Goal: Task Accomplishment & Management: Complete application form

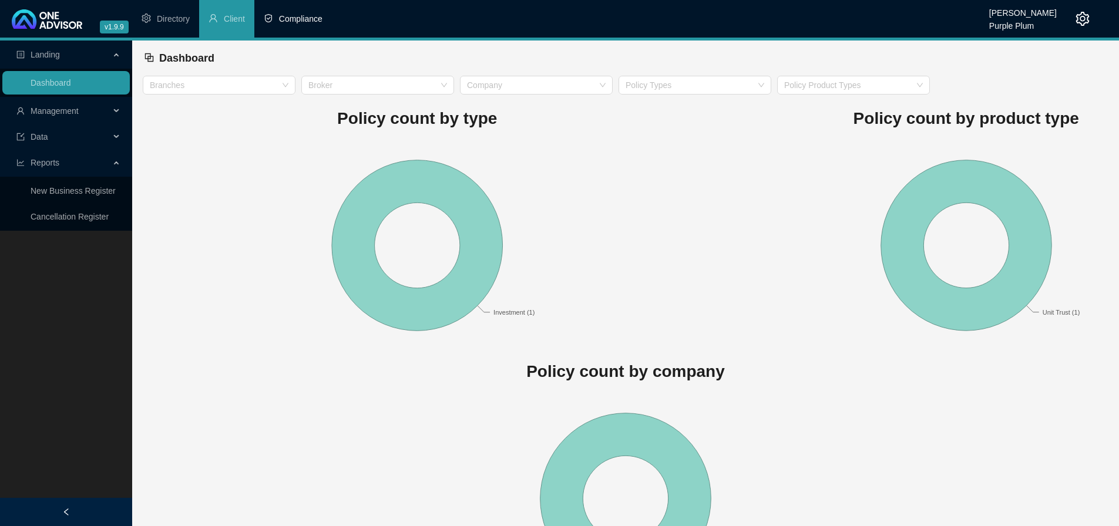
click at [301, 19] on span "Compliance" at bounding box center [300, 18] width 43 height 9
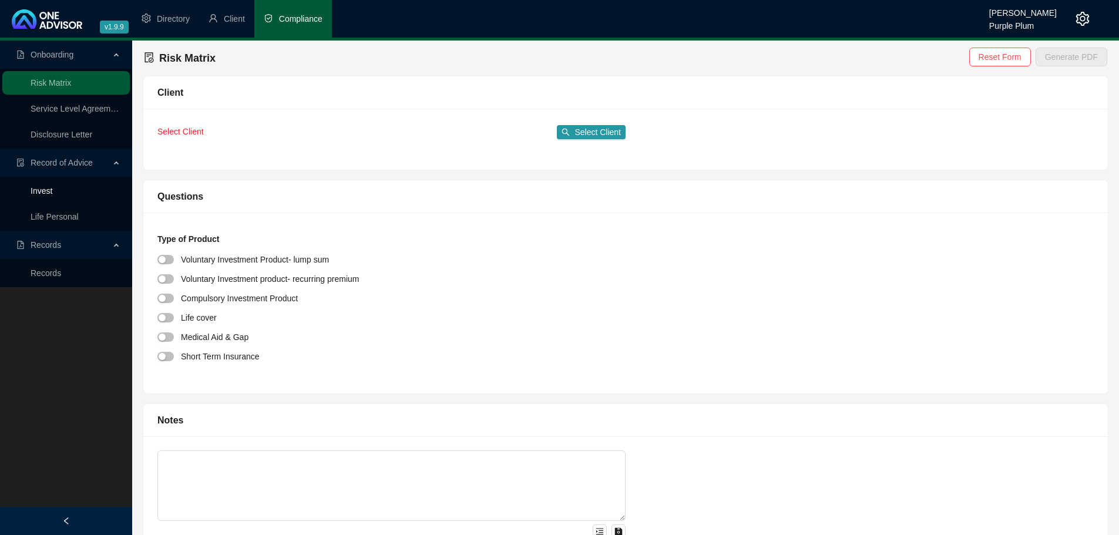
click at [46, 188] on link "Invest" at bounding box center [42, 190] width 22 height 9
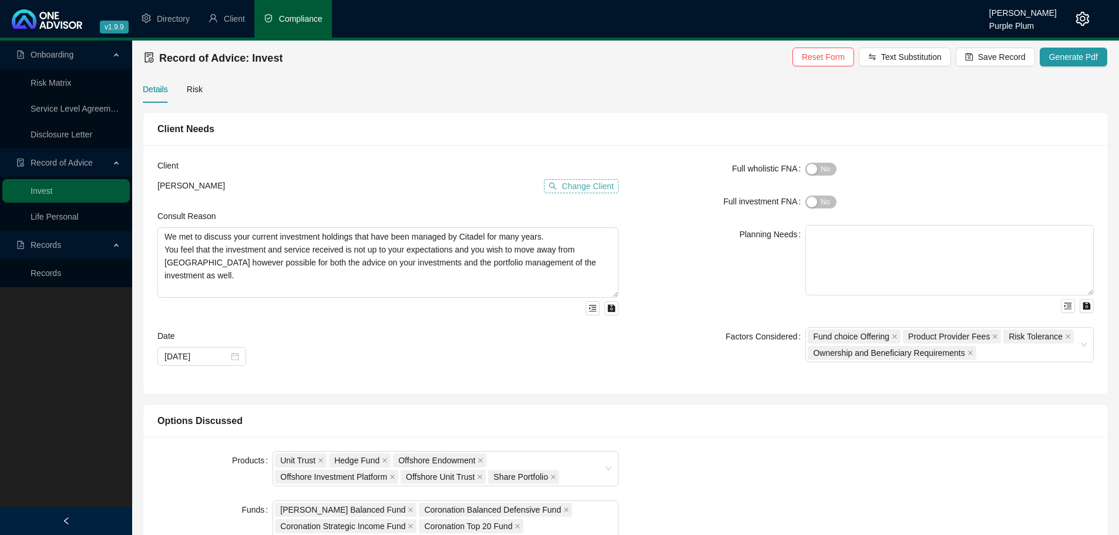
click at [586, 182] on span "Change Client" at bounding box center [588, 186] width 52 height 13
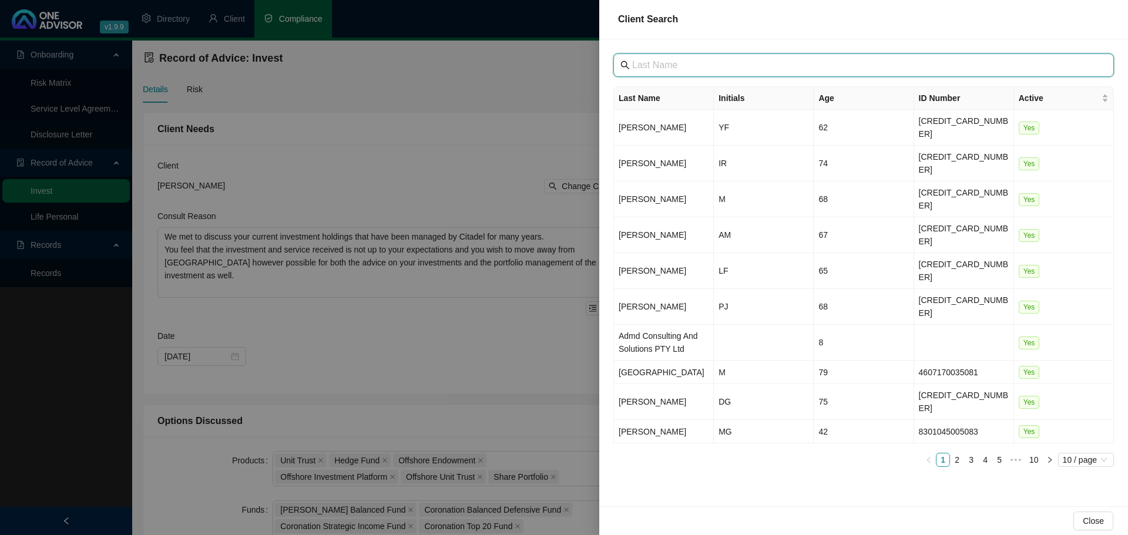
click at [664, 67] on input "text" at bounding box center [864, 65] width 465 height 14
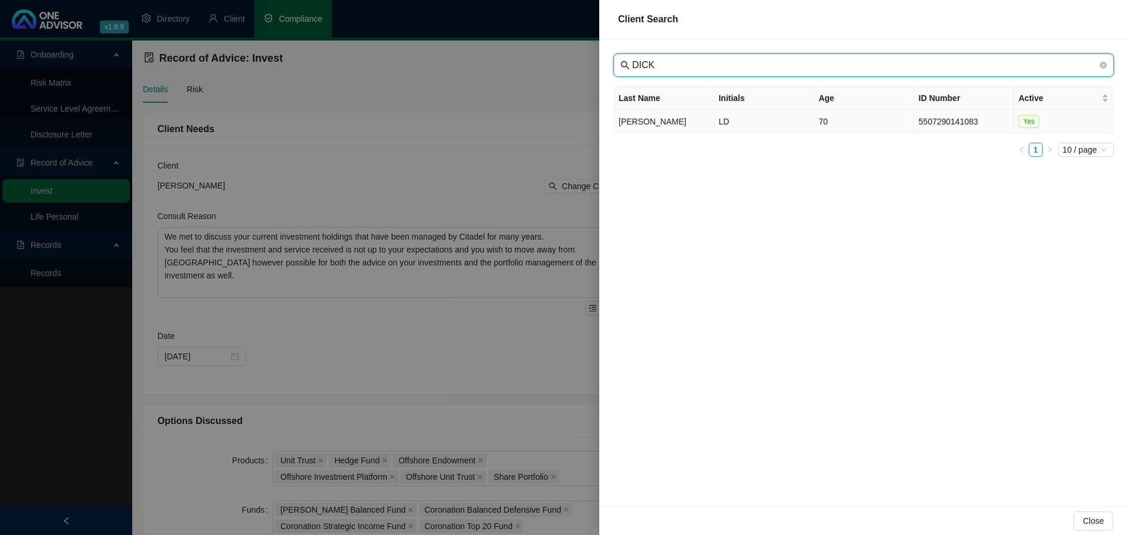
type input "DICK"
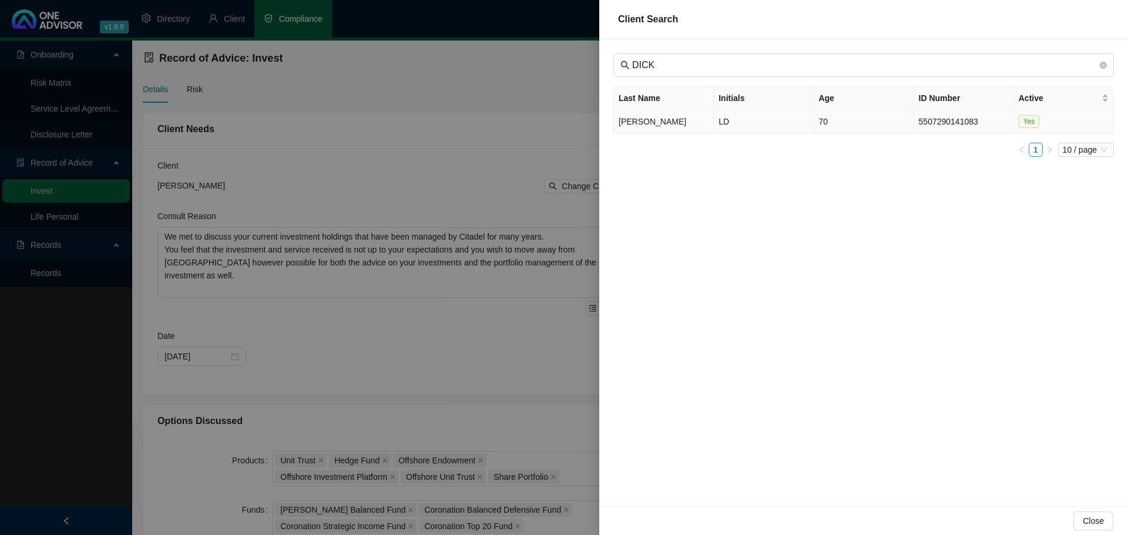
click at [680, 127] on td "[PERSON_NAME]" at bounding box center [664, 122] width 100 height 24
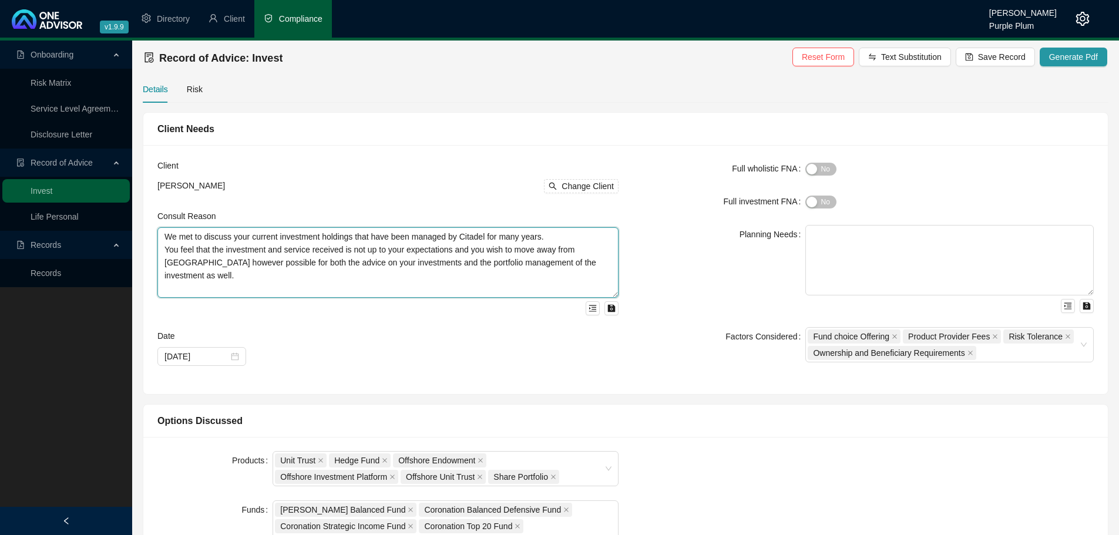
drag, startPoint x: 177, startPoint y: 296, endPoint x: 149, endPoint y: 231, distance: 70.0
click at [149, 231] on div "Client [PERSON_NAME] Change Client Consult Reason We met to discuss your curren…" at bounding box center [625, 269] width 965 height 249
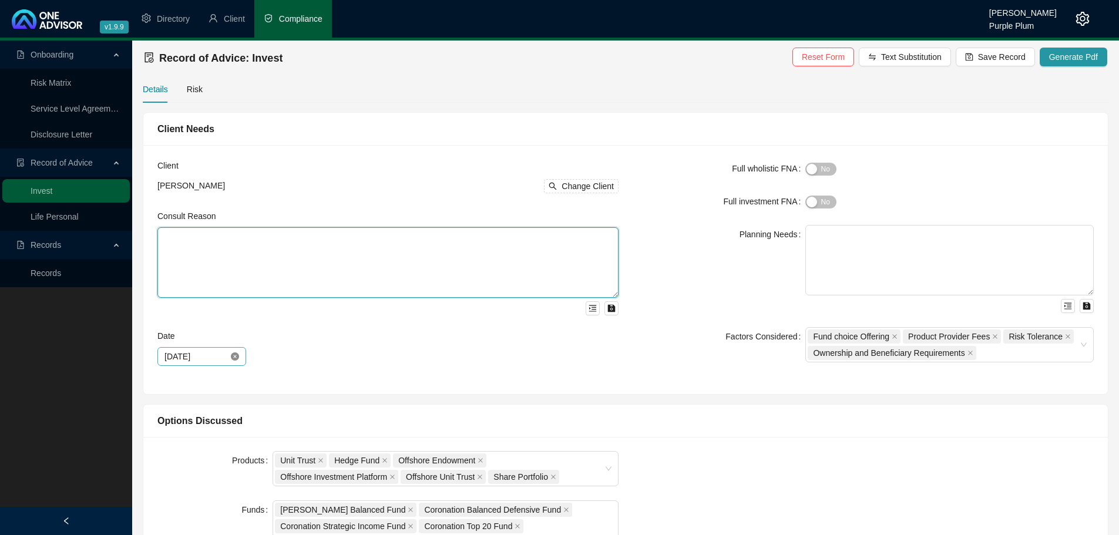
click at [231, 354] on icon "close-circle" at bounding box center [235, 357] width 8 height 8
click at [234, 353] on div at bounding box center [202, 356] width 75 height 13
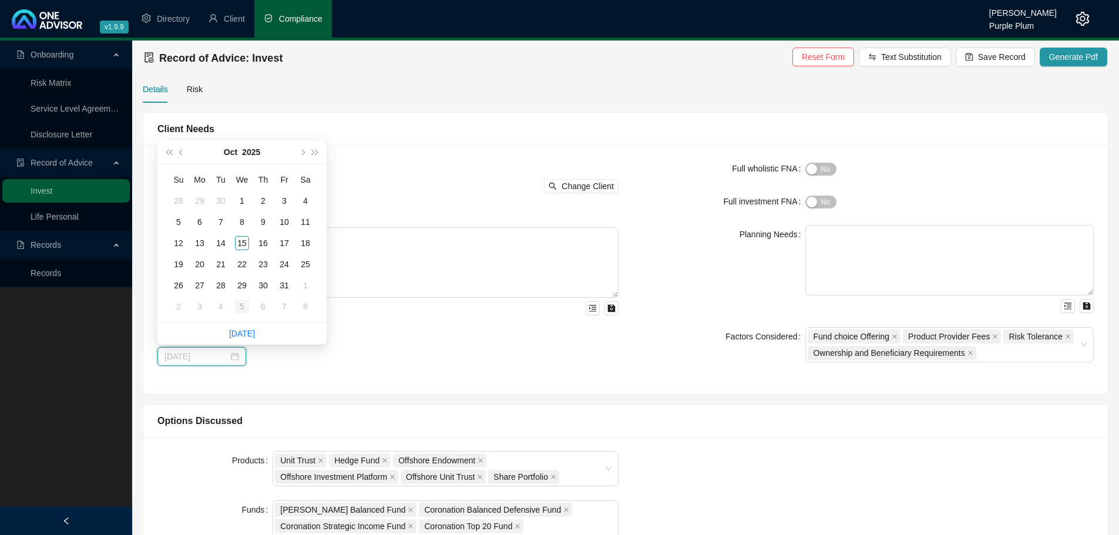
type input "[DATE]"
click at [244, 333] on link "[DATE]" at bounding box center [242, 333] width 26 height 9
type input "[DATE]"
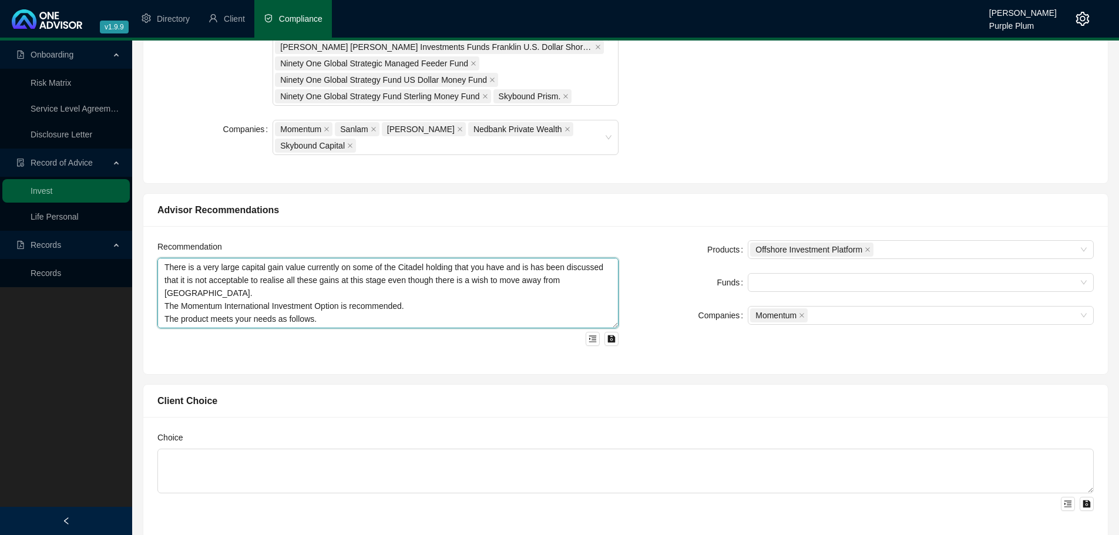
drag, startPoint x: 381, startPoint y: 324, endPoint x: 131, endPoint y: 236, distance: 264.6
click at [131, 236] on div "Onboarding Risk Matrix Service Level Agreement Disclosure Letter Record of Advi…" at bounding box center [559, 243] width 1119 height 1463
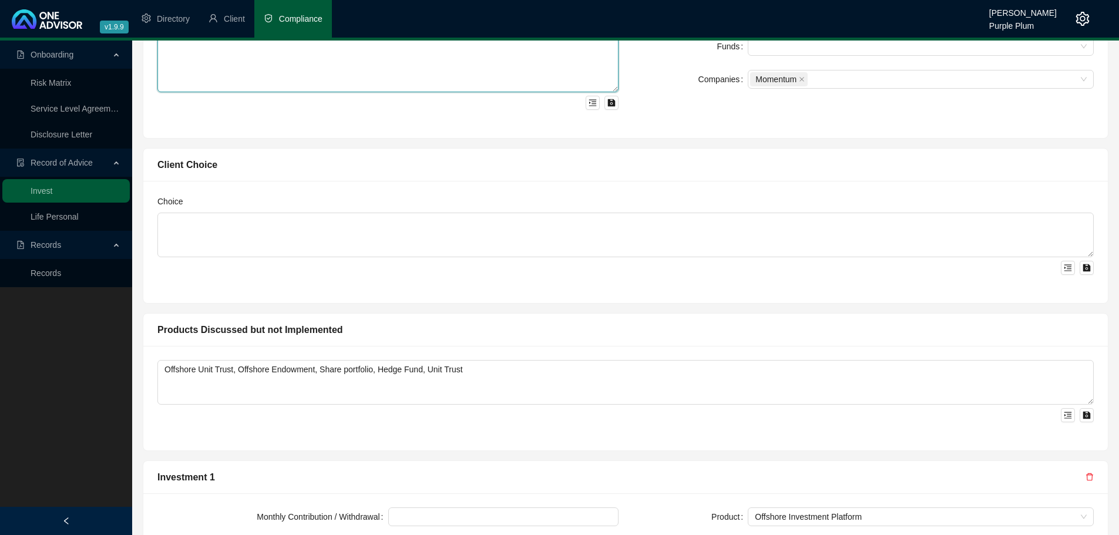
scroll to position [823, 0]
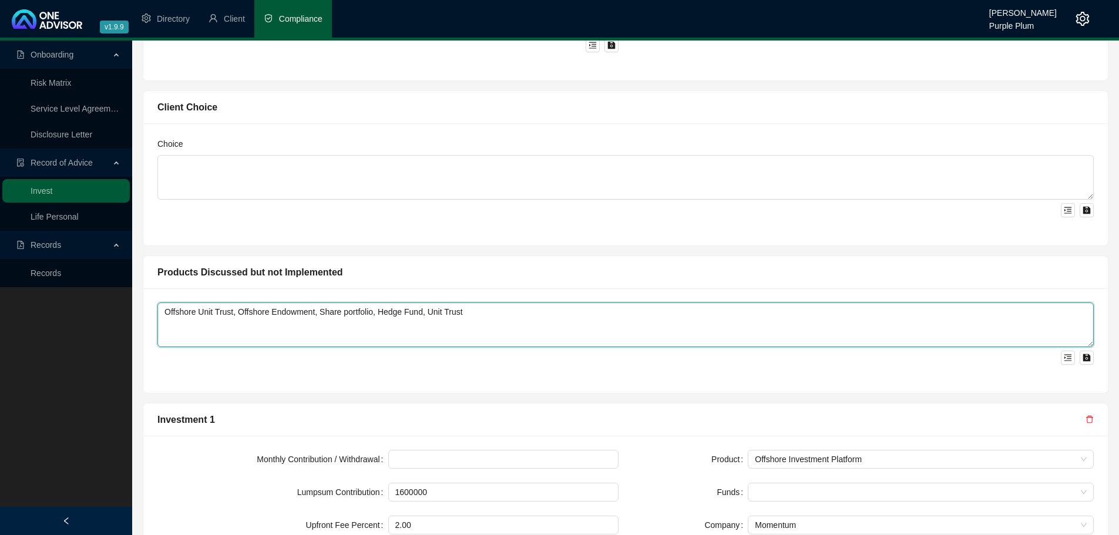
click at [261, 318] on textarea "Offshore Unit Trust, Offshore Endowment, Share portfolio, Hedge Fund, Unit Trust" at bounding box center [625, 325] width 937 height 45
click at [307, 315] on textarea "Offshore Unit Trust, Offshore Endowment, Share portfolio, Hedge Fund, Unit Trust" at bounding box center [625, 325] width 937 height 45
click at [200, 315] on textarea "Offshore Unit Trust, Offshore Endowment, Share portfolio, Hedge Fund, Unit Trust" at bounding box center [625, 325] width 937 height 45
click at [264, 315] on textarea "Offshore Unit Trust, Offshore Endowment, Share portfolio, Hedge Fund, Unit Trust" at bounding box center [625, 325] width 937 height 45
click at [326, 313] on textarea "Offshore Unit Trust, Offshore Endowment, Share portfolio, Hedge Fund, Unit Trust" at bounding box center [625, 325] width 937 height 45
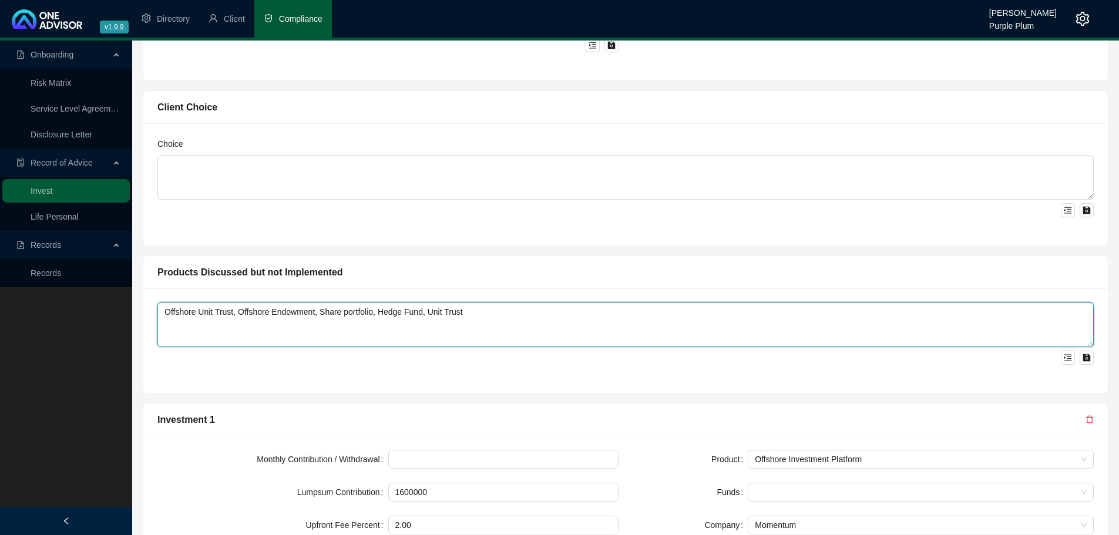
drag, startPoint x: 471, startPoint y: 314, endPoint x: 157, endPoint y: 320, distance: 313.8
click at [157, 320] on div "Offshore Unit Trust, Offshore Endowment, Share portfolio, Hedge Fund, Unit Trust" at bounding box center [625, 340] width 965 height 105
click at [456, 321] on textarea "Offshore Unit Trust, Offshore Endowment, Share portfolio, Hedge Fund, Unit Trust" at bounding box center [625, 325] width 937 height 45
click at [472, 313] on textarea "Offshore Unit Trust, Offshore Endowment, Share portfolio, Hedge Fund, Unit Trust" at bounding box center [625, 325] width 937 height 45
drag, startPoint x: 472, startPoint y: 313, endPoint x: 315, endPoint y: 317, distance: 156.3
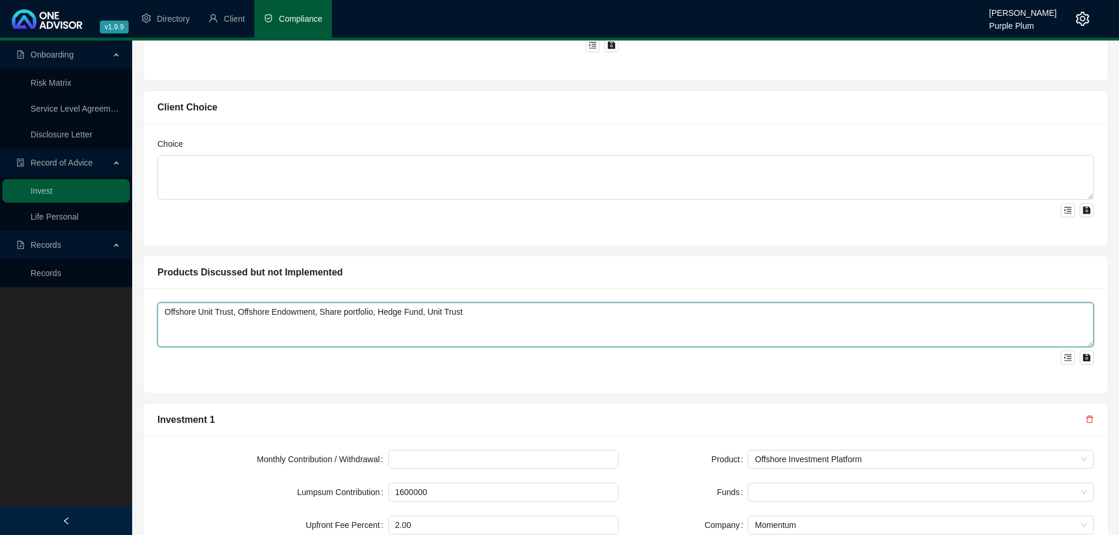
click at [315, 317] on textarea "Offshore Unit Trust, Offshore Endowment, Share portfolio, Hedge Fund, Unit Trust" at bounding box center [625, 325] width 937 height 45
drag, startPoint x: 321, startPoint y: 316, endPoint x: 102, endPoint y: 321, distance: 219.8
type textarea "f"
type textarea "u"
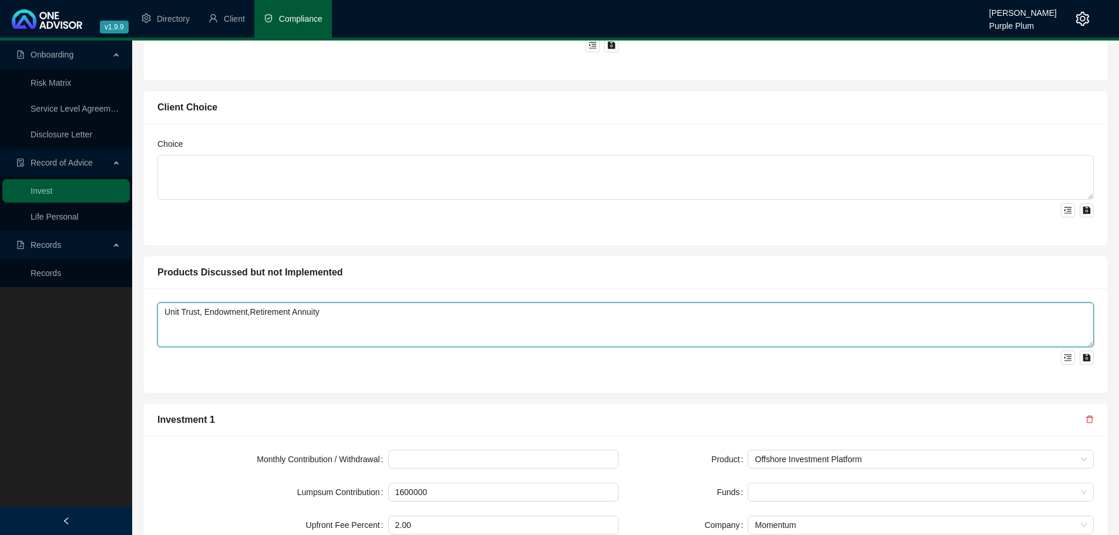
drag, startPoint x: 284, startPoint y: 313, endPoint x: 280, endPoint y: 304, distance: 10.5
click at [250, 313] on textarea "Unit Trust, Endowment,Retirement Annuity" at bounding box center [625, 325] width 937 height 45
click at [341, 313] on textarea "Unit Trust, Endowment, Retirement Annuity" at bounding box center [625, 325] width 937 height 45
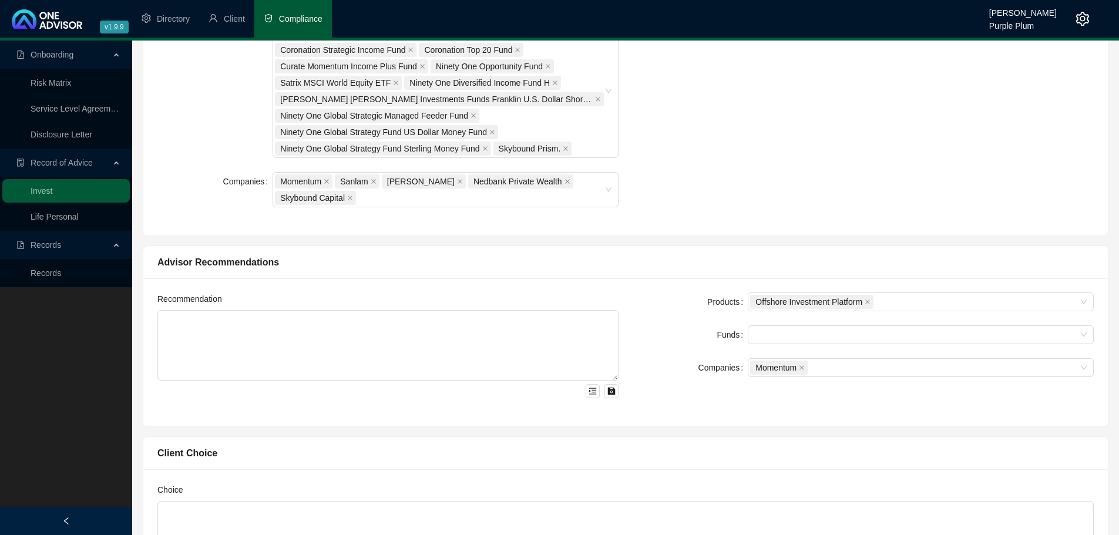
scroll to position [439, 0]
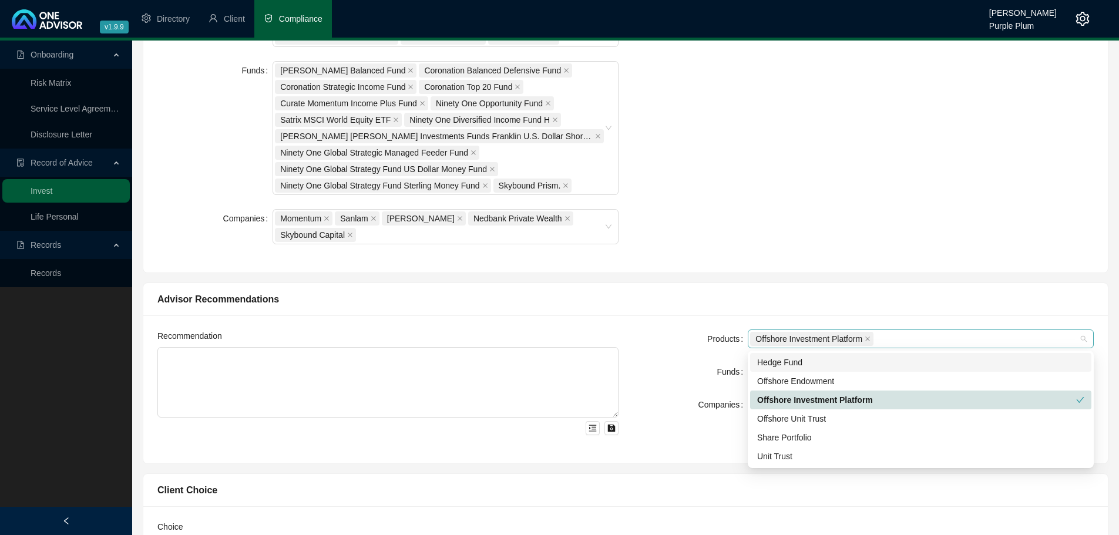
drag, startPoint x: 793, startPoint y: 345, endPoint x: 870, endPoint y: 345, distance: 77.0
click at [793, 347] on div "Offshore Investment Platform" at bounding box center [813, 339] width 126 height 16
click at [869, 338] on icon "close" at bounding box center [867, 339] width 5 height 5
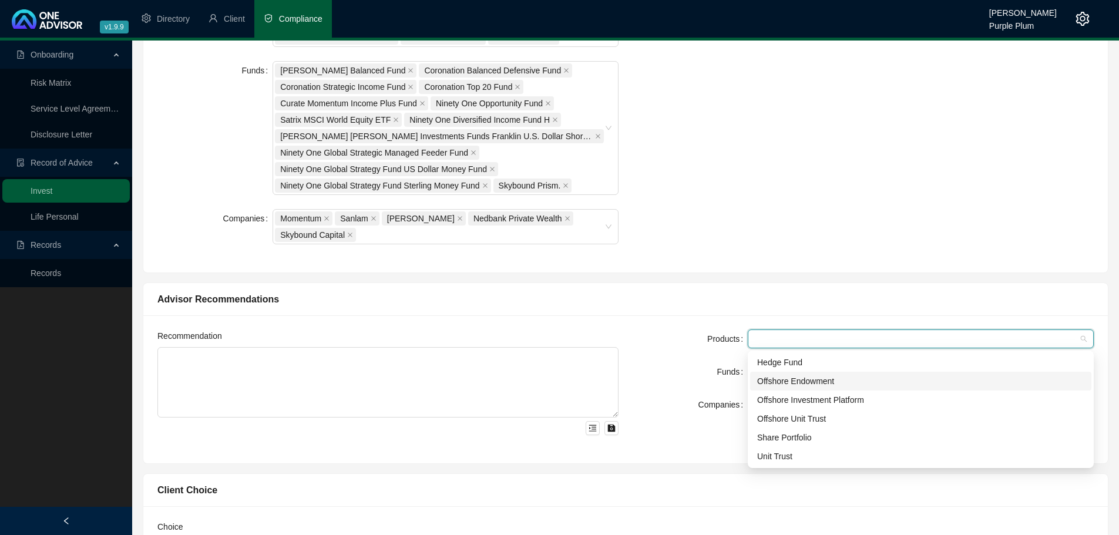
click at [855, 344] on div at bounding box center [921, 339] width 346 height 19
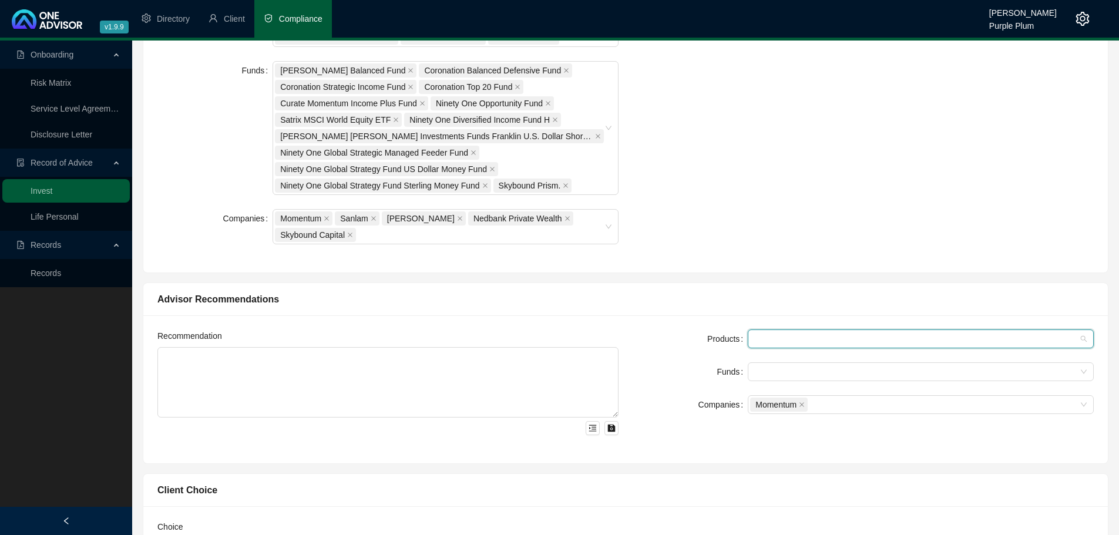
click at [829, 337] on div at bounding box center [914, 339] width 329 height 9
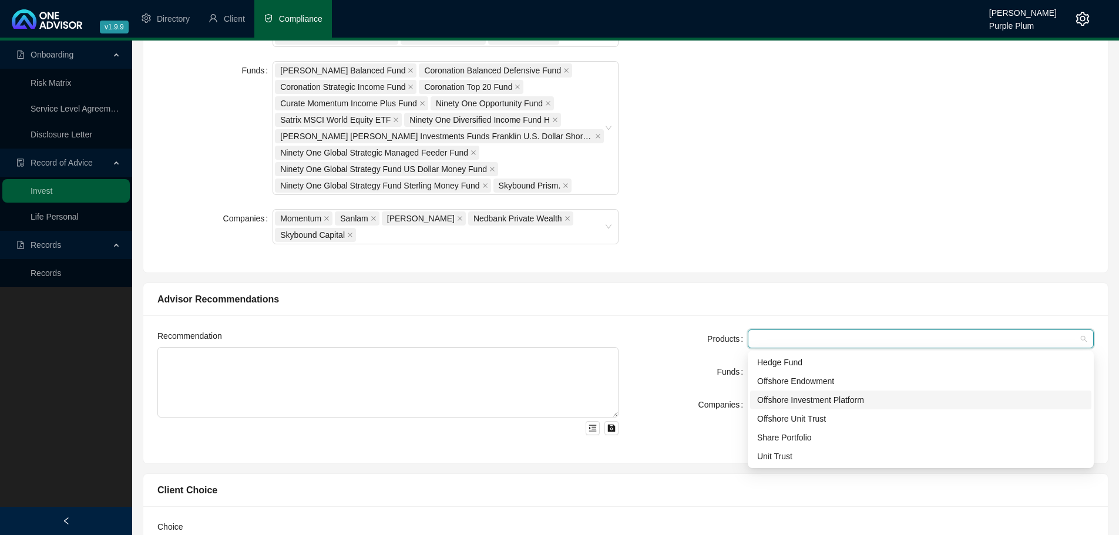
scroll to position [381, 0]
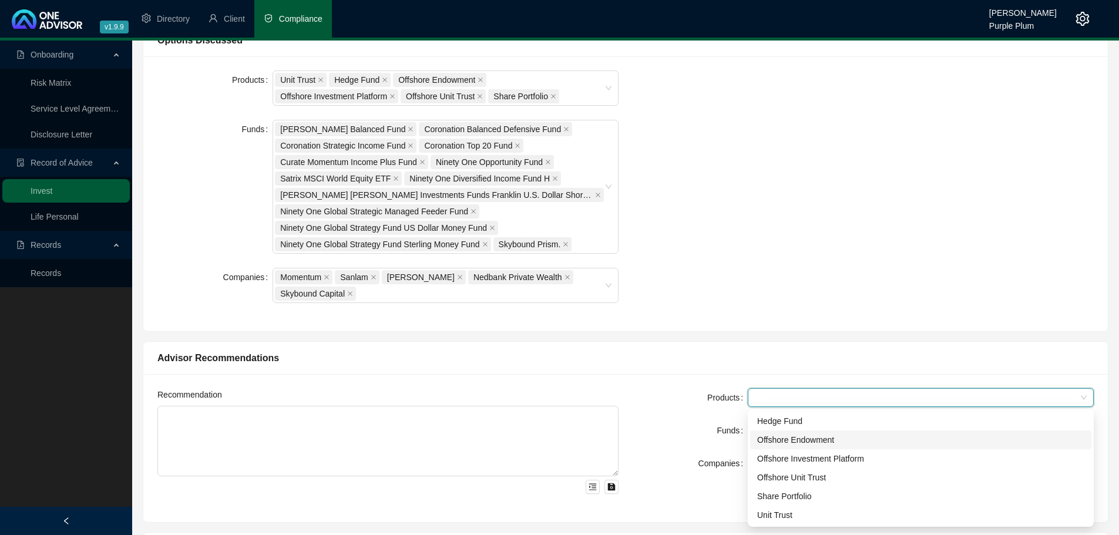
click at [738, 192] on div "Products Unit Trust Hedge Fund Offshore Endowment Offshore Investment Platform …" at bounding box center [625, 194] width 951 height 247
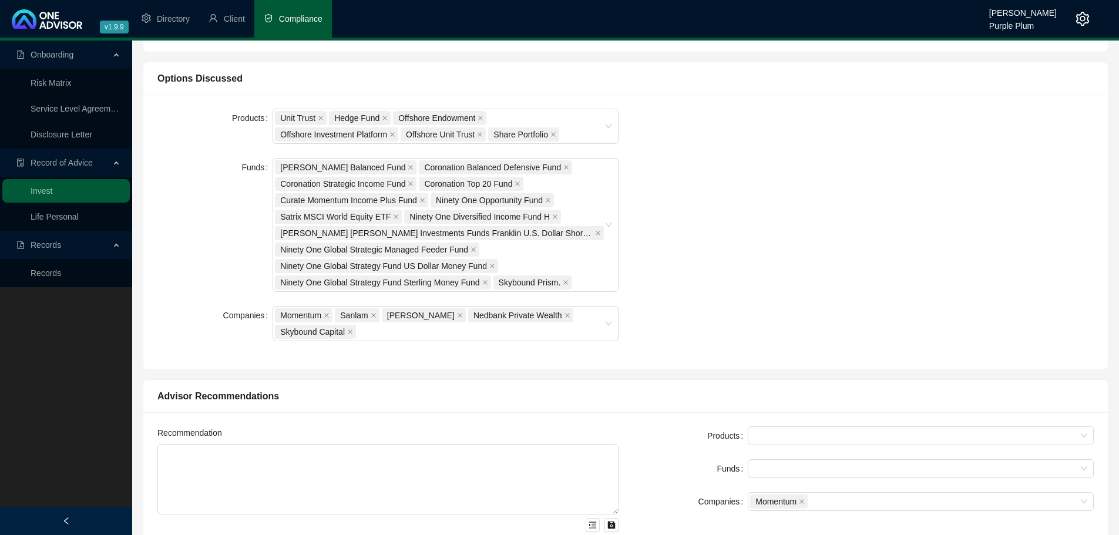
scroll to position [322, 0]
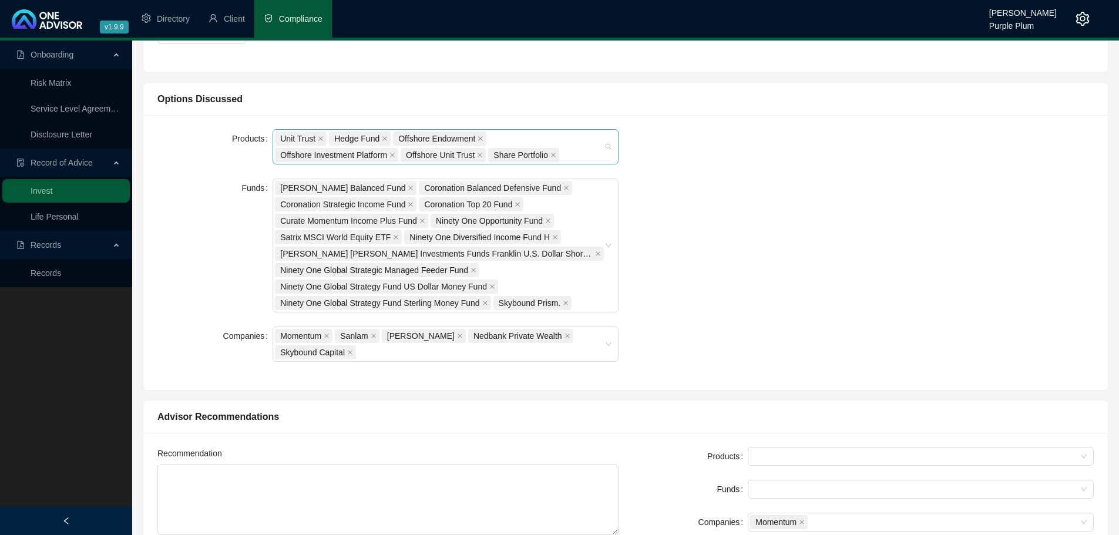
click at [612, 147] on div "Unit Trust Hedge Fund Offshore Endowment Offshore Investment Platform Offshore …" at bounding box center [446, 146] width 346 height 35
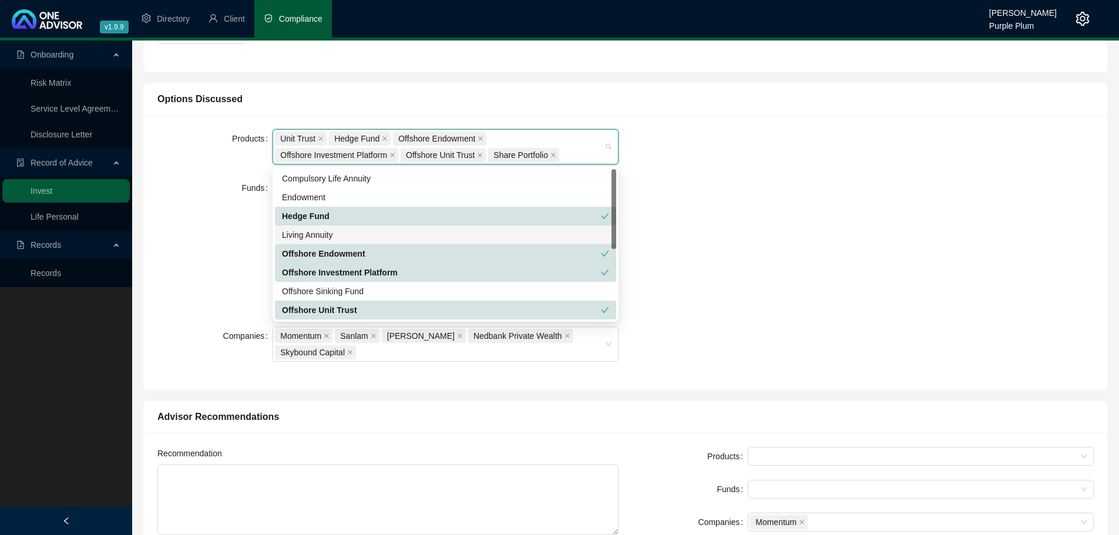
click at [311, 235] on div "Living Annuity" at bounding box center [445, 235] width 327 height 13
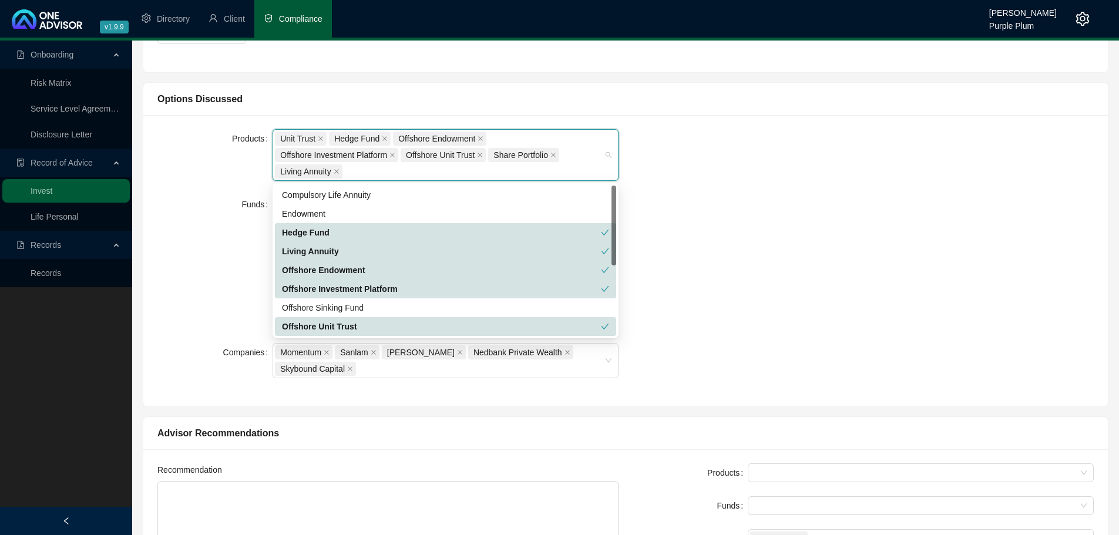
scroll to position [59, 0]
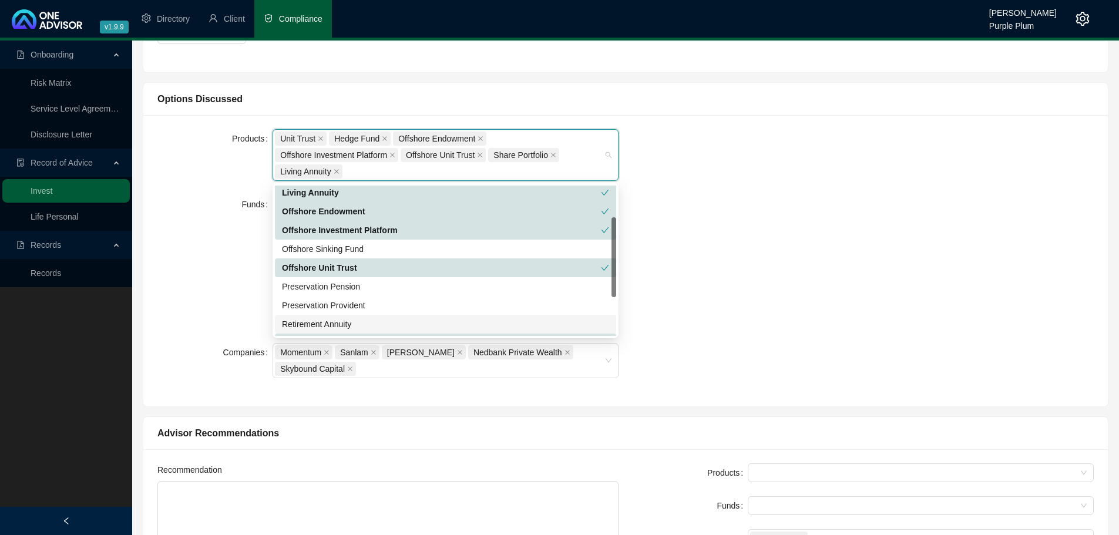
click at [355, 323] on div "Retirement Annuity" at bounding box center [445, 324] width 327 height 13
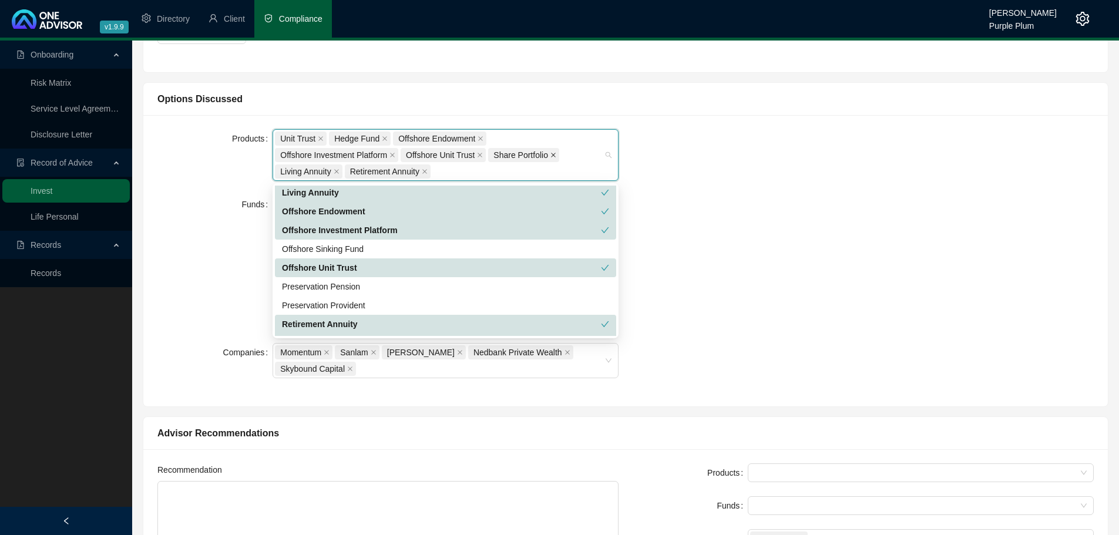
click at [553, 156] on icon "close" at bounding box center [554, 155] width 6 height 6
click at [391, 155] on icon "close" at bounding box center [393, 155] width 6 height 6
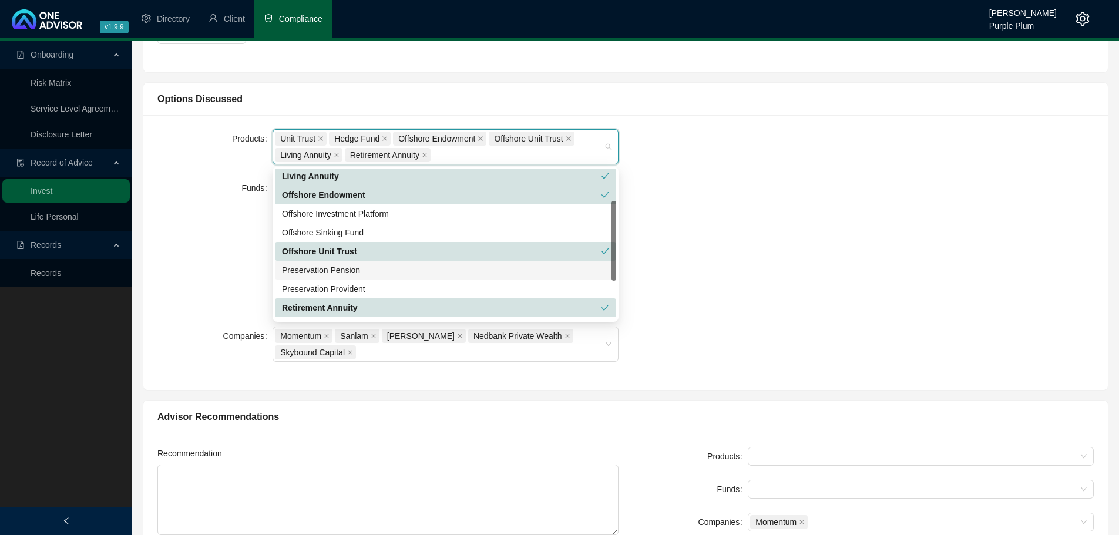
click at [357, 271] on div "Preservation Pension" at bounding box center [445, 270] width 327 height 13
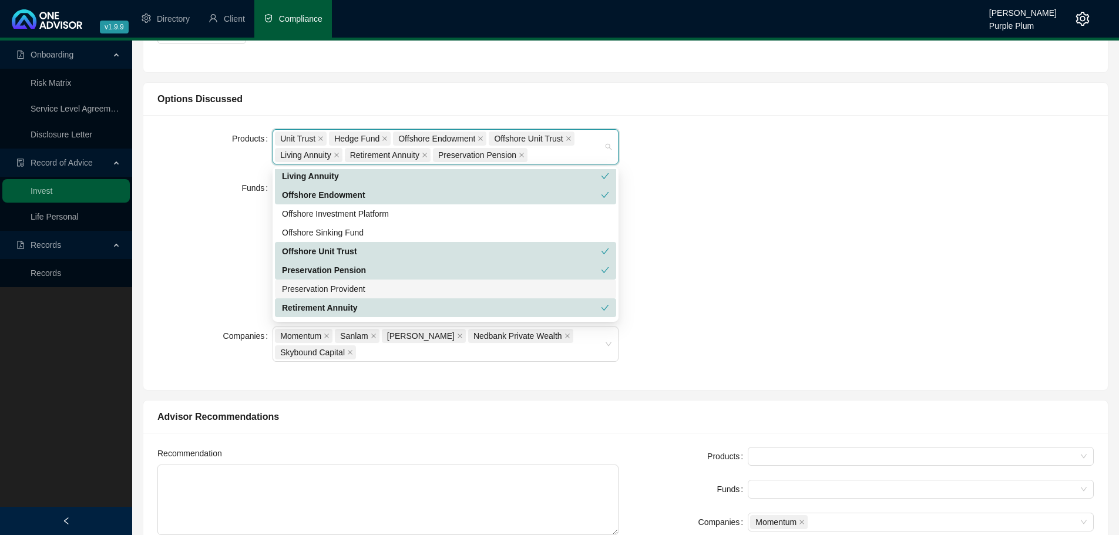
click at [346, 288] on div "Preservation Provident" at bounding box center [445, 289] width 327 height 13
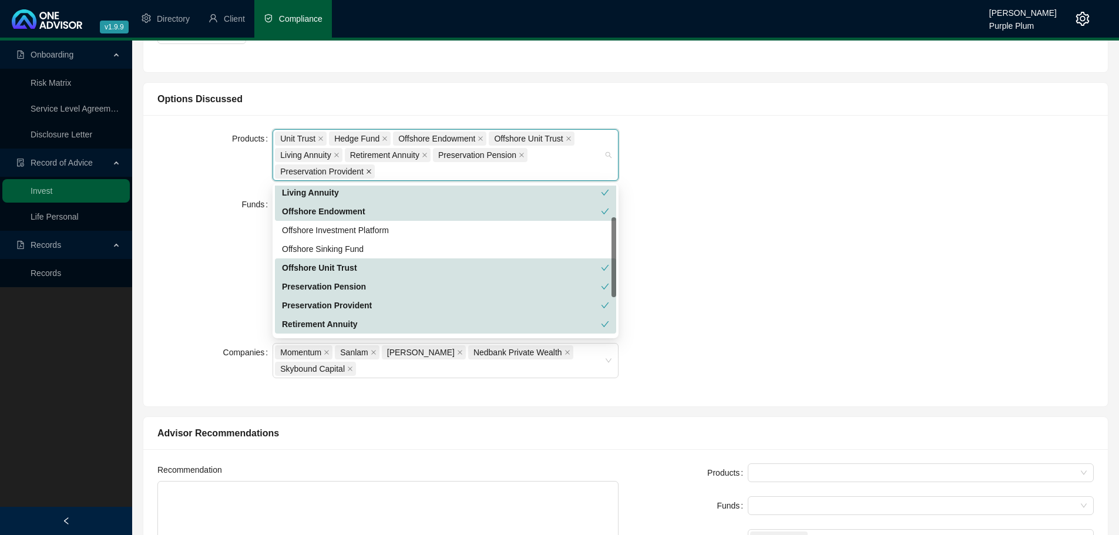
click at [367, 173] on icon "close" at bounding box center [369, 172] width 6 height 6
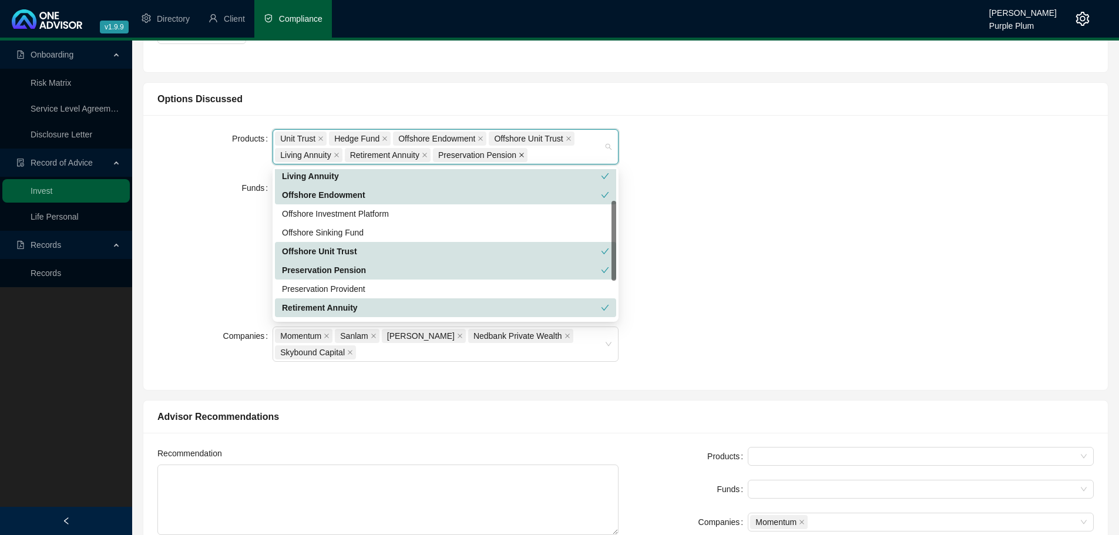
click at [519, 156] on icon "close" at bounding box center [522, 155] width 6 height 6
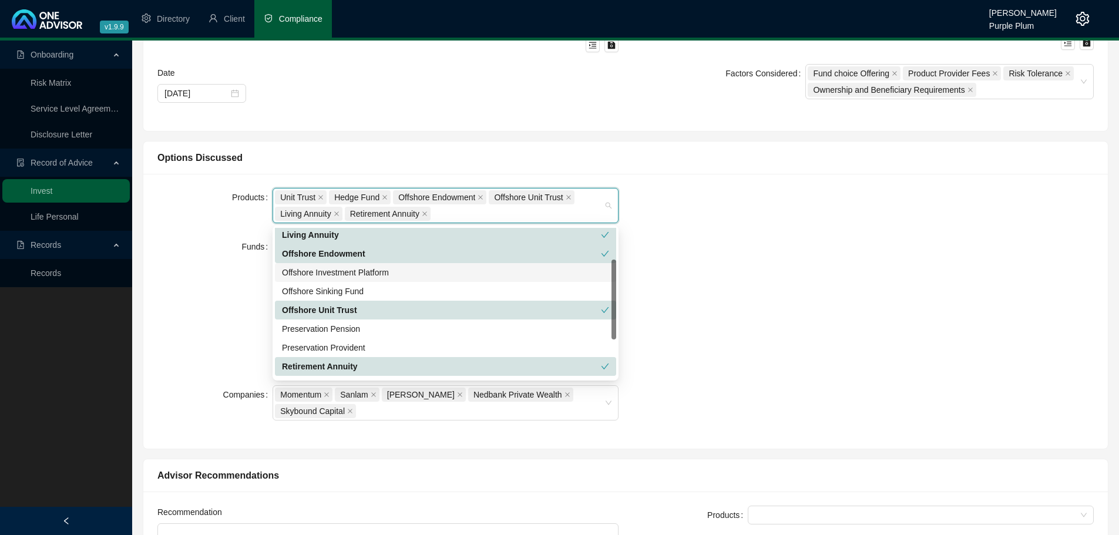
scroll to position [0, 0]
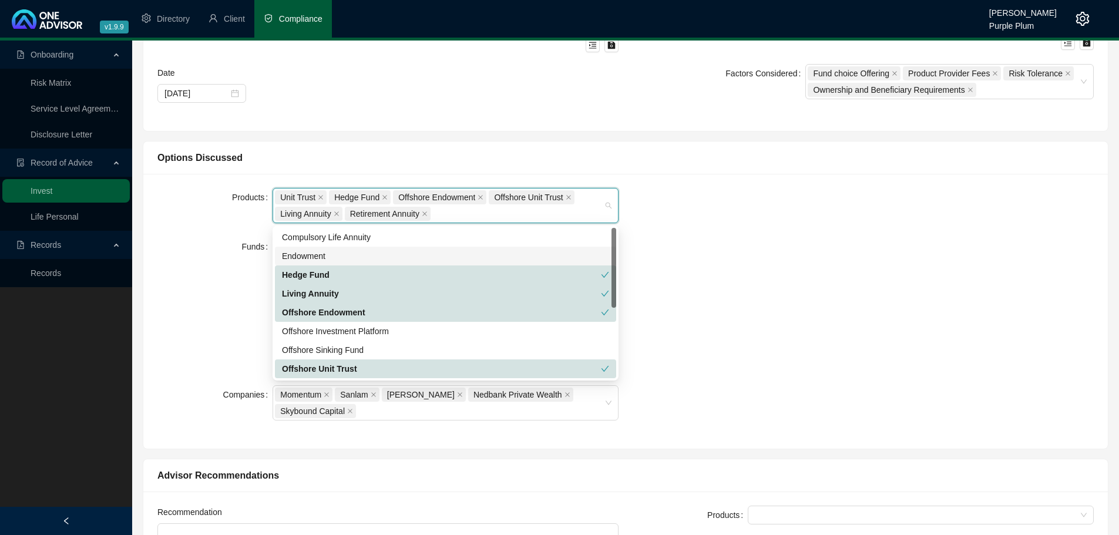
click at [334, 256] on div "Endowment" at bounding box center [445, 256] width 327 height 13
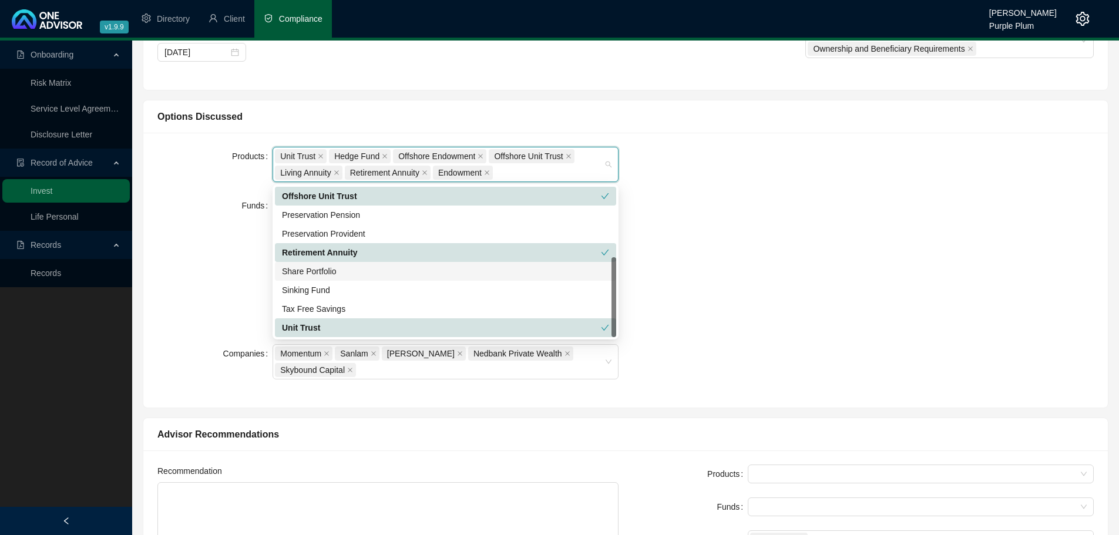
scroll to position [322, 0]
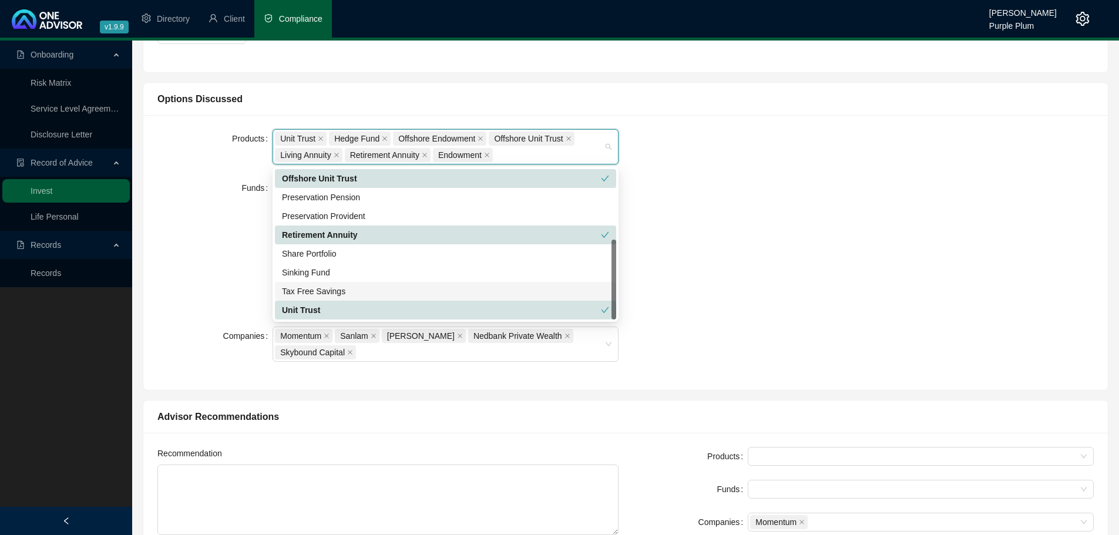
click at [726, 301] on div "Products Unit Trust Hedge Fund Offshore Endowment Offshore Unit Trust Living An…" at bounding box center [625, 252] width 951 height 247
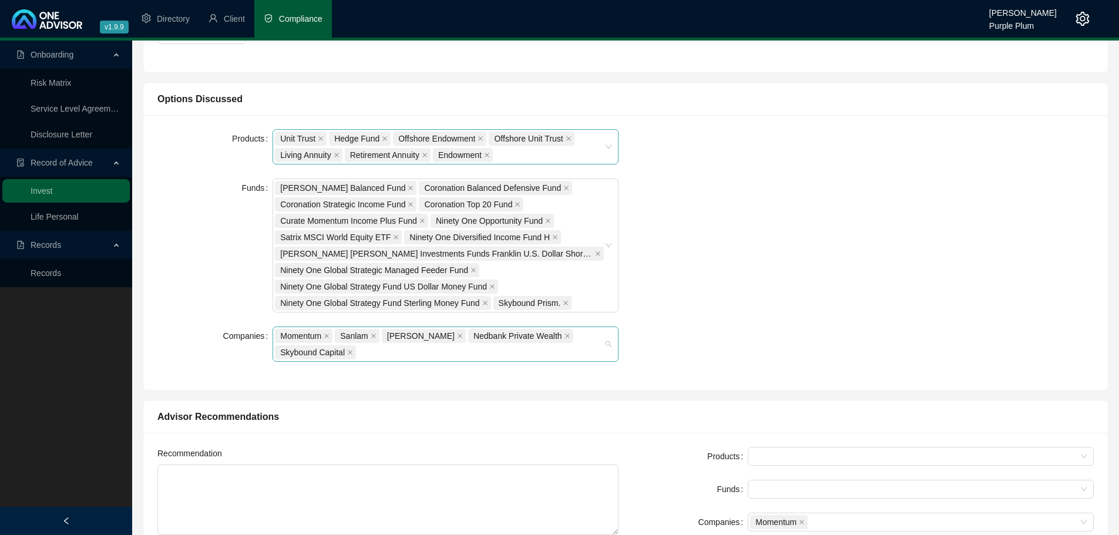
click at [607, 343] on div "Momentum Sanlam [PERSON_NAME] Nedbank Private Wealth Skybound Capital" at bounding box center [446, 344] width 346 height 35
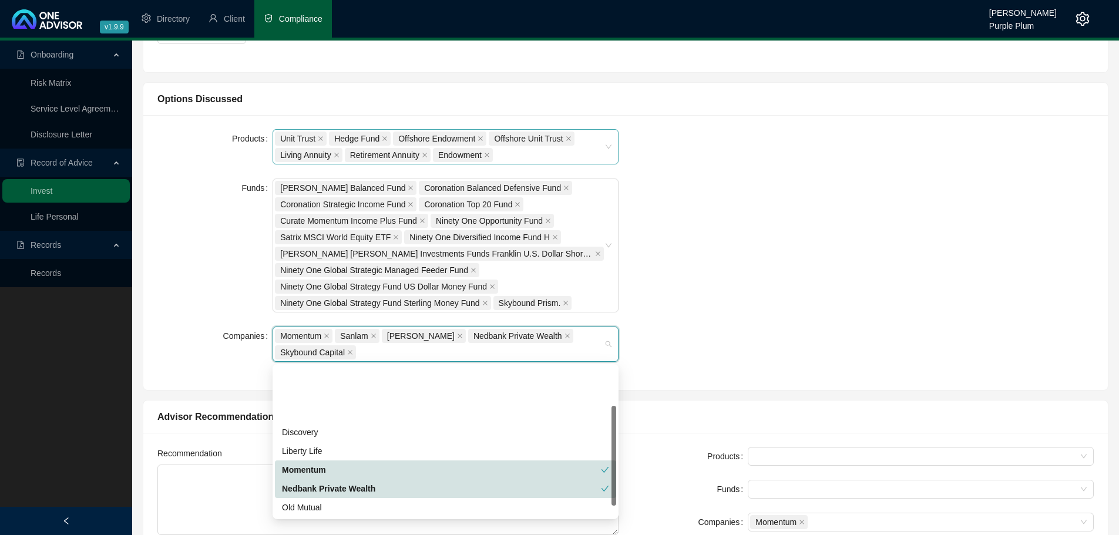
scroll to position [59, 0]
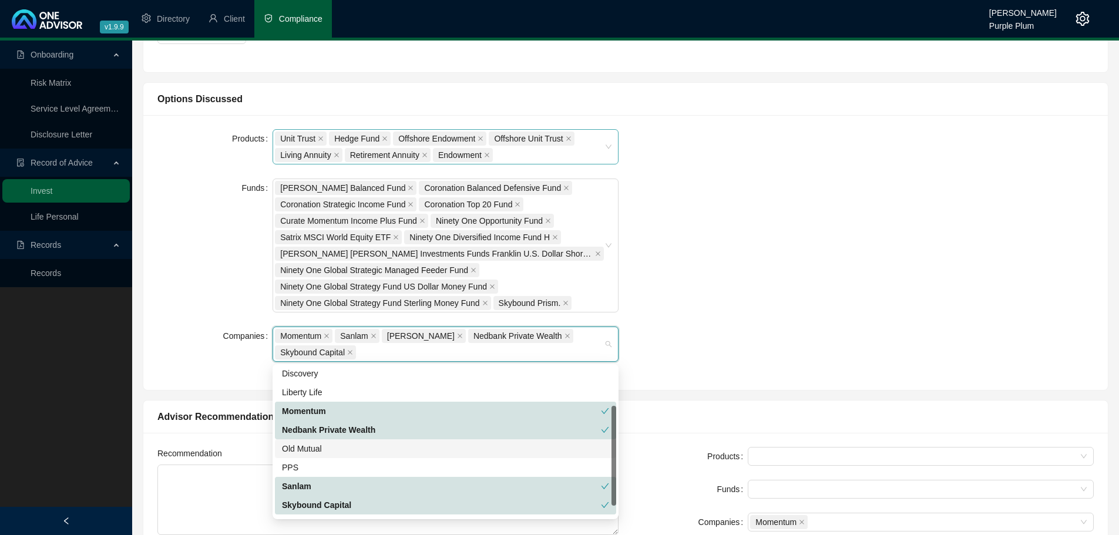
click at [333, 449] on div "Old Mutual" at bounding box center [445, 448] width 327 height 13
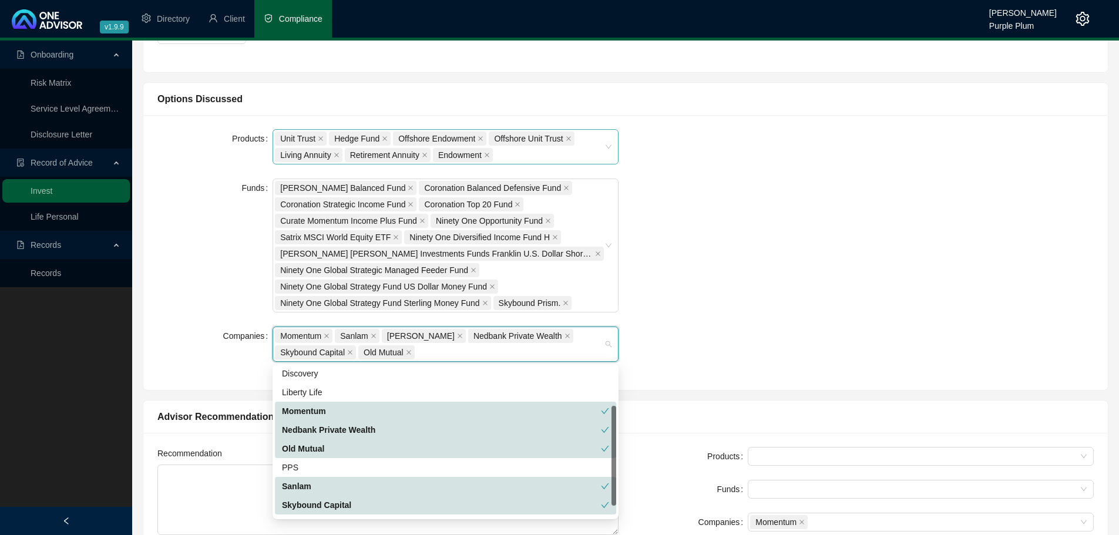
click at [329, 429] on div "Nedbank Private Wealth" at bounding box center [441, 430] width 319 height 13
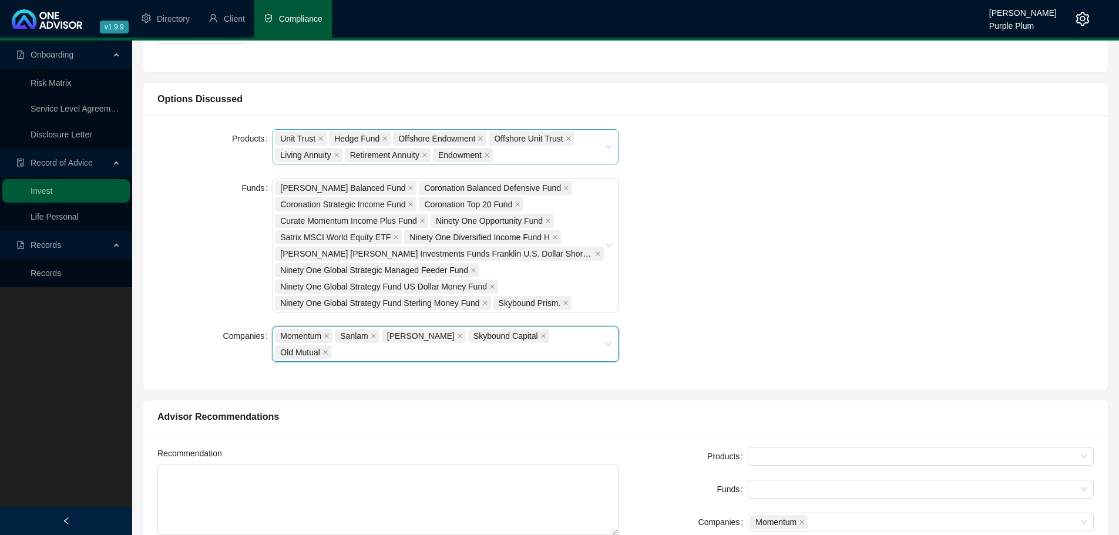
click at [508, 335] on span "Skybound Capital" at bounding box center [508, 336] width 81 height 14
click at [541, 334] on icon "close" at bounding box center [544, 336] width 6 height 6
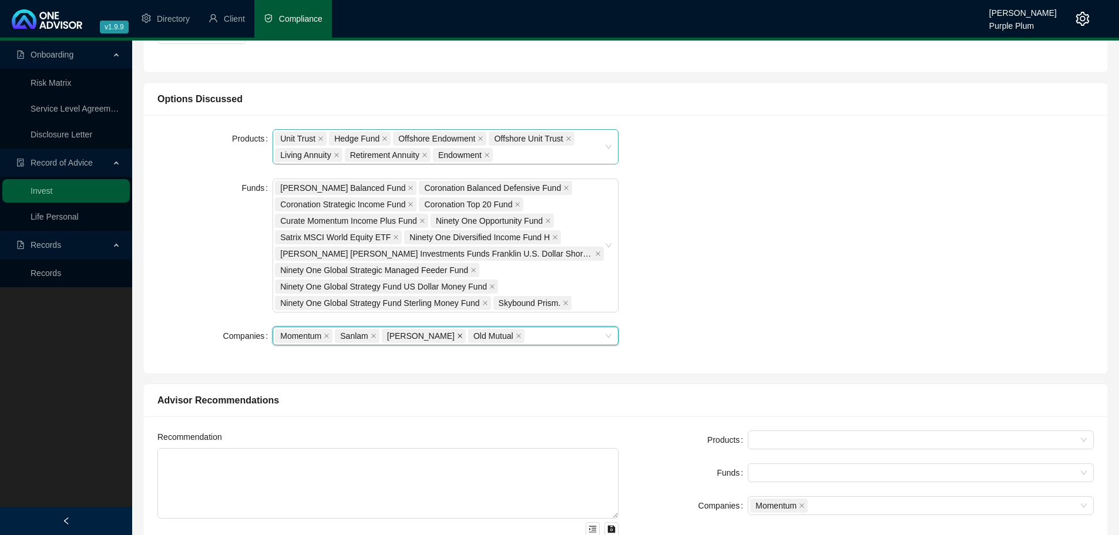
click at [457, 335] on icon "close" at bounding box center [460, 336] width 6 height 6
click at [375, 335] on icon "close" at bounding box center [373, 336] width 5 height 5
click at [408, 332] on div "Momentum Old Mutual" at bounding box center [439, 336] width 329 height 16
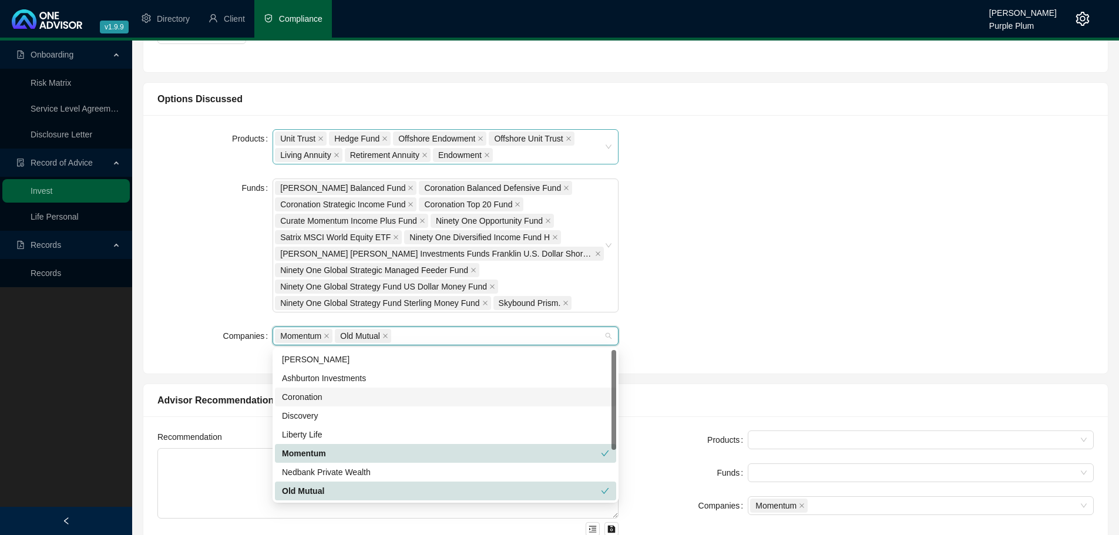
scroll to position [263, 0]
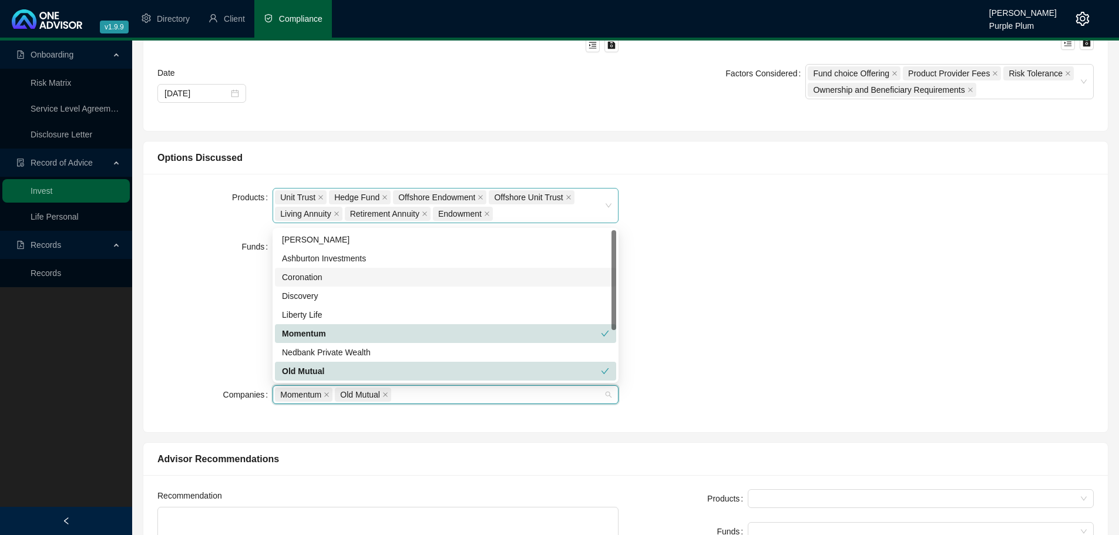
click at [434, 394] on div "Momentum Old Mutual" at bounding box center [439, 395] width 329 height 16
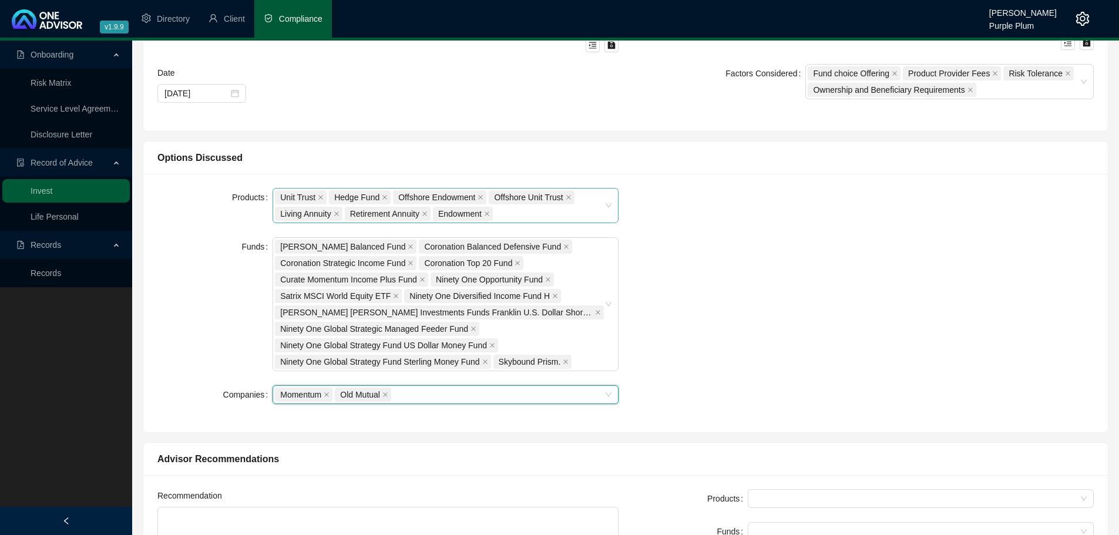
scroll to position [322, 0]
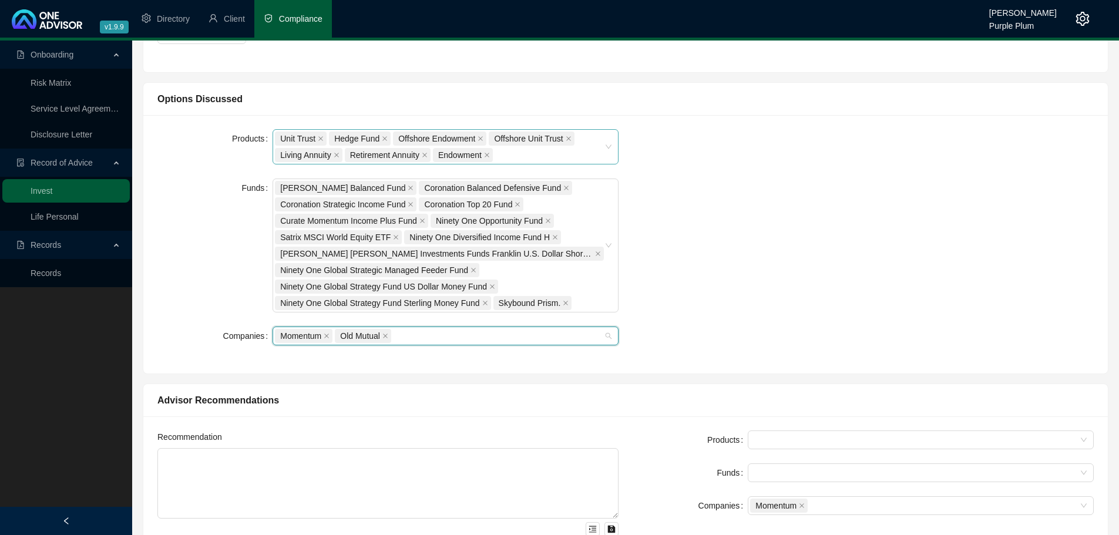
click at [417, 344] on div "Momentum Old Mutual" at bounding box center [446, 336] width 346 height 19
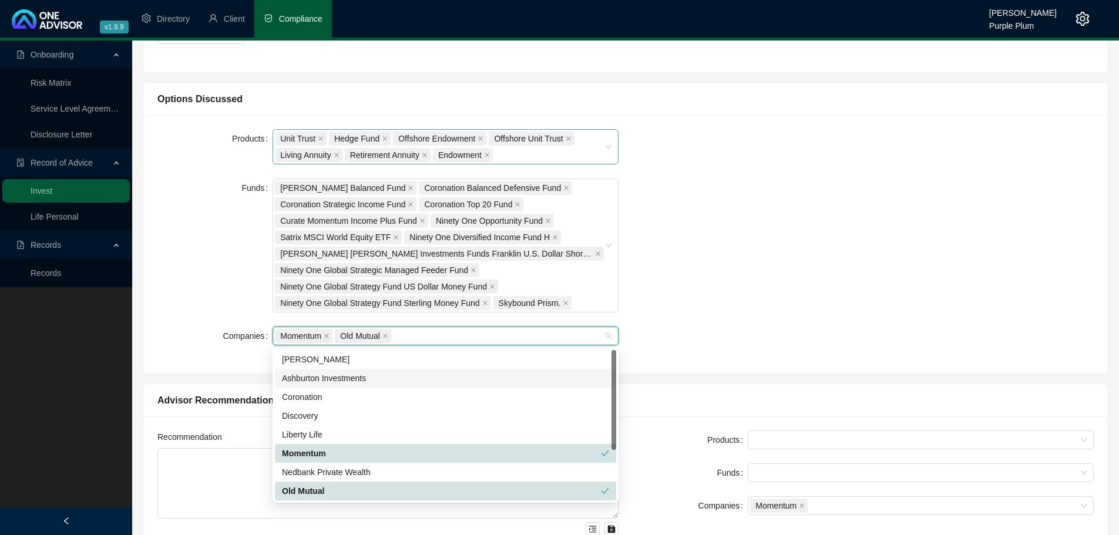
click at [318, 372] on div "Ashburton Investments" at bounding box center [445, 378] width 327 height 13
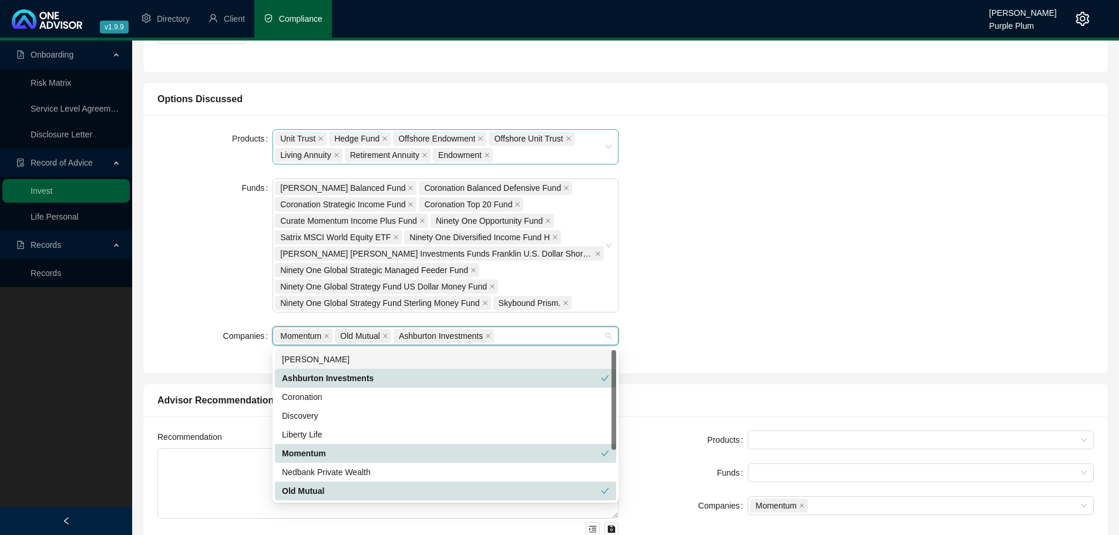
click at [721, 330] on div "Products Unit Trust Hedge Fund Offshore Endowment Offshore Unit Trust Living An…" at bounding box center [625, 244] width 951 height 230
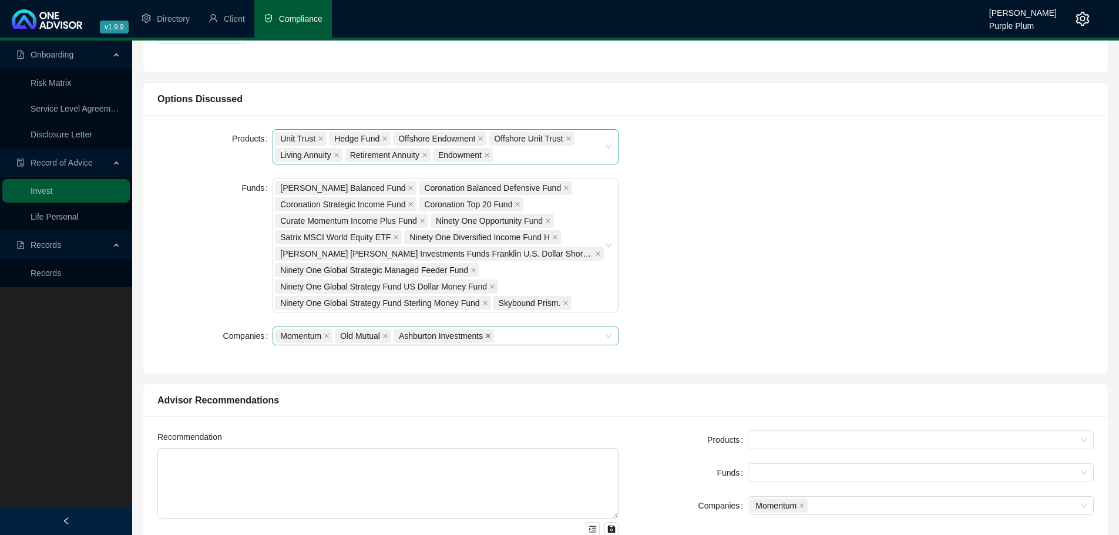
click at [491, 338] on icon "close" at bounding box center [488, 336] width 6 height 6
click at [475, 333] on div "Momentum Old Mutual" at bounding box center [439, 336] width 329 height 16
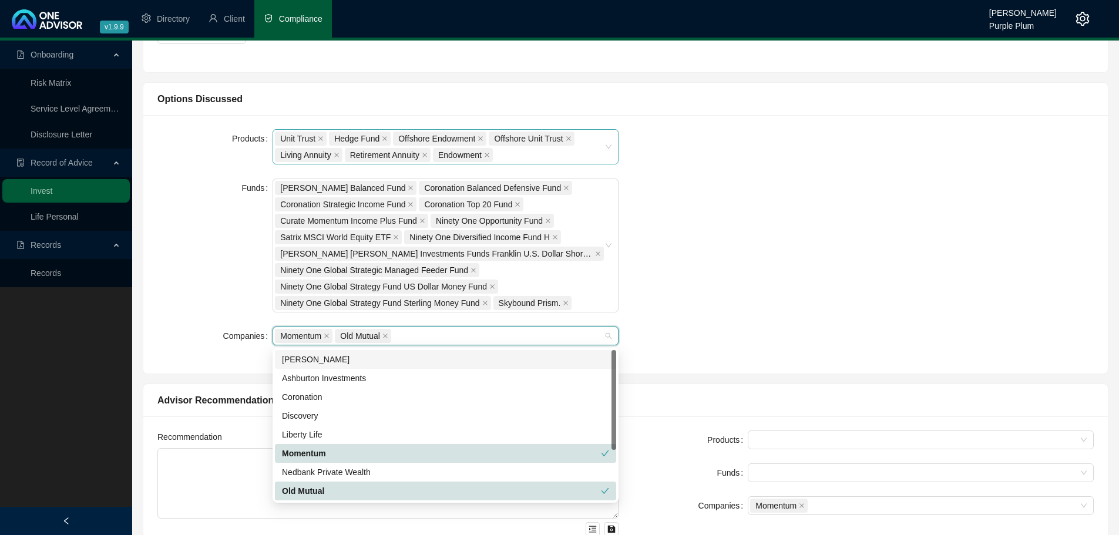
click at [341, 365] on div "[PERSON_NAME]" at bounding box center [445, 359] width 327 height 13
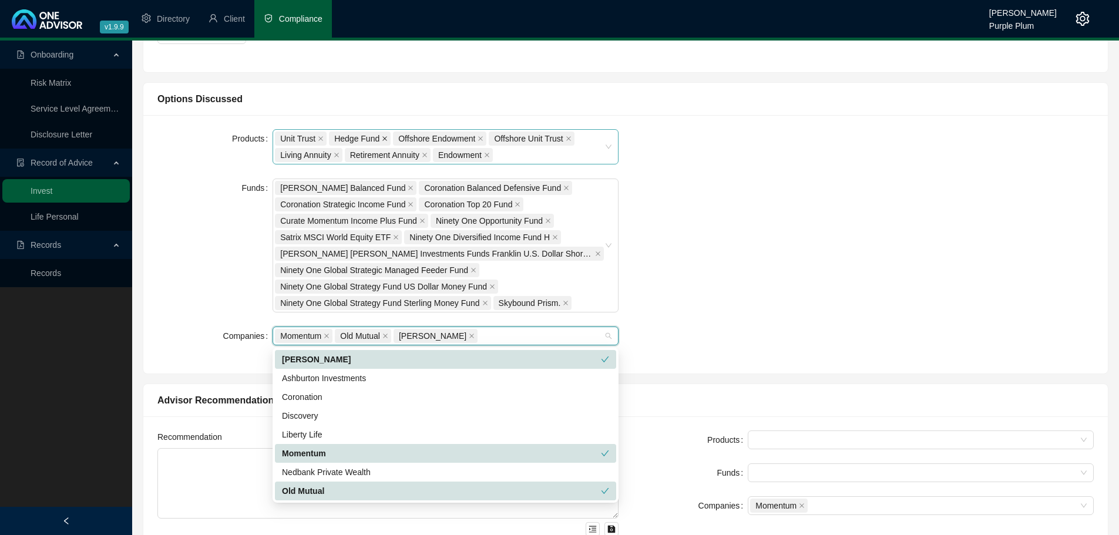
click at [384, 140] on icon "close" at bounding box center [385, 139] width 6 height 6
click at [439, 155] on div "Unit Trust Offshore Endowment Offshore Unit Trust Living Annuity Retirement Ann…" at bounding box center [439, 146] width 329 height 33
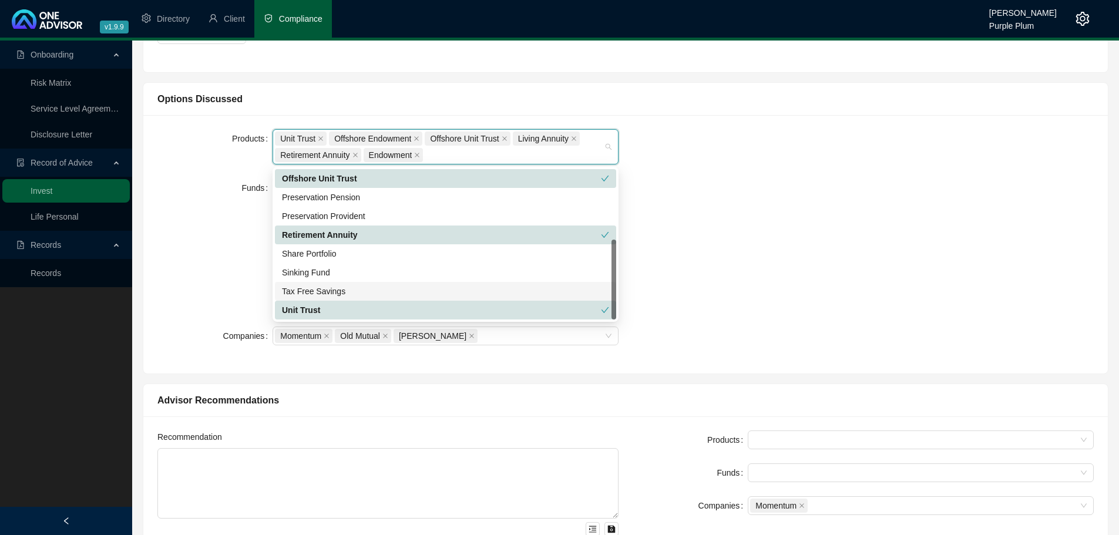
click at [439, 155] on div "Unit Trust Offshore Endowment Offshore Unit Trust Living Annuity Retirement Ann…" at bounding box center [439, 146] width 329 height 33
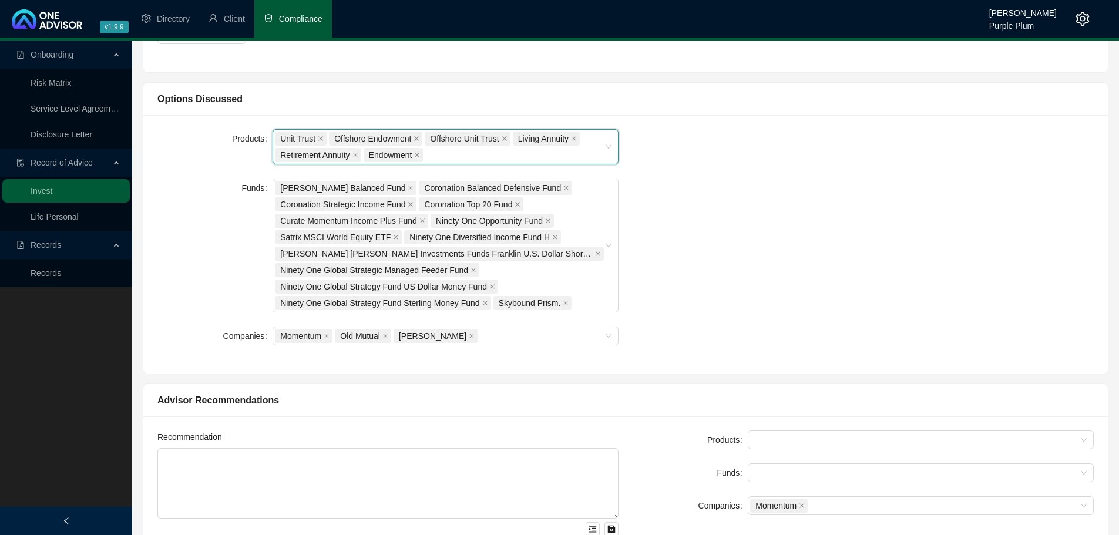
click at [439, 155] on div "Unit Trust Offshore Endowment Offshore Unit Trust Living Annuity Retirement Ann…" at bounding box center [439, 146] width 329 height 33
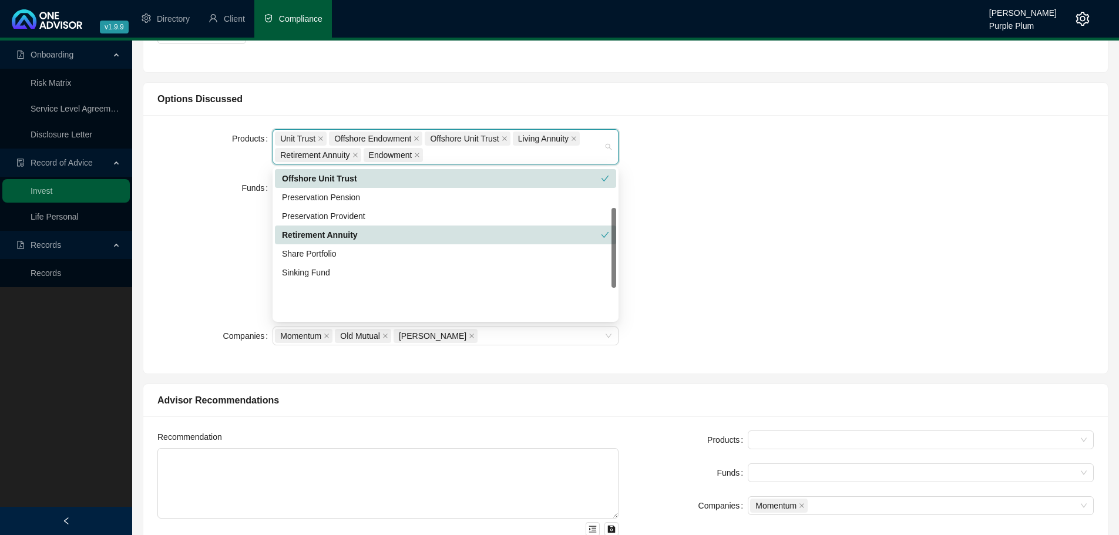
scroll to position [14, 0]
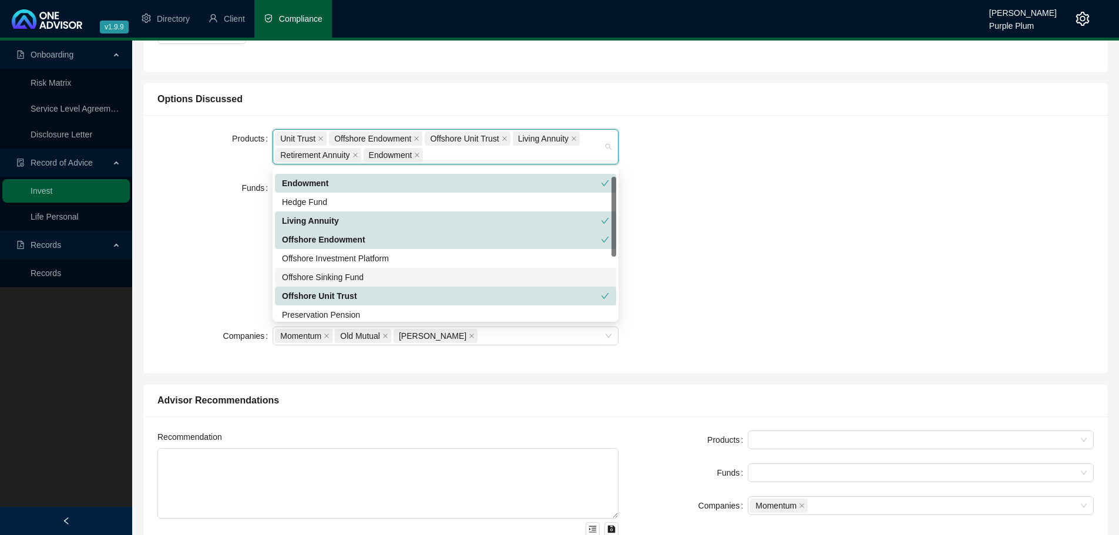
click at [377, 280] on div "Offshore Sinking Fund" at bounding box center [445, 277] width 327 height 13
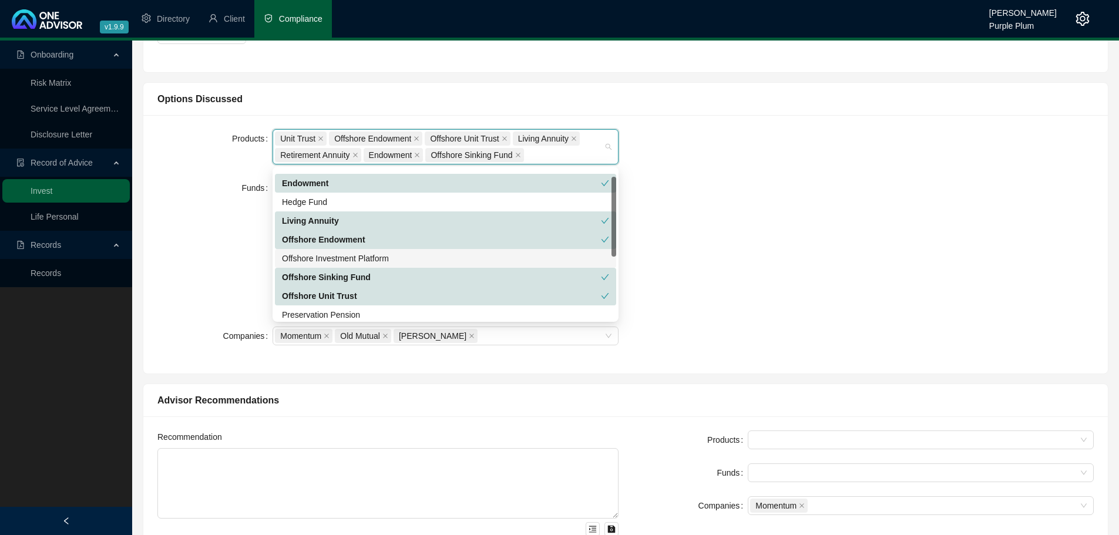
click at [787, 228] on div "Products Unit Trust Offshore Endowment Offshore Unit Trust Living Annuity Retir…" at bounding box center [625, 244] width 951 height 230
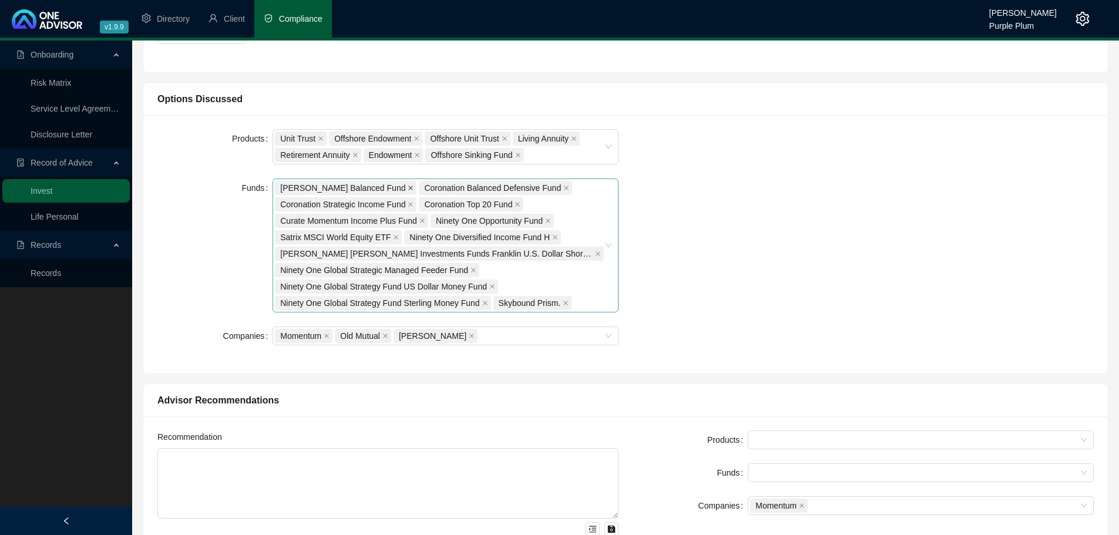
click at [408, 190] on icon "close" at bounding box center [411, 188] width 6 height 6
click at [421, 187] on icon "close" at bounding box center [422, 188] width 6 height 6
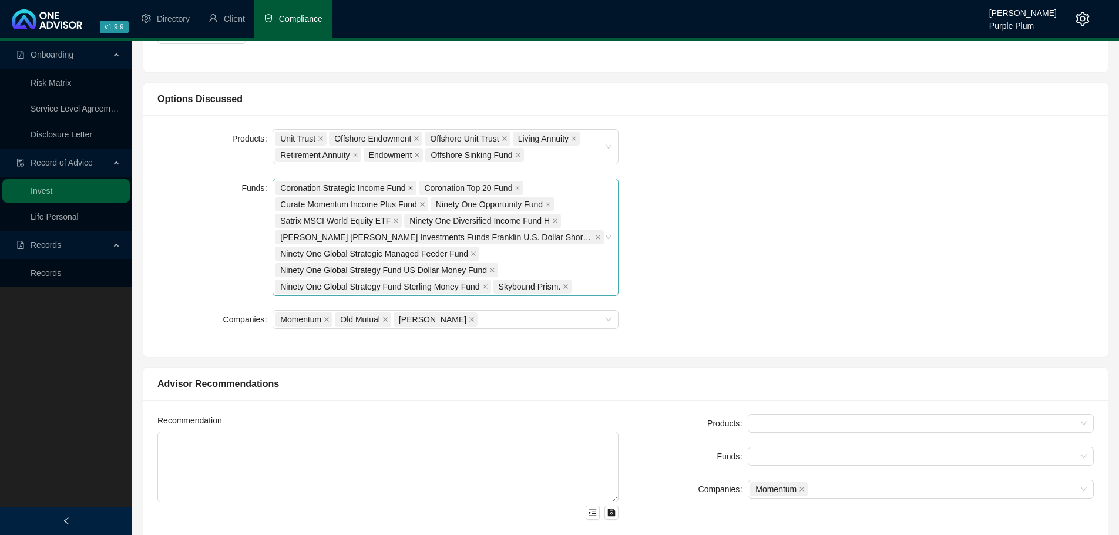
click at [409, 187] on icon "close" at bounding box center [411, 188] width 5 height 5
click at [375, 184] on span at bounding box center [374, 188] width 6 height 13
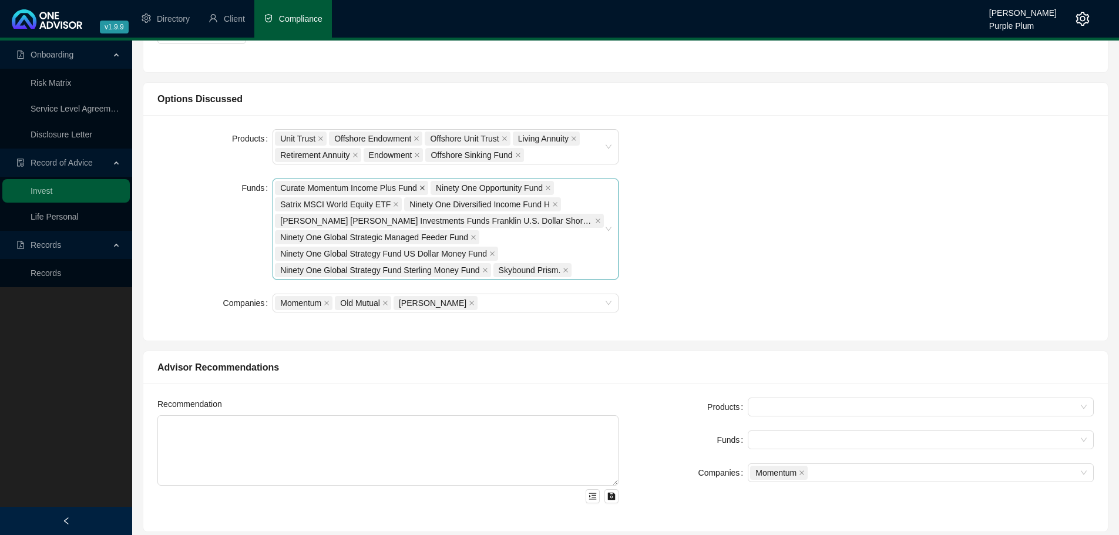
click at [422, 184] on span at bounding box center [422, 188] width 6 height 13
click at [395, 189] on icon "close" at bounding box center [393, 188] width 5 height 5
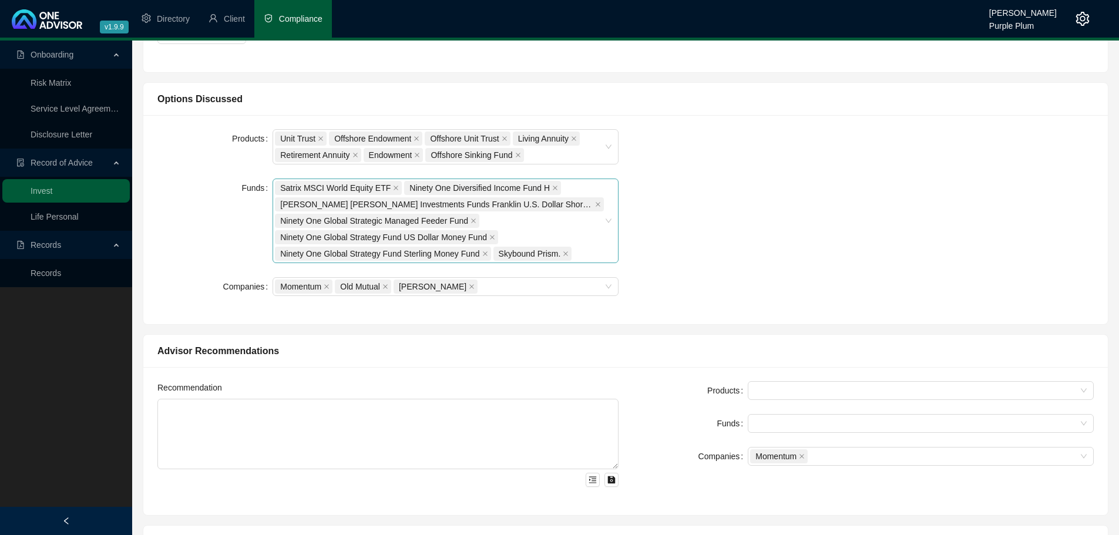
click at [388, 186] on span "Satrix MSCI World Equity ETF" at bounding box center [338, 188] width 127 height 14
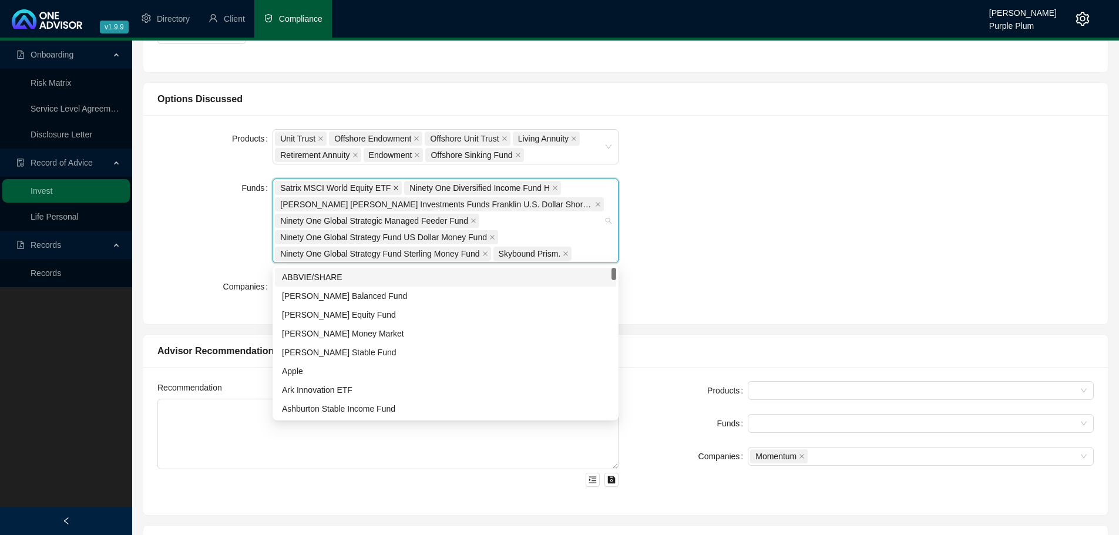
click at [394, 187] on icon "close" at bounding box center [396, 188] width 5 height 5
click at [423, 186] on icon "close" at bounding box center [426, 188] width 6 height 6
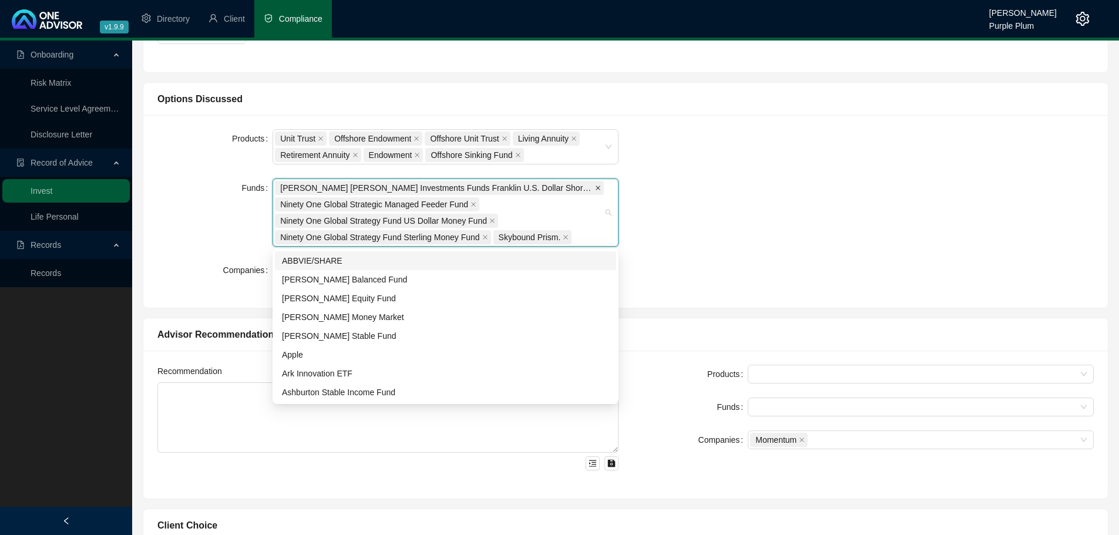
click at [599, 183] on span at bounding box center [598, 188] width 6 height 13
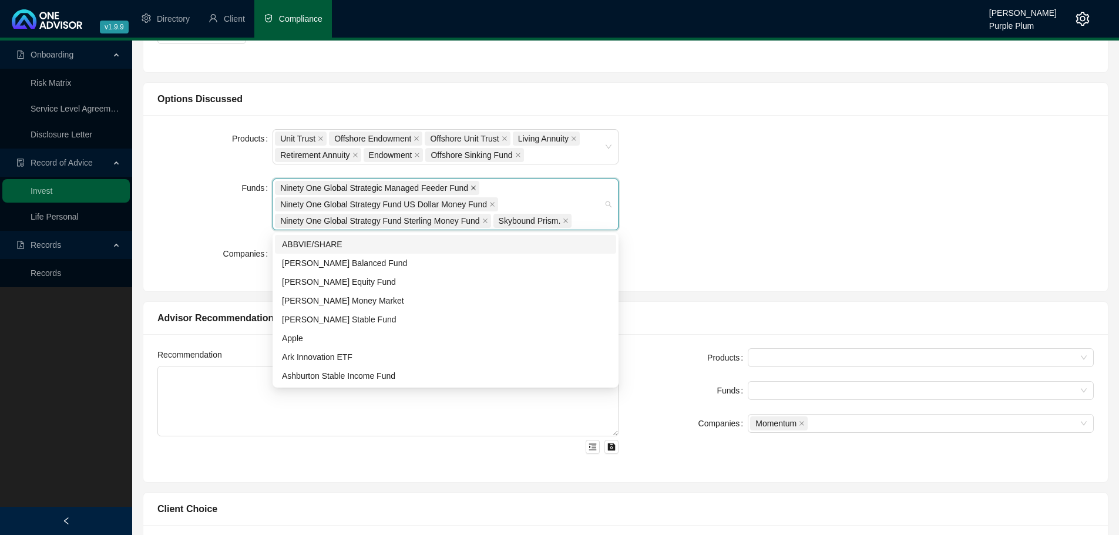
click at [471, 191] on span at bounding box center [474, 188] width 6 height 13
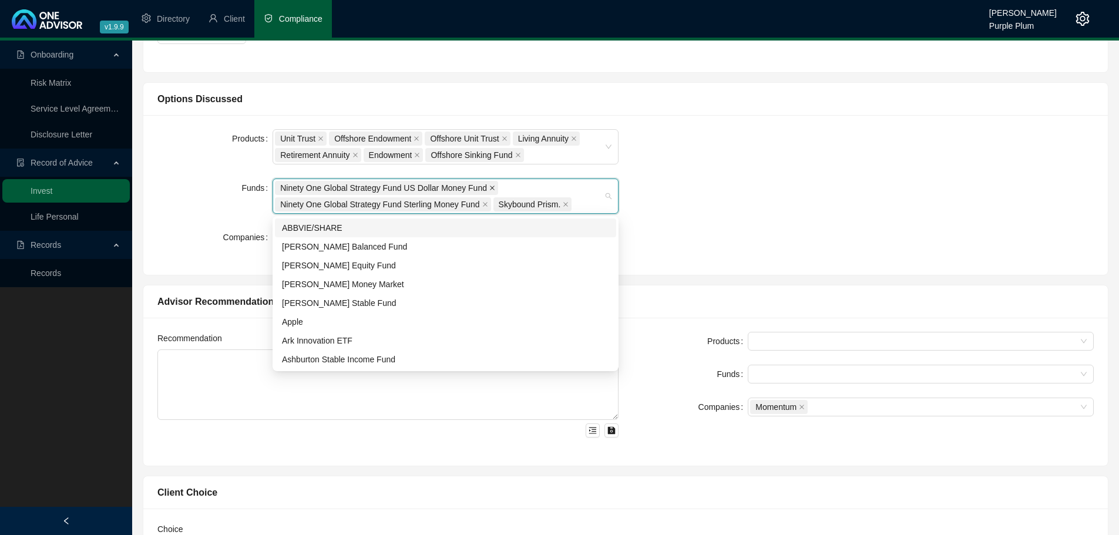
drag, startPoint x: 492, startPoint y: 189, endPoint x: 488, endPoint y: 199, distance: 10.0
click at [491, 189] on icon "close" at bounding box center [492, 188] width 6 height 6
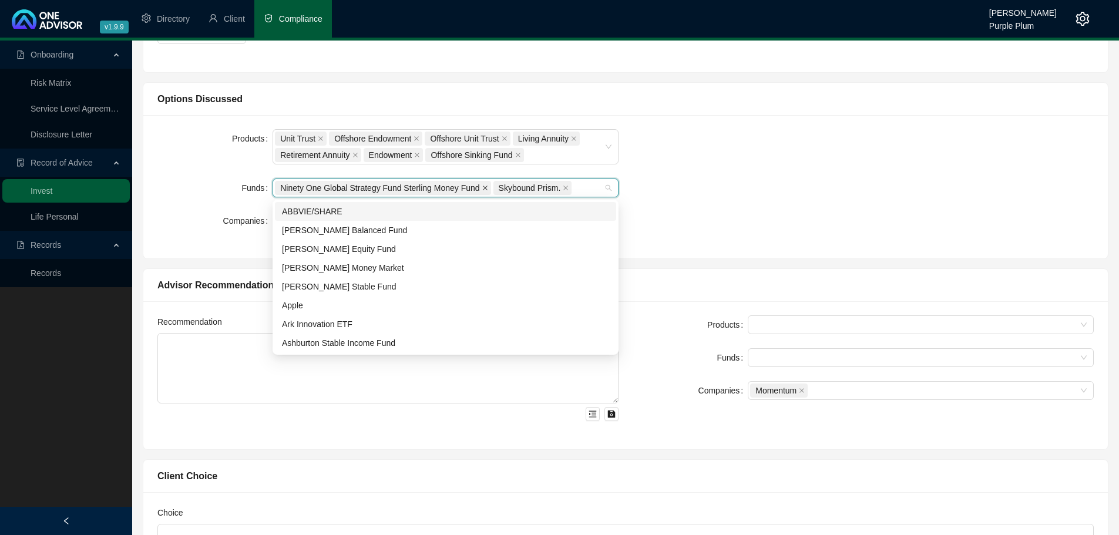
click at [485, 191] on span at bounding box center [485, 188] width 6 height 13
click at [347, 190] on icon "close" at bounding box center [348, 188] width 6 height 6
click at [355, 189] on div at bounding box center [439, 188] width 329 height 9
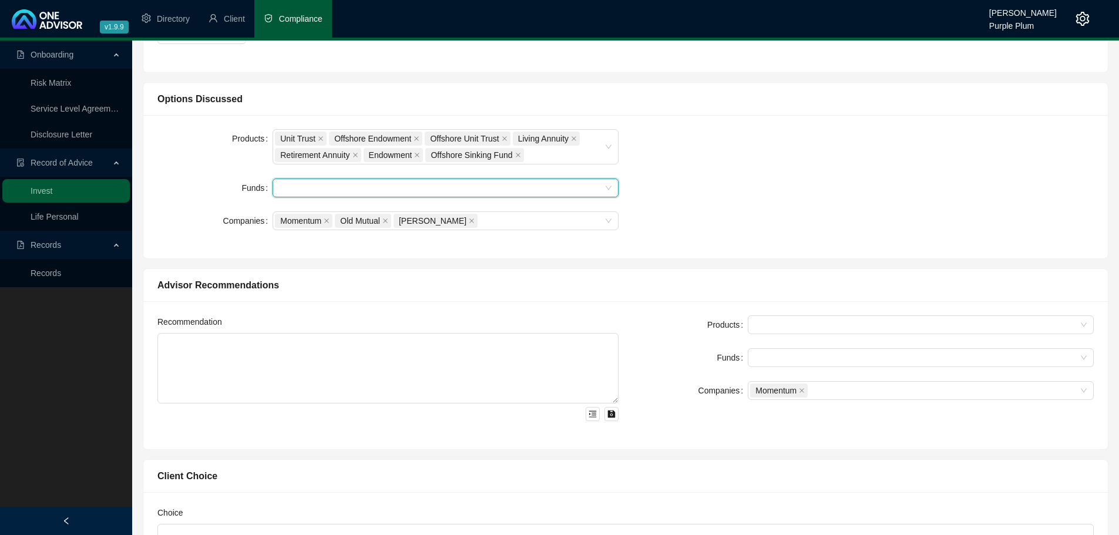
click at [355, 189] on div at bounding box center [439, 188] width 329 height 9
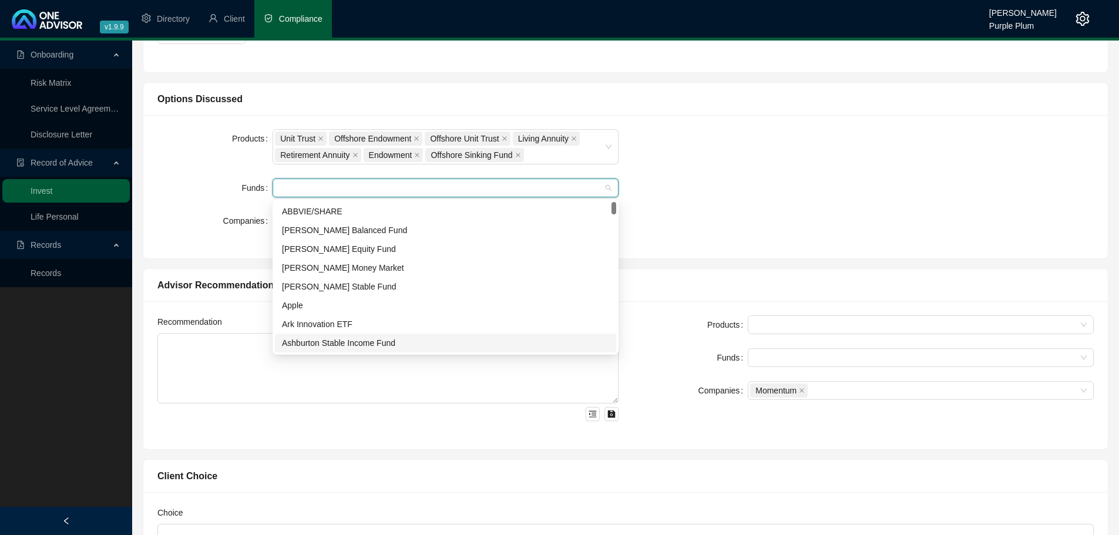
click at [350, 345] on div "Ashburton Stable Income Fund" at bounding box center [445, 343] width 327 height 13
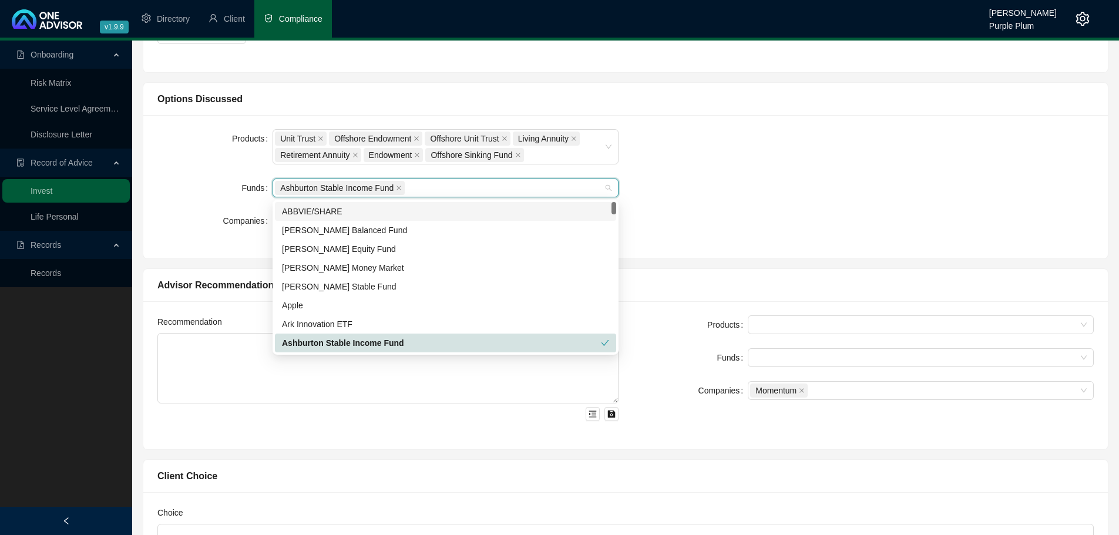
click at [436, 177] on form "Products Unit Trust Offshore Endowment Offshore Unit Trust Living Annuity Retir…" at bounding box center [387, 179] width 461 height 101
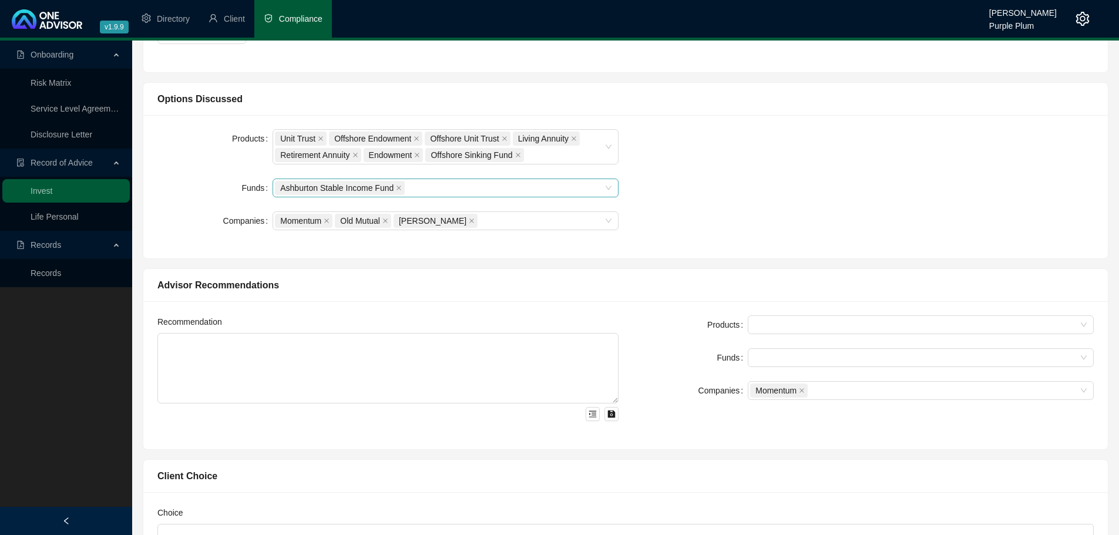
click at [437, 181] on div "Ashburton Stable Income Fund" at bounding box center [439, 188] width 329 height 16
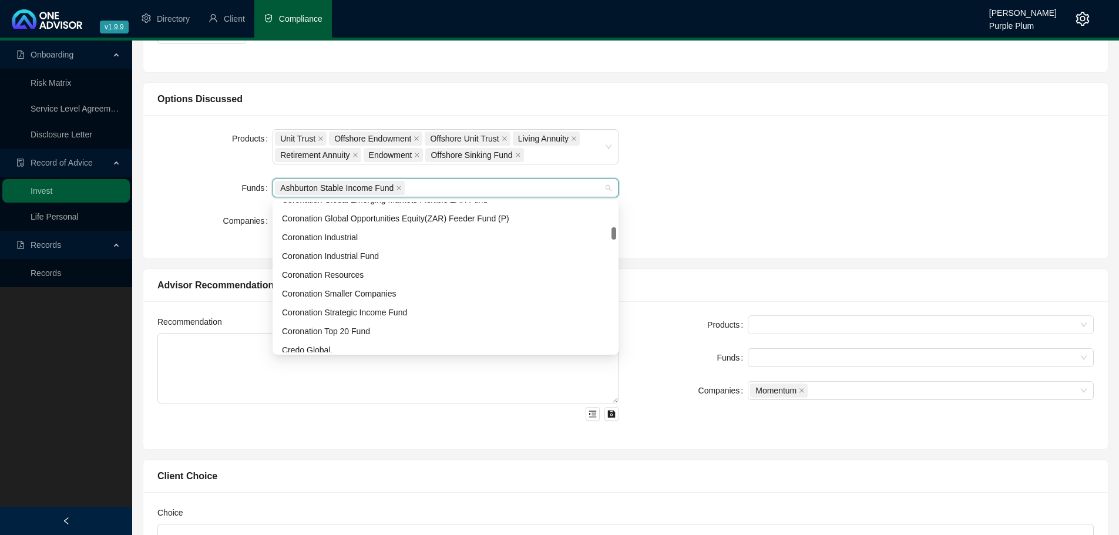
scroll to position [353, 0]
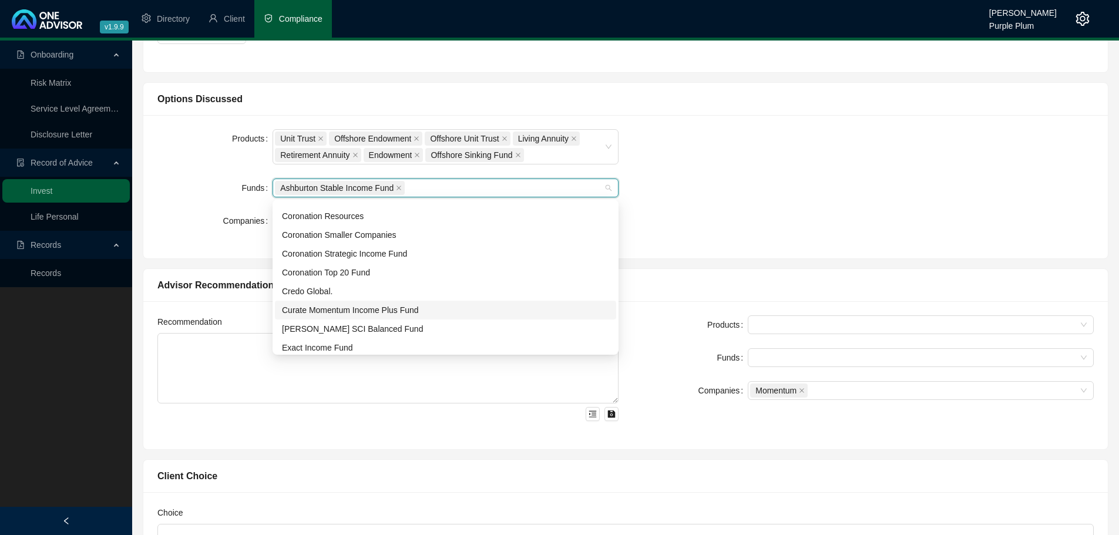
click at [338, 310] on div "Curate Momentum Income Plus Fund" at bounding box center [445, 310] width 327 height 13
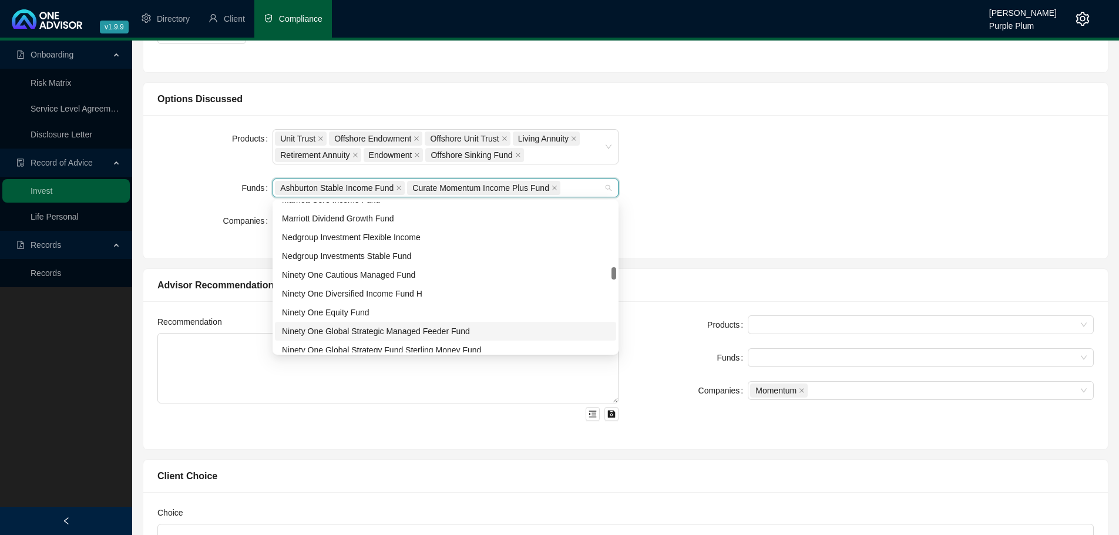
scroll to position [823, 0]
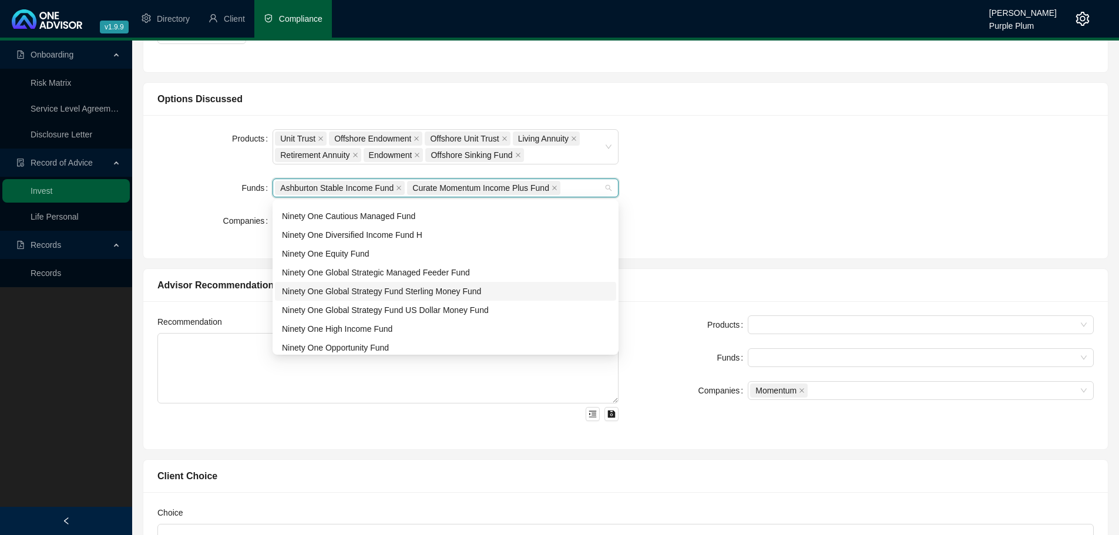
click at [377, 293] on div "Ninety One Global Strategy Fund Sterling Money Fund" at bounding box center [445, 291] width 327 height 13
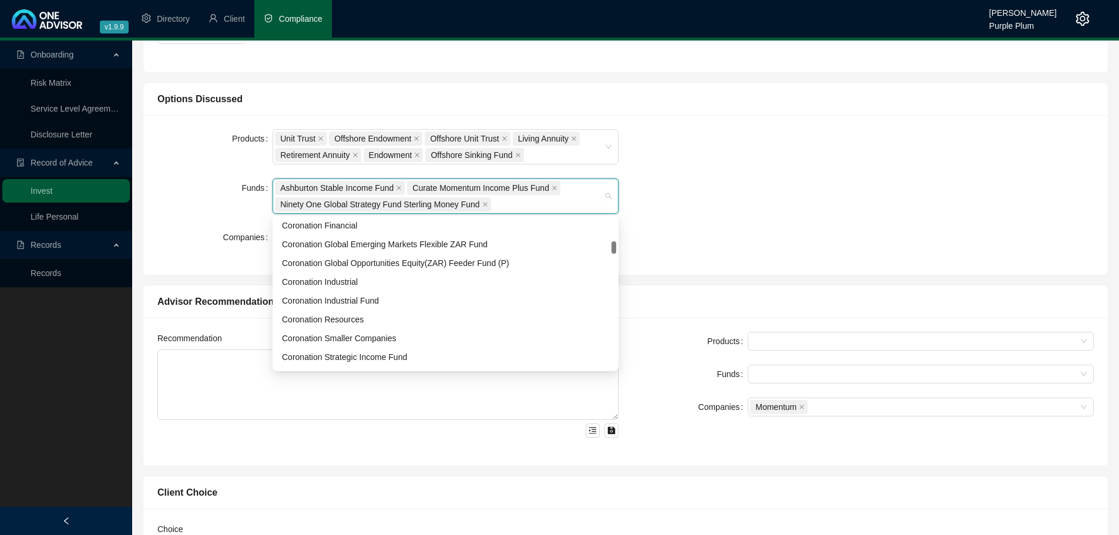
scroll to position [442, 0]
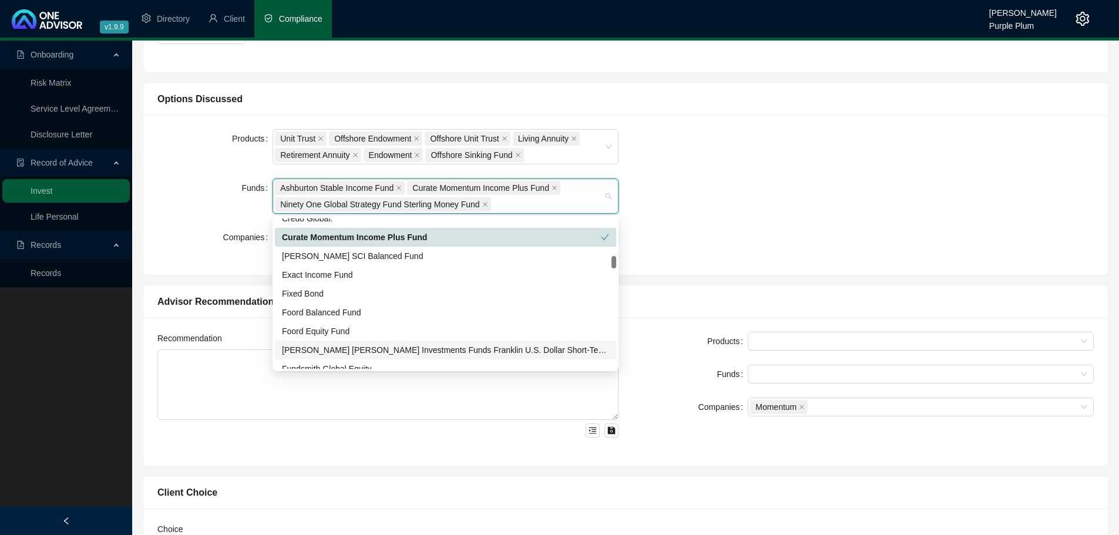
click at [378, 352] on div "[PERSON_NAME] [PERSON_NAME] Investments Funds Franklin U.S. Dollar Short-Term M…" at bounding box center [445, 350] width 327 height 13
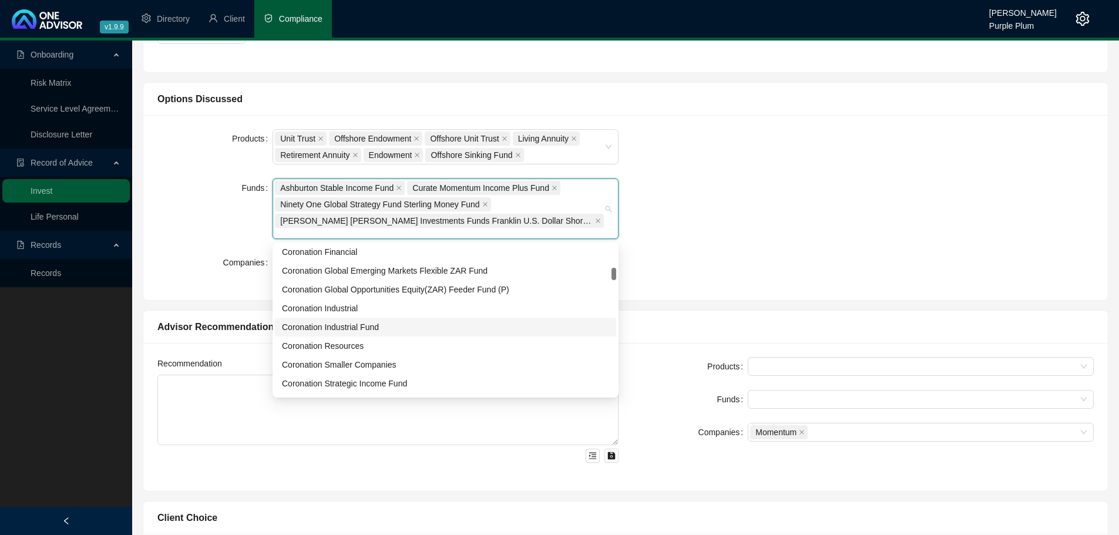
scroll to position [207, 0]
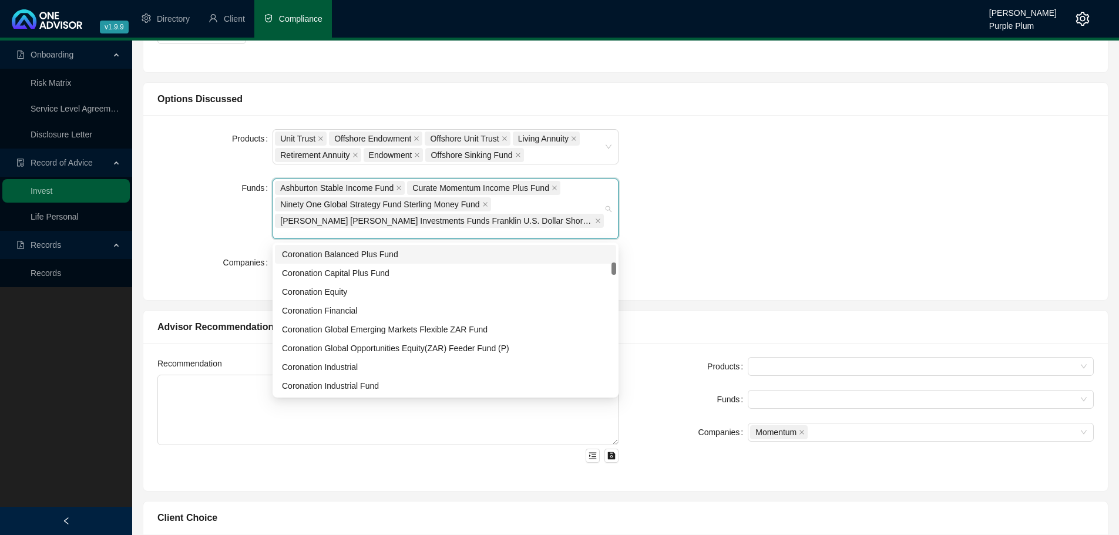
click at [365, 259] on div "Coronation Balanced Plus Fund" at bounding box center [445, 254] width 327 height 13
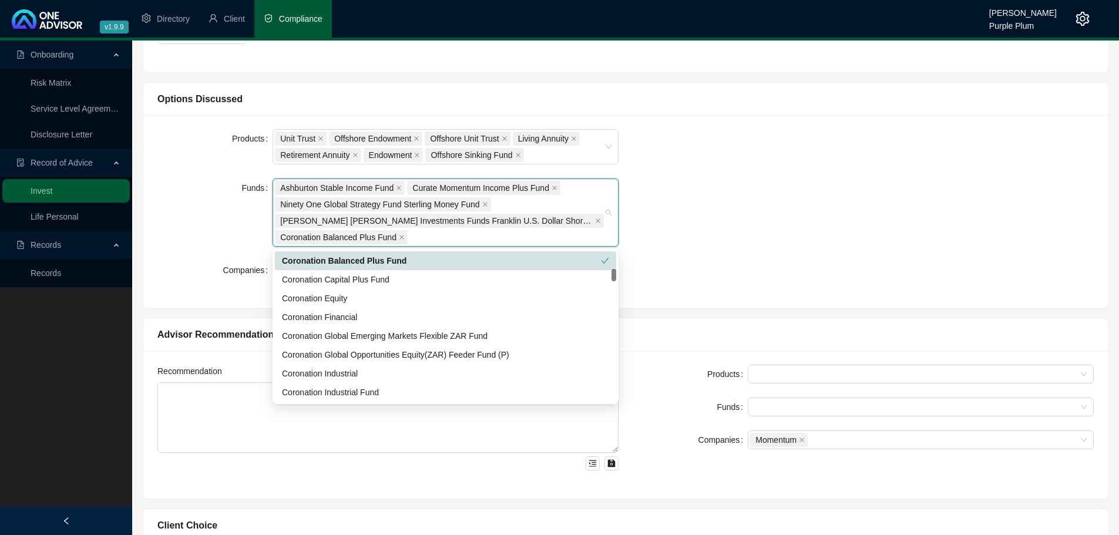
click at [416, 238] on div "Ashburton Stable Income Fund Curate Momentum Income Plus Fund Ninety One Global…" at bounding box center [439, 213] width 329 height 66
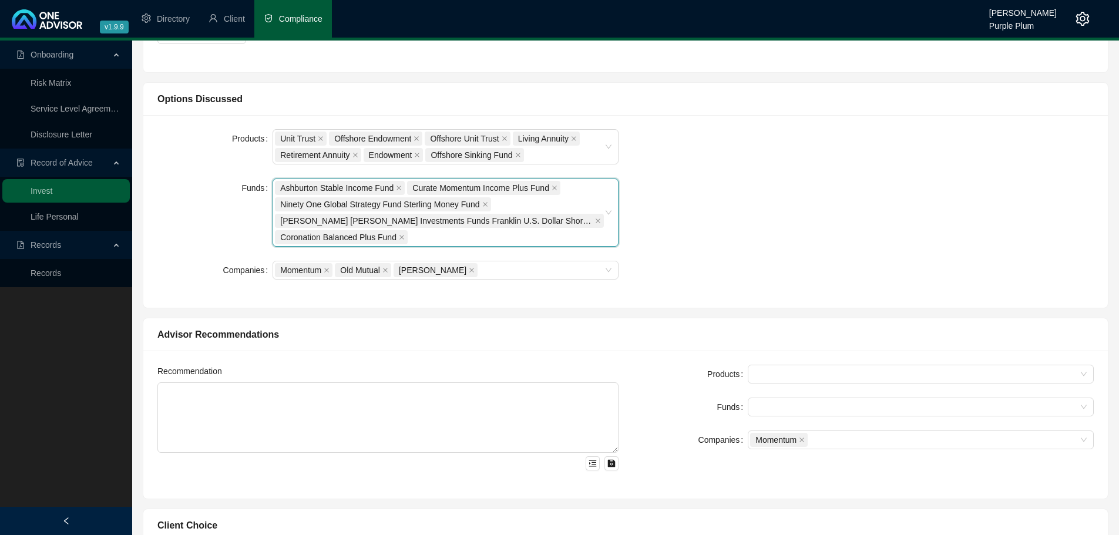
click at [416, 238] on div "Ashburton Stable Income Fund Curate Momentum Income Plus Fund Ninety One Global…" at bounding box center [439, 213] width 329 height 66
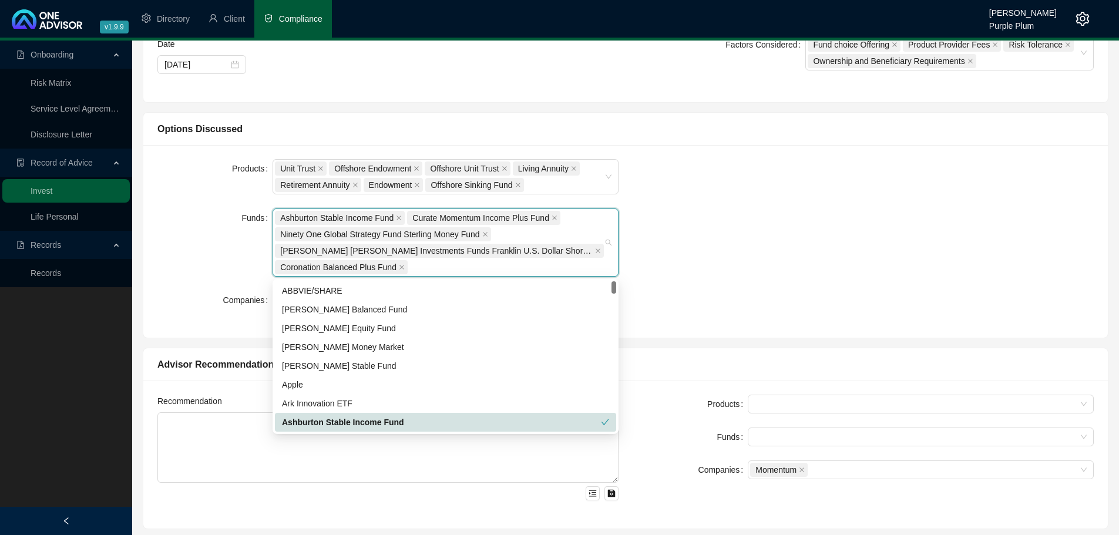
scroll to position [263, 0]
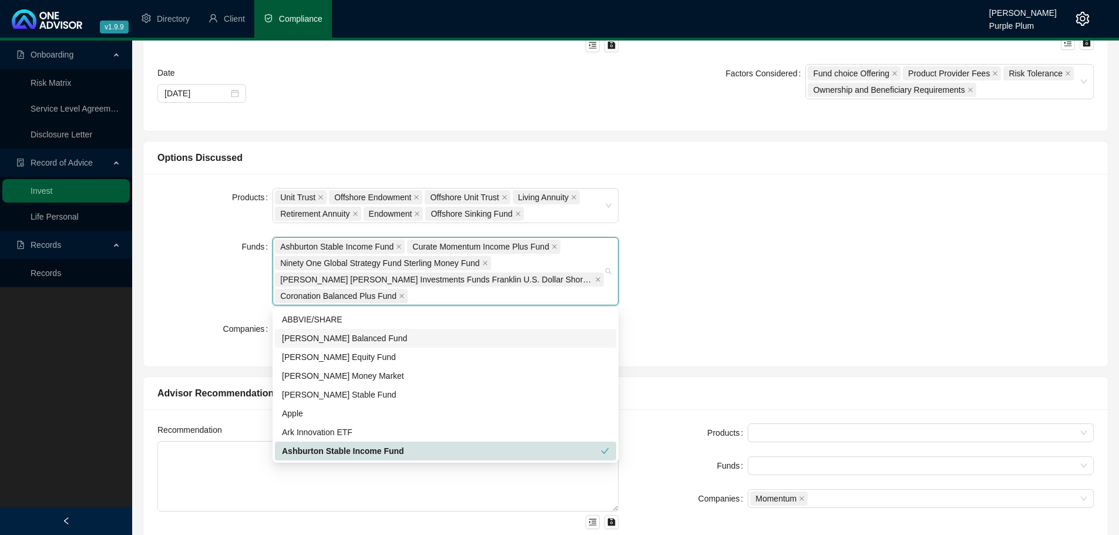
click at [384, 341] on div "[PERSON_NAME] Balanced Fund" at bounding box center [445, 338] width 327 height 13
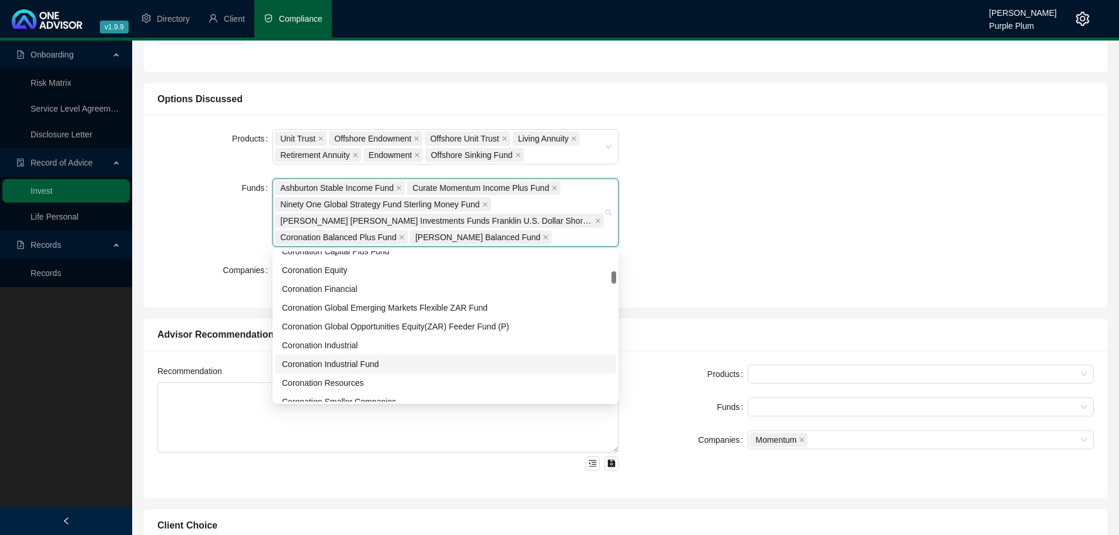
scroll to position [294, 0]
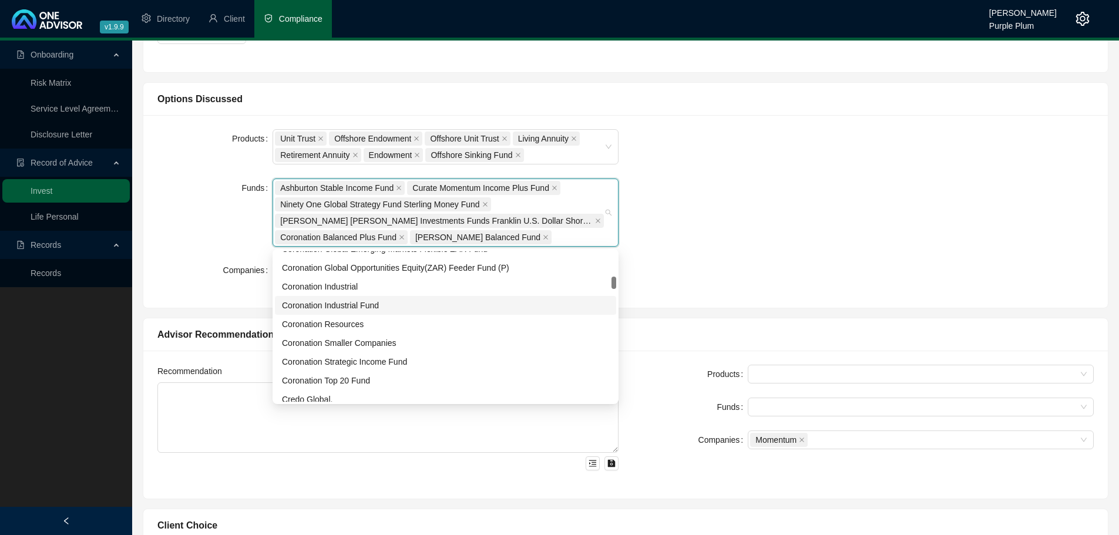
click at [387, 367] on div "Coronation Strategic Income Fund" at bounding box center [445, 361] width 327 height 13
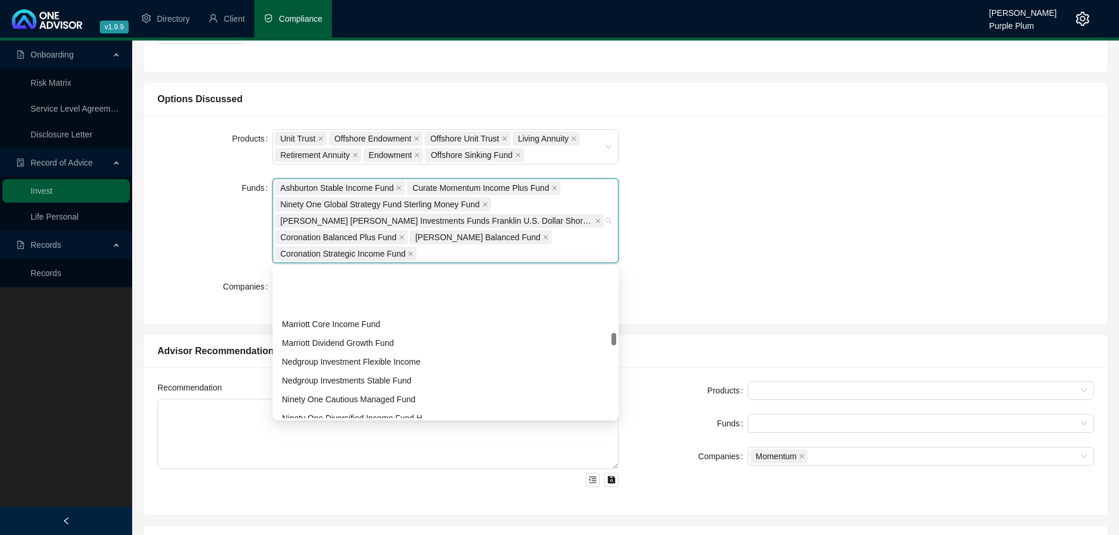
scroll to position [823, 0]
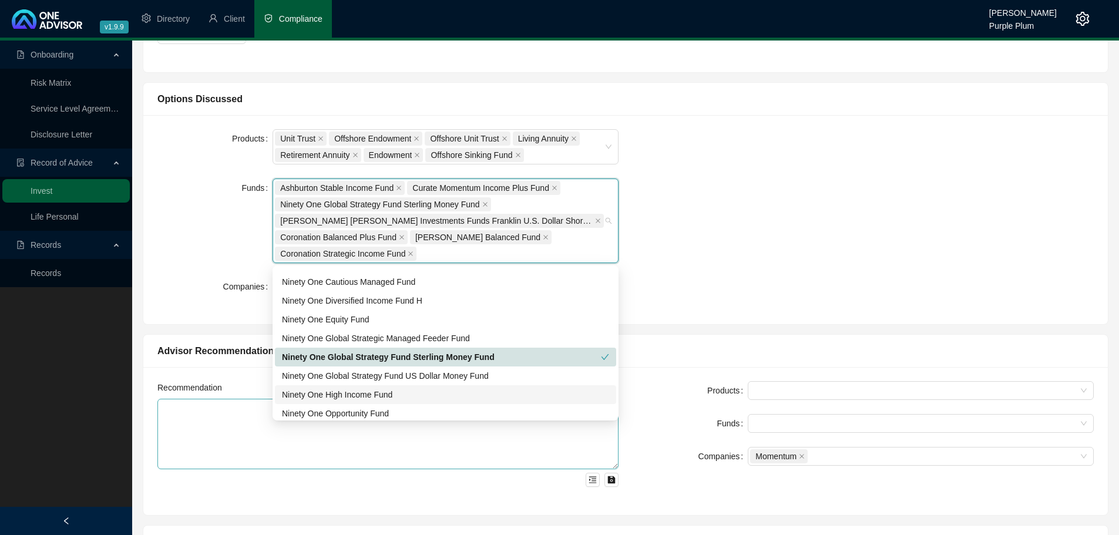
drag, startPoint x: 378, startPoint y: 396, endPoint x: 328, endPoint y: 466, distance: 86.4
click at [377, 398] on div "Ninety One High Income Fund" at bounding box center [445, 394] width 327 height 13
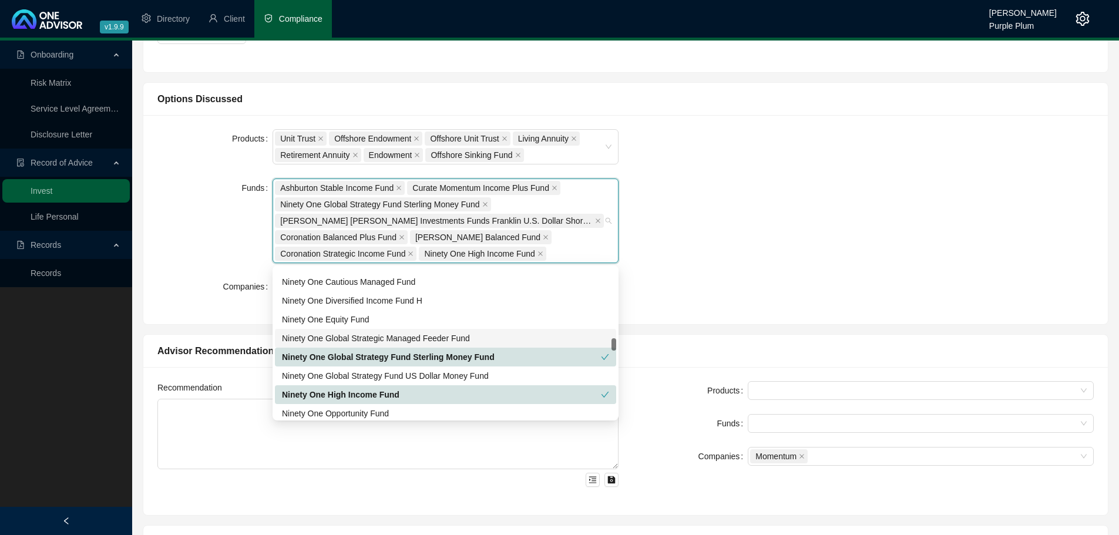
click at [775, 224] on div "Products Unit Trust Offshore Endowment Offshore Unit Trust Living Annuity Retir…" at bounding box center [625, 219] width 951 height 181
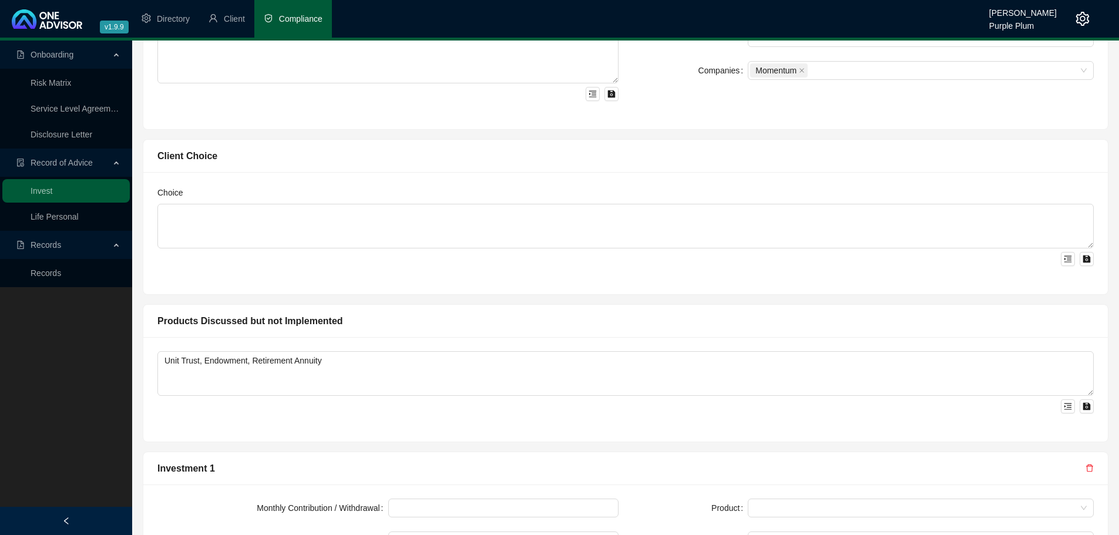
scroll to position [733, 0]
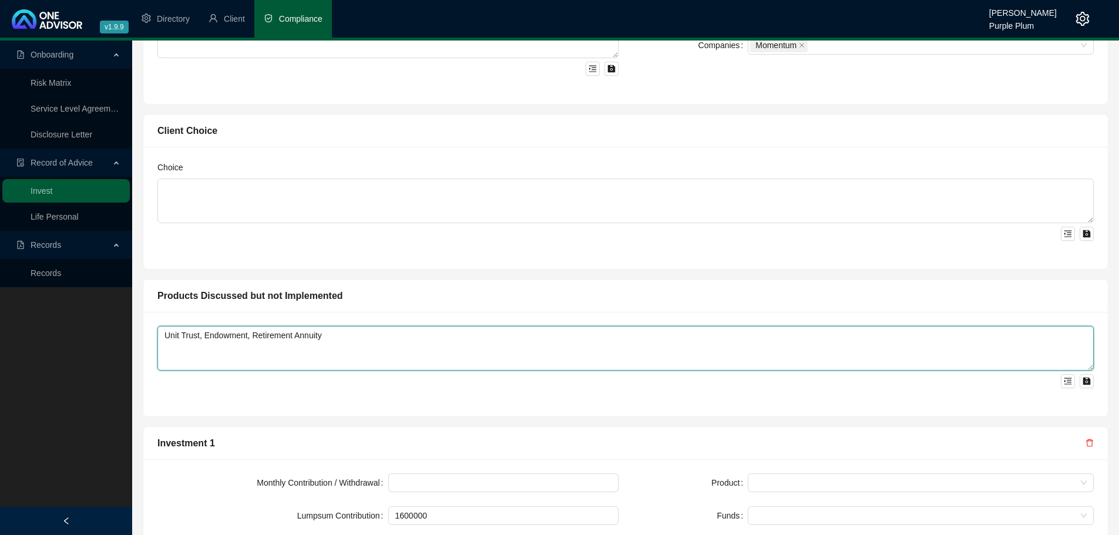
click at [349, 337] on textarea "Unit Trust, Endowment, Retirement Annuity" at bounding box center [625, 348] width 937 height 45
drag, startPoint x: 349, startPoint y: 337, endPoint x: 252, endPoint y: 348, distance: 97.6
click at [252, 348] on textarea "Unit Trust, Endowment, Retirement Annuity" at bounding box center [625, 348] width 937 height 45
click at [204, 334] on textarea "Unit Trust, Endowment, Living Annuity" at bounding box center [625, 348] width 937 height 45
click at [351, 335] on textarea "Unit Trust, Offshore Endowment, Living Annuity" at bounding box center [625, 348] width 937 height 45
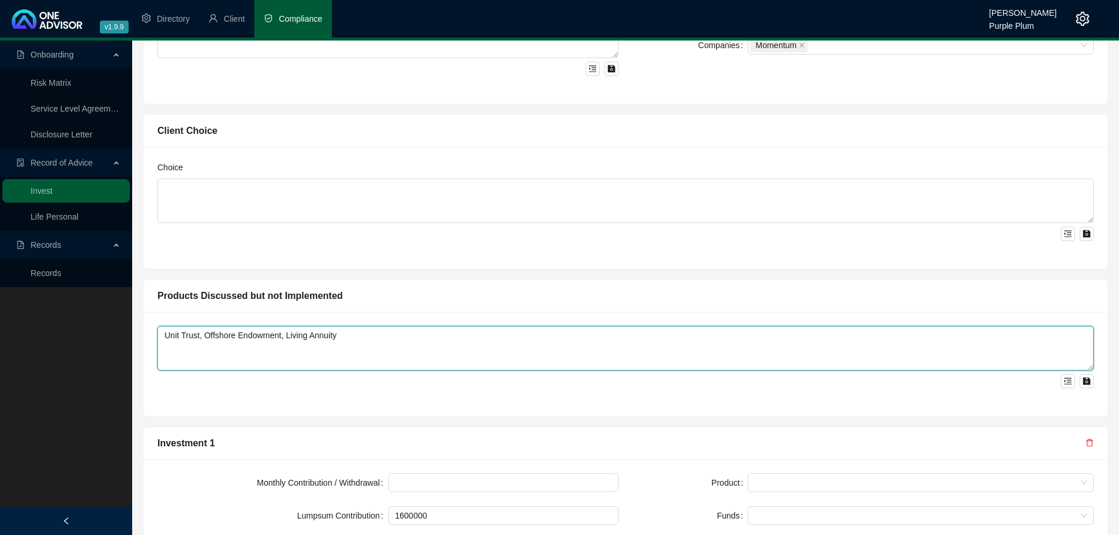
click at [454, 340] on textarea "Unit Trust, Offshore Endowment, Living Annuity" at bounding box center [625, 348] width 937 height 45
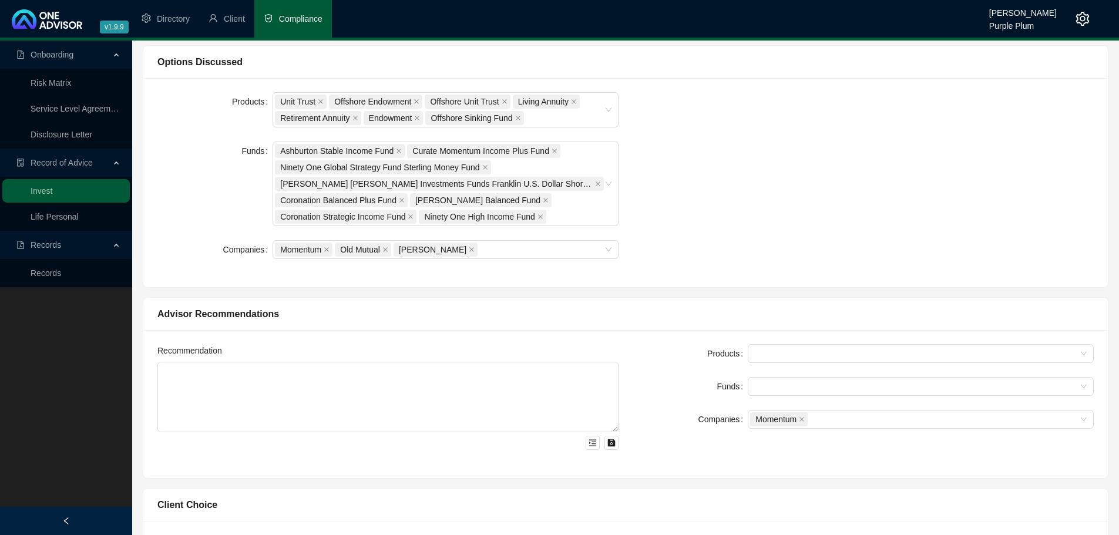
scroll to position [256, 0]
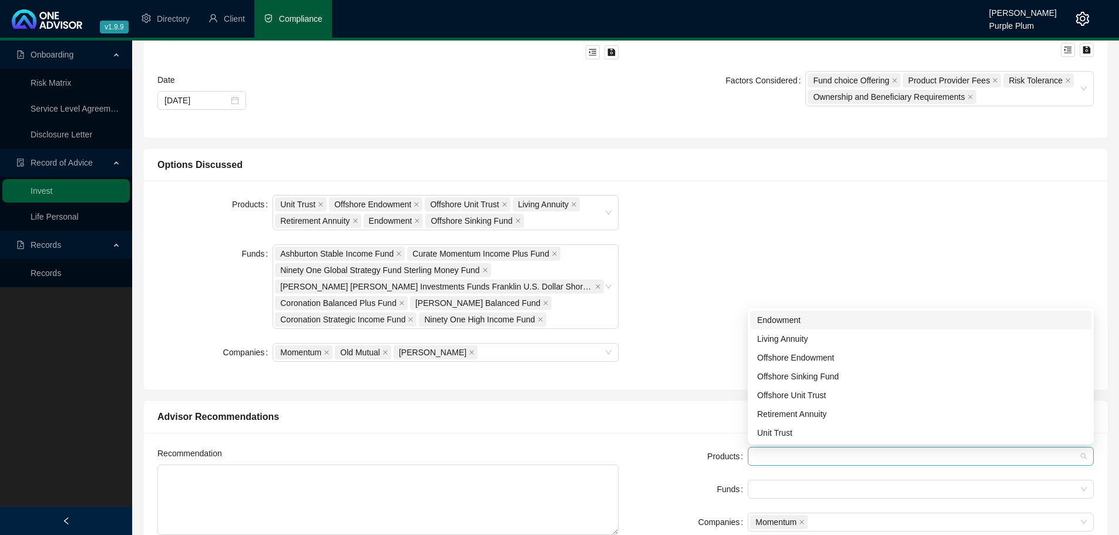
click at [794, 454] on div at bounding box center [914, 456] width 329 height 9
type textarea "Unit Trust, Offshore Endowment, Living Annuity"
click at [851, 409] on div "Retirement Annuity" at bounding box center [920, 414] width 327 height 13
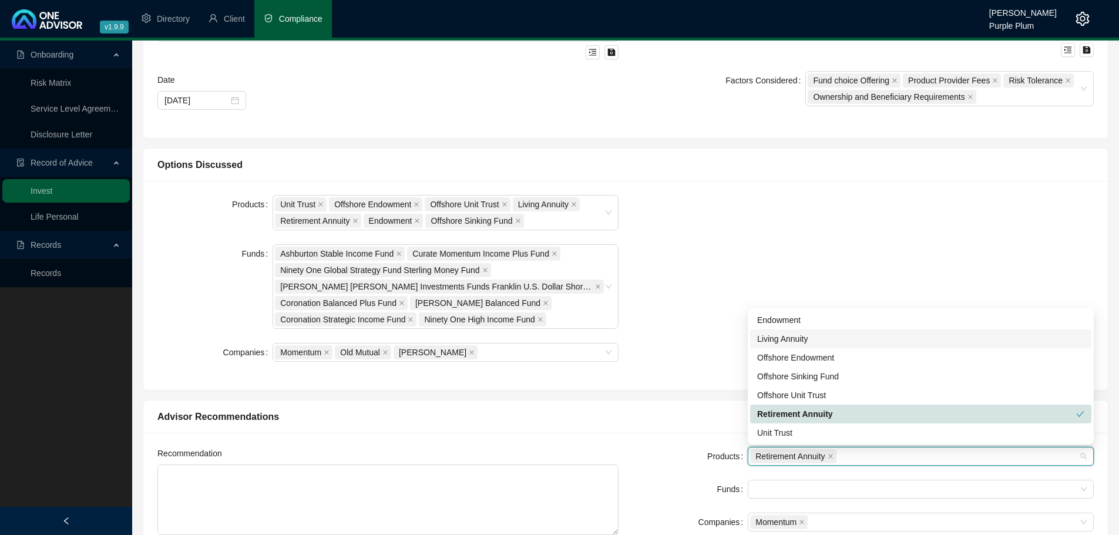
click at [736, 198] on div "Products Unit Trust Offshore Endowment Offshore Unit Trust Living Annuity Retir…" at bounding box center [625, 285] width 951 height 181
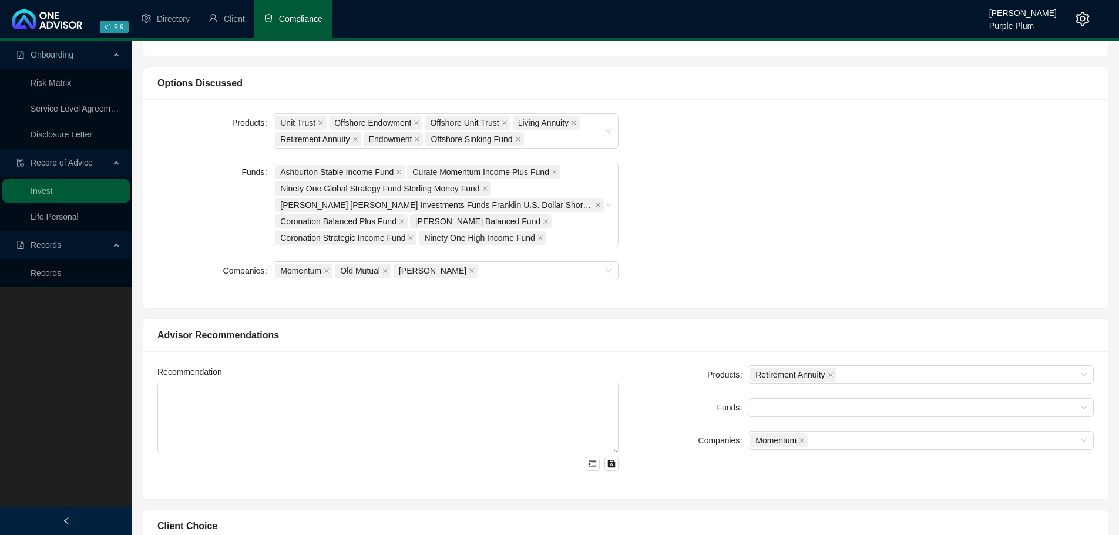
scroll to position [491, 0]
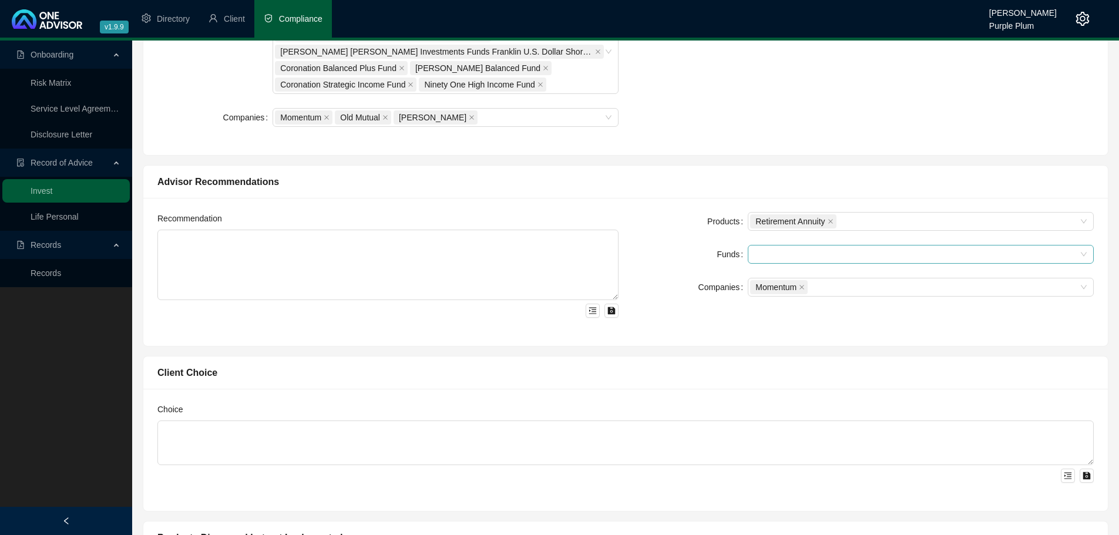
click at [769, 259] on div at bounding box center [914, 254] width 329 height 9
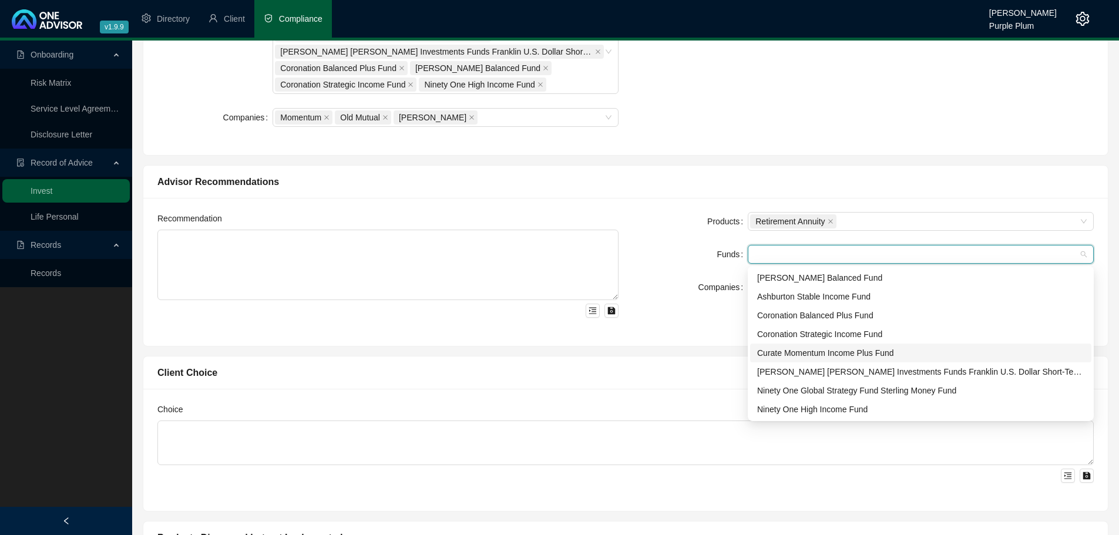
click at [807, 348] on div "Curate Momentum Income Plus Fund" at bounding box center [920, 353] width 327 height 13
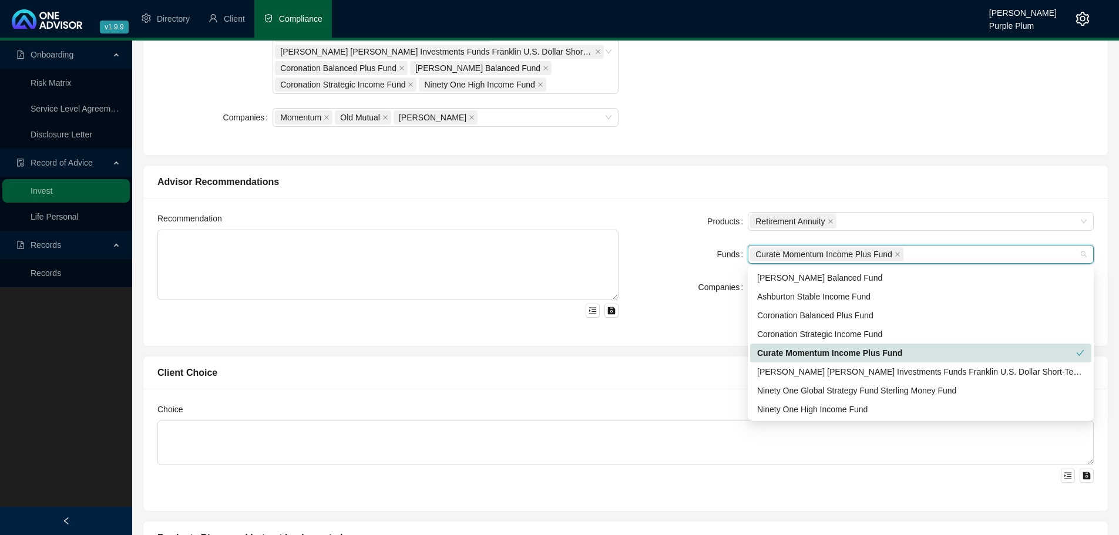
click at [698, 377] on div "Client Choice" at bounding box center [625, 372] width 937 height 15
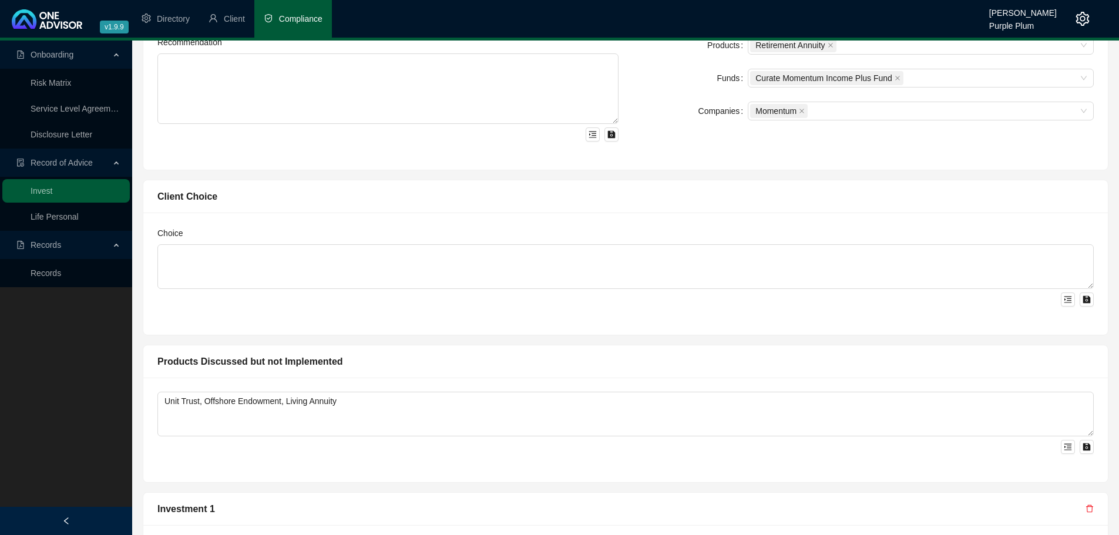
scroll to position [902, 0]
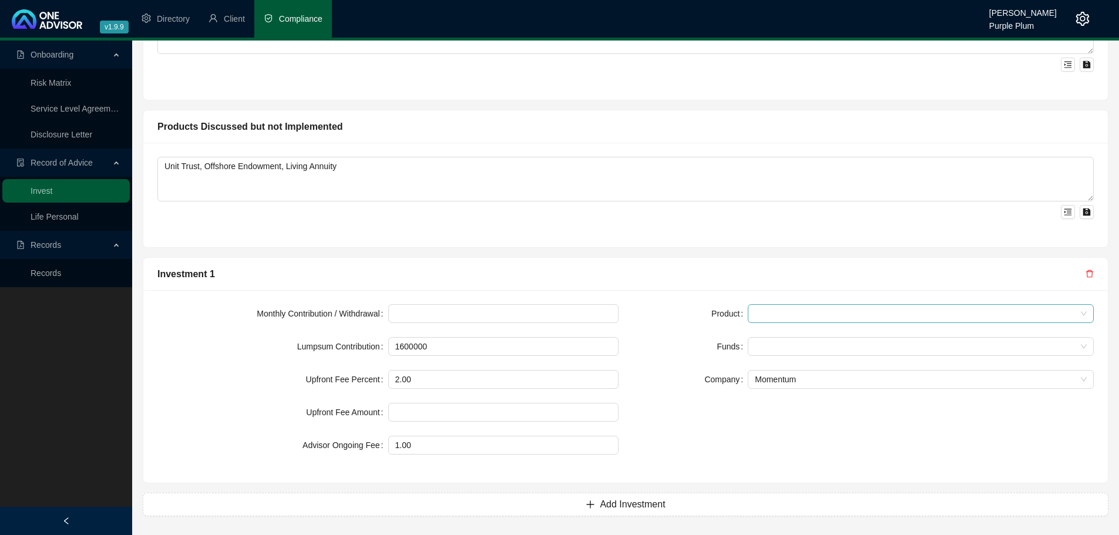
click at [790, 321] on span at bounding box center [921, 314] width 332 height 18
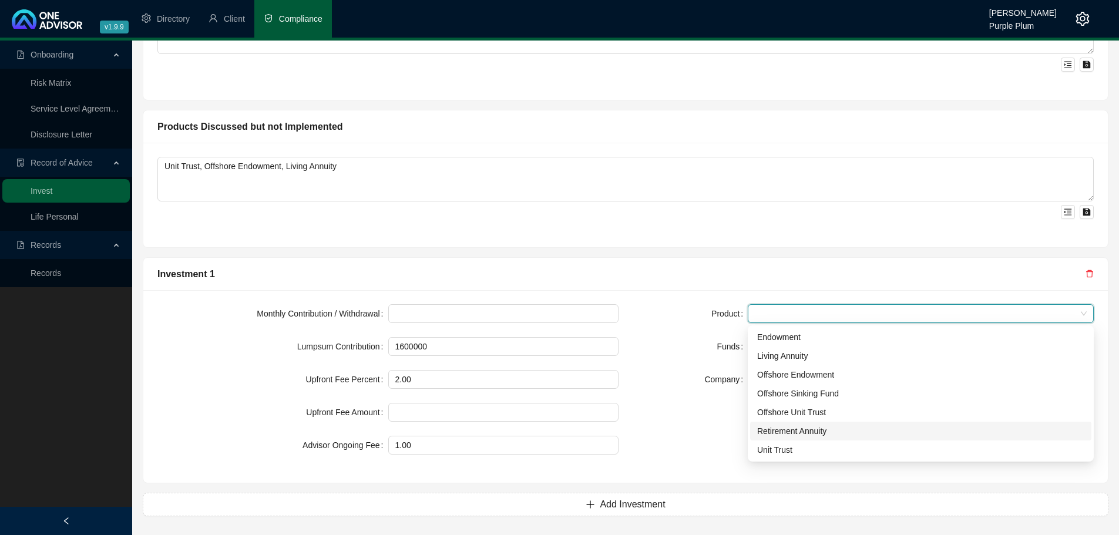
drag, startPoint x: 787, startPoint y: 427, endPoint x: 808, endPoint y: 390, distance: 42.9
click at [787, 426] on div "Retirement Annuity" at bounding box center [920, 431] width 327 height 13
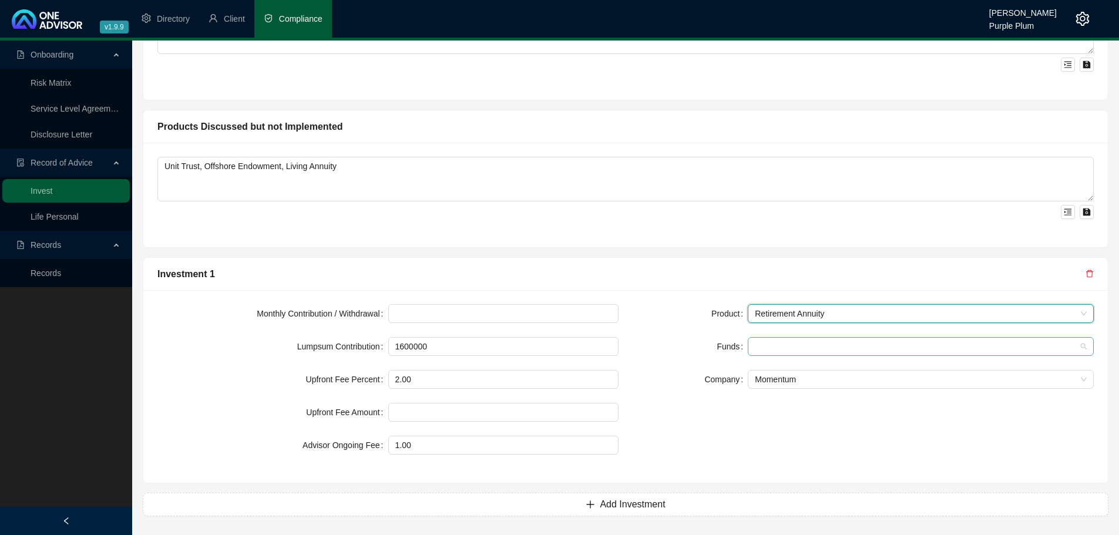
click at [782, 338] on div at bounding box center [921, 346] width 346 height 19
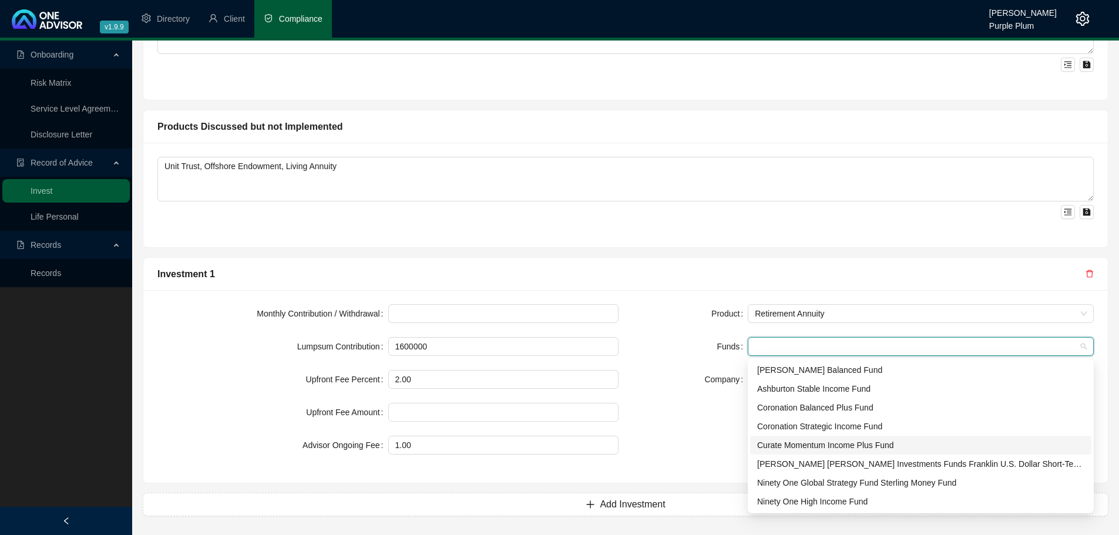
click at [787, 443] on div "Curate Momentum Income Plus Fund" at bounding box center [920, 445] width 327 height 13
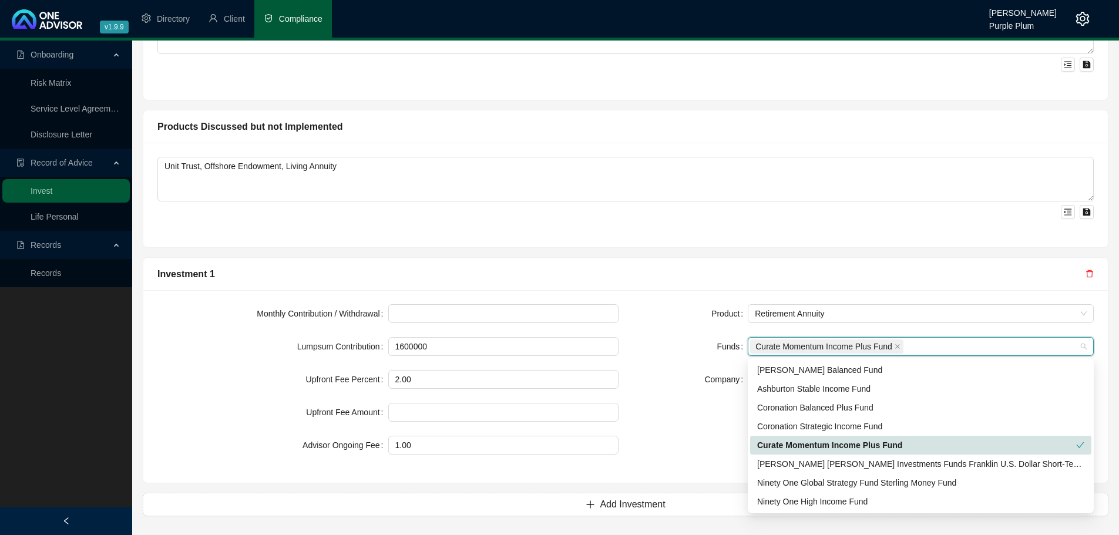
click at [704, 424] on div "Product Retirement Annuity Funds Curate Momentum Income Plus Fund Company Momen…" at bounding box center [863, 386] width 475 height 165
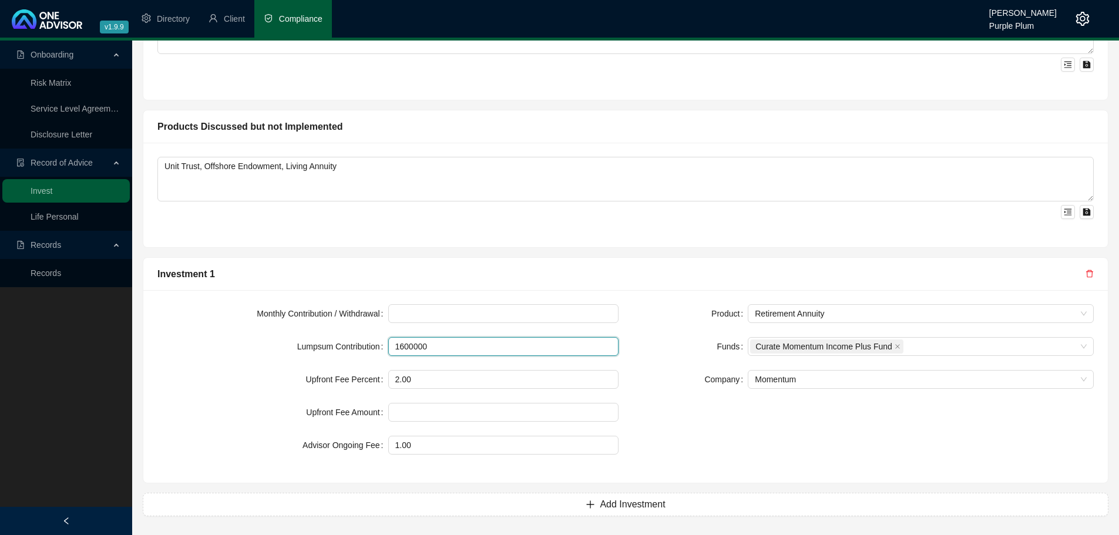
drag, startPoint x: 479, startPoint y: 340, endPoint x: 318, endPoint y: 368, distance: 163.4
click at [318, 368] on form "Monthly Contribution / Withdrawal Lumpsum Contribution 1600000 Upfront Fee Perc…" at bounding box center [387, 379] width 461 height 150
type input "100000"
click at [585, 456] on div "Monthly Contribution / Withdrawal Lumpsum Contribution 100000 Upfront Fee Perce…" at bounding box center [387, 386] width 475 height 165
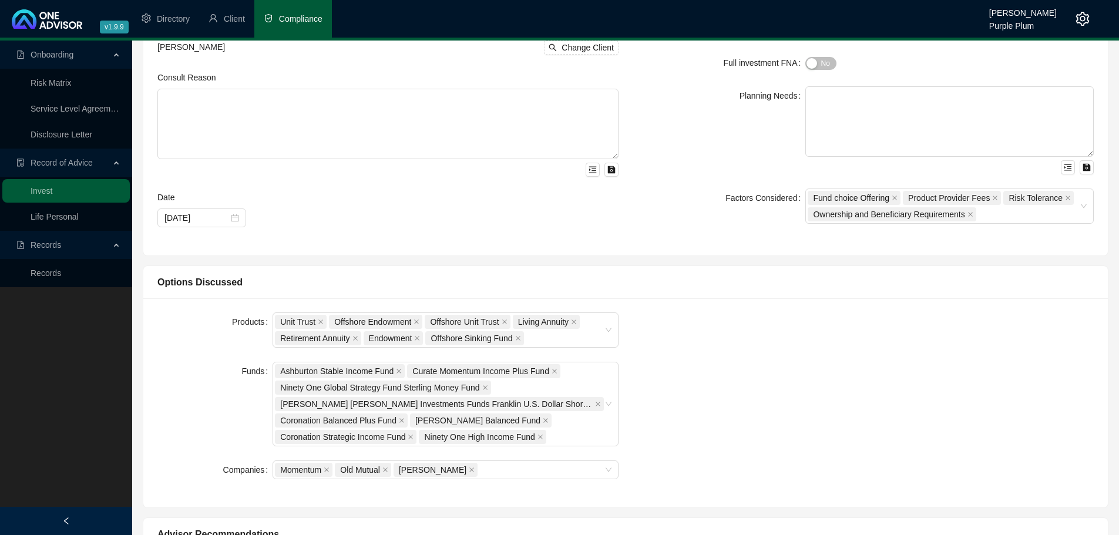
scroll to position [0, 0]
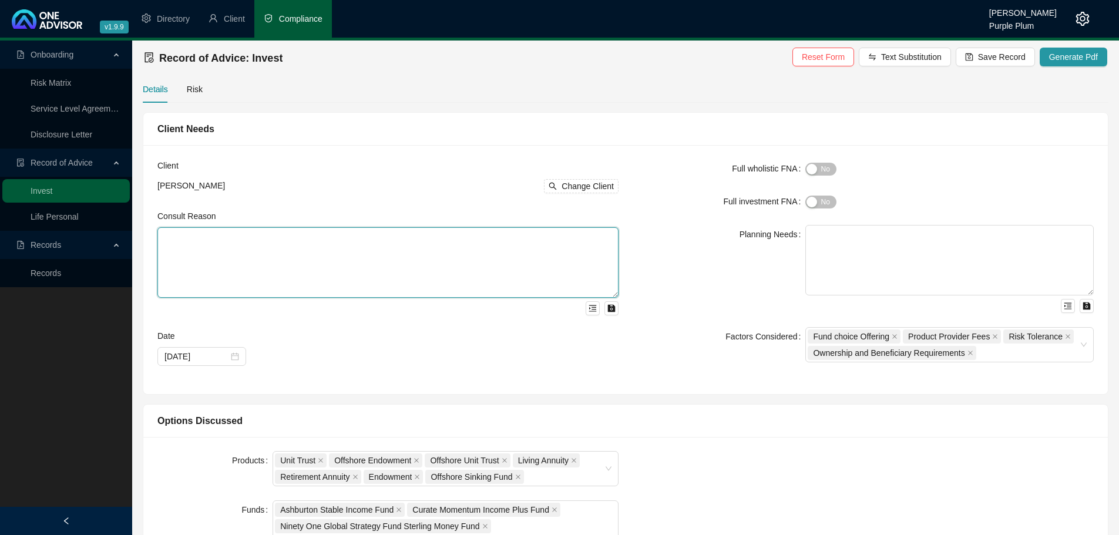
paste textarea "We met to discuss and review your current financial position and discuss invest…"
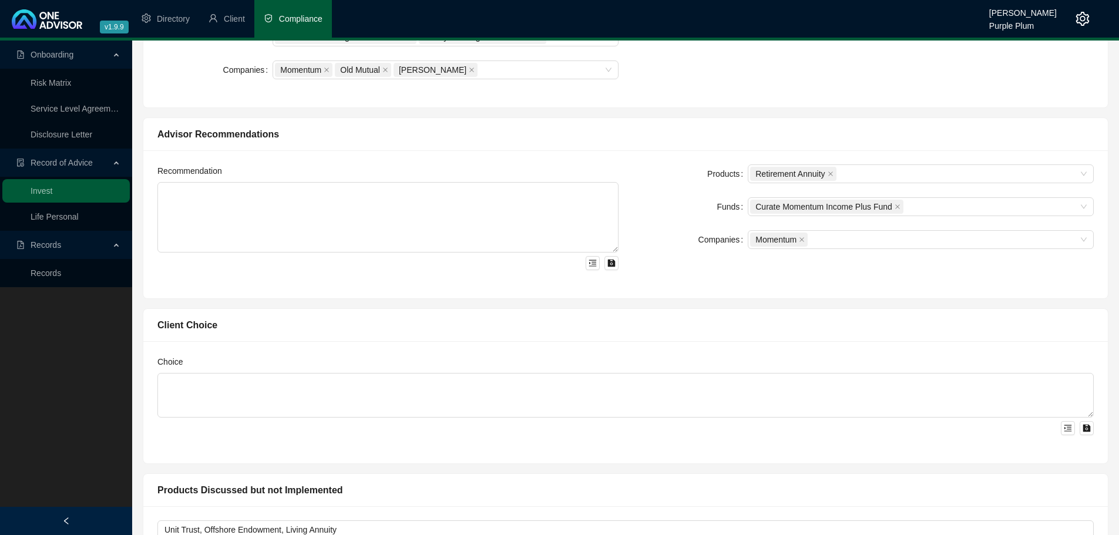
scroll to position [588, 0]
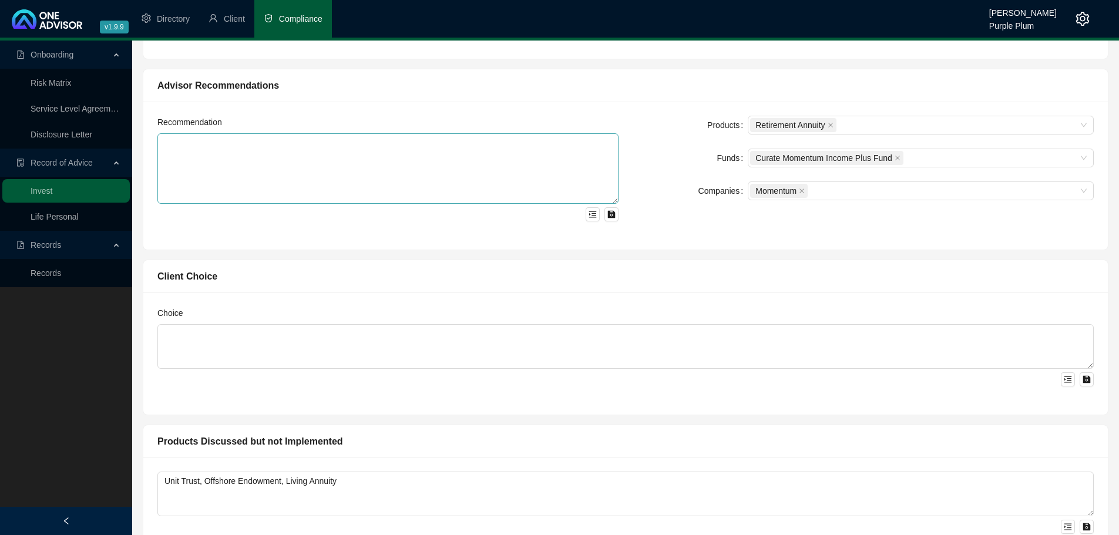
type textarea "We met to discuss and review your current financial position and discuss invest…"
click at [157, 137] on textarea at bounding box center [387, 168] width 461 height 71
paste textarea "I propose that we invest the funds into a Momentum Wealth Retirement Annuity Op…"
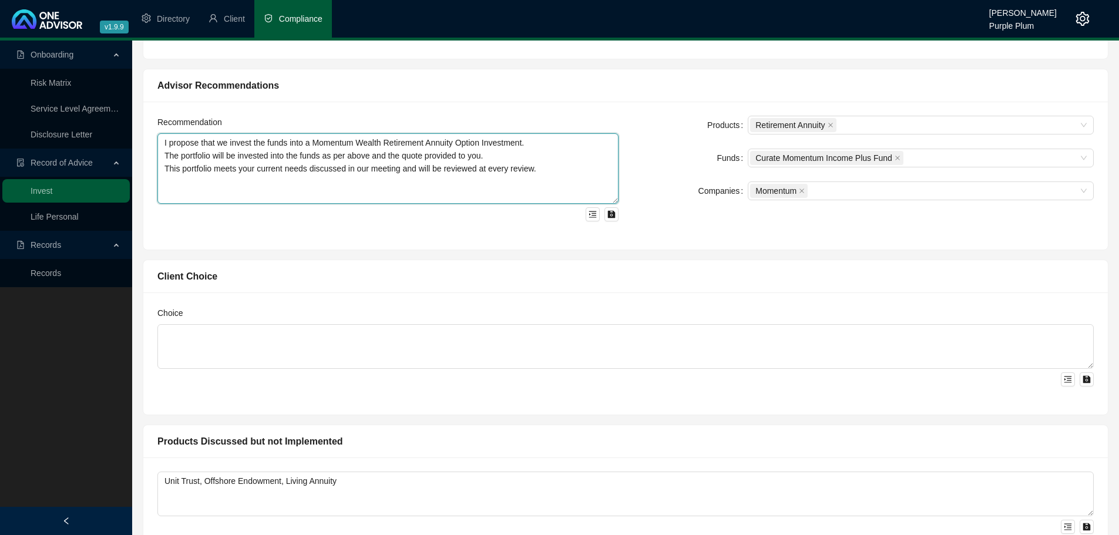
click at [187, 200] on textarea "I propose that we invest the funds into a Momentum Wealth Retirement Annuity Op…" at bounding box center [387, 168] width 461 height 71
click at [580, 193] on textarea "I propose that we invest the funds into a Momentum Wealth Retirement Annuity Op…" at bounding box center [387, 168] width 461 height 71
click at [309, 192] on textarea "I propose that we invest the funds into a Momentum Wealth Retirement Annuity Op…" at bounding box center [387, 168] width 461 height 71
drag, startPoint x: 216, startPoint y: 196, endPoint x: 284, endPoint y: 203, distance: 68.5
click at [215, 196] on textarea "I propose that we invest the funds into a Momentum Wealth Retirement Annuity Op…" at bounding box center [387, 168] width 461 height 71
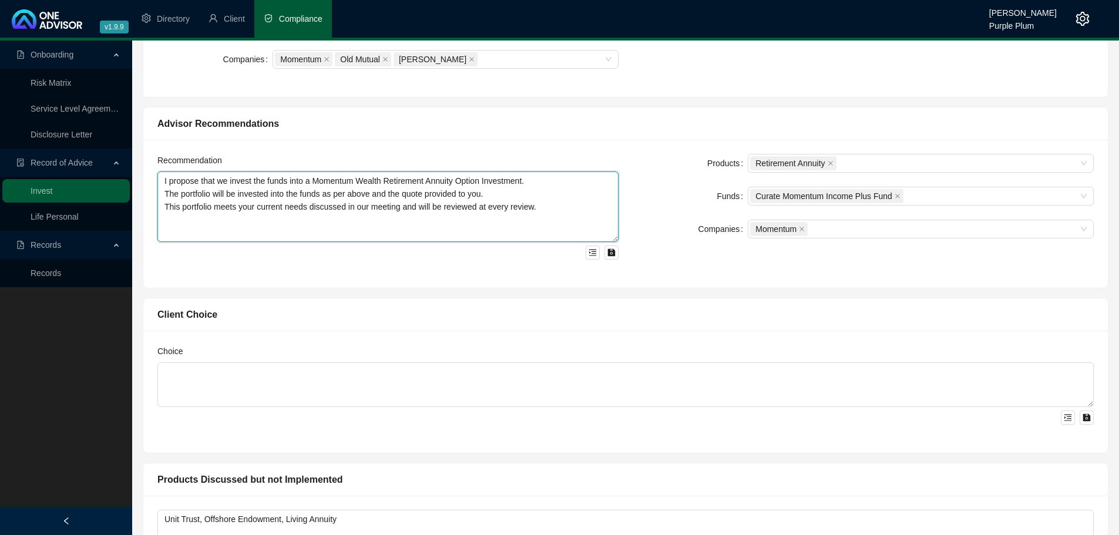
scroll to position [529, 0]
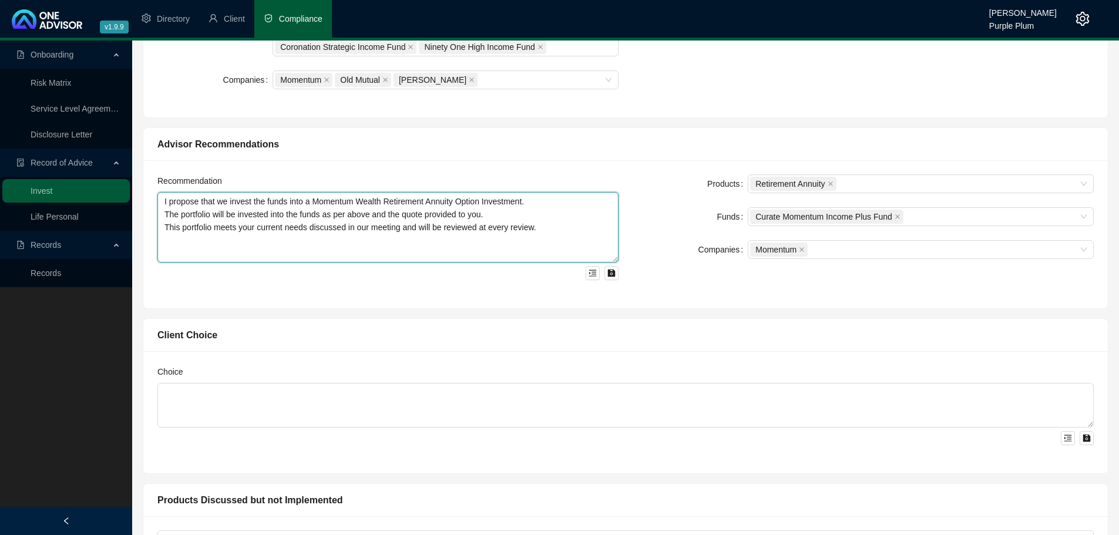
drag, startPoint x: 603, startPoint y: 260, endPoint x: 603, endPoint y: 243, distance: 17.6
click at [603, 243] on textarea "I propose that we invest the funds into a Momentum Wealth Retirement Annuity Op…" at bounding box center [387, 227] width 461 height 71
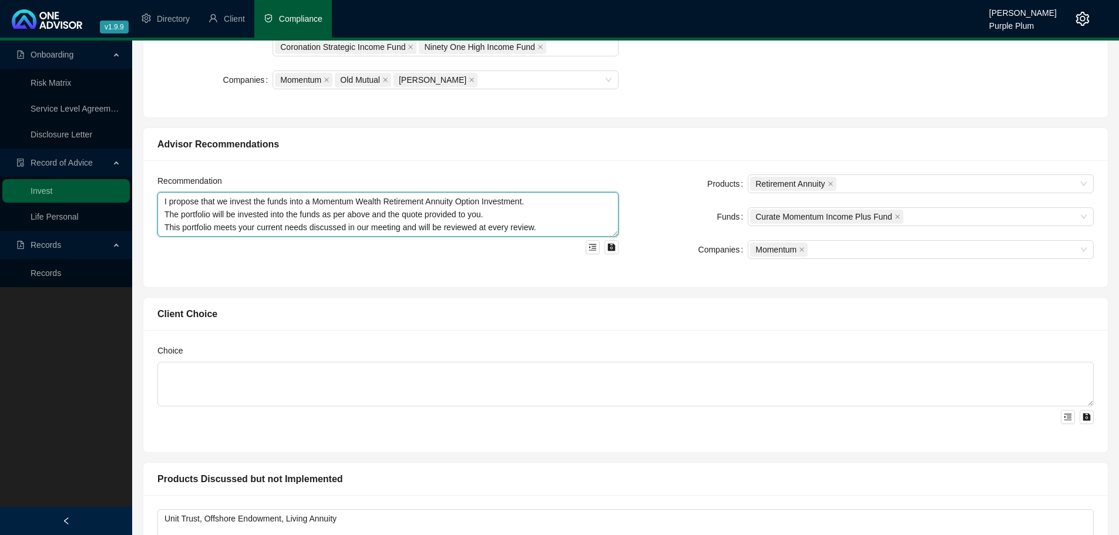
drag, startPoint x: 613, startPoint y: 260, endPoint x: 614, endPoint y: 234, distance: 25.9
click at [614, 234] on textarea "I propose that we invest the funds into a Momentum Wealth Retirement Annuity Op…" at bounding box center [387, 214] width 461 height 45
type textarea "I propose that we invest the funds into a Momentum Wealth Retirement Annuity Op…"
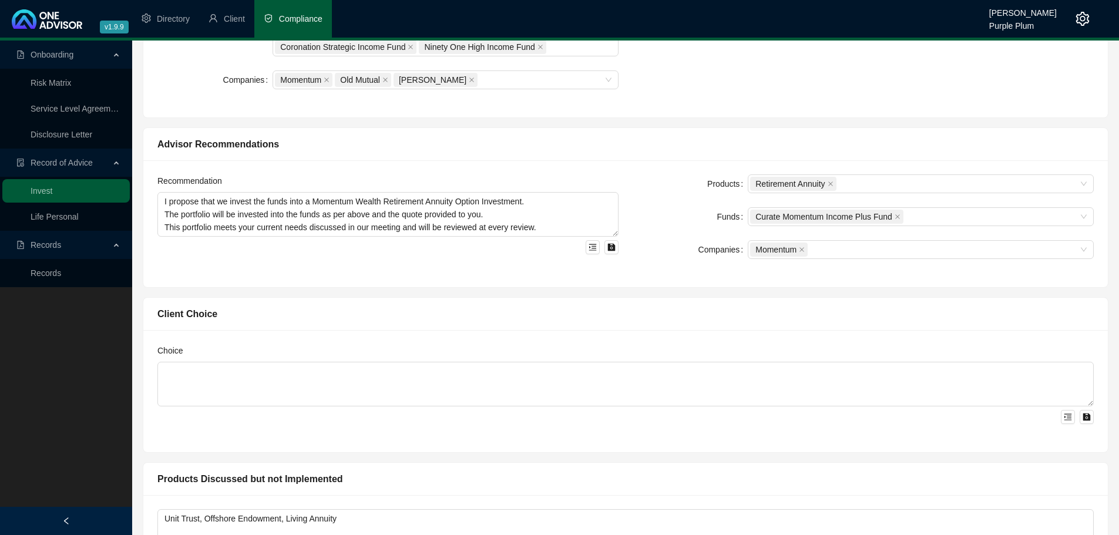
click at [648, 286] on div "Recommendation I propose that we invest the funds into a Momentum Wealth Retire…" at bounding box center [625, 223] width 965 height 127
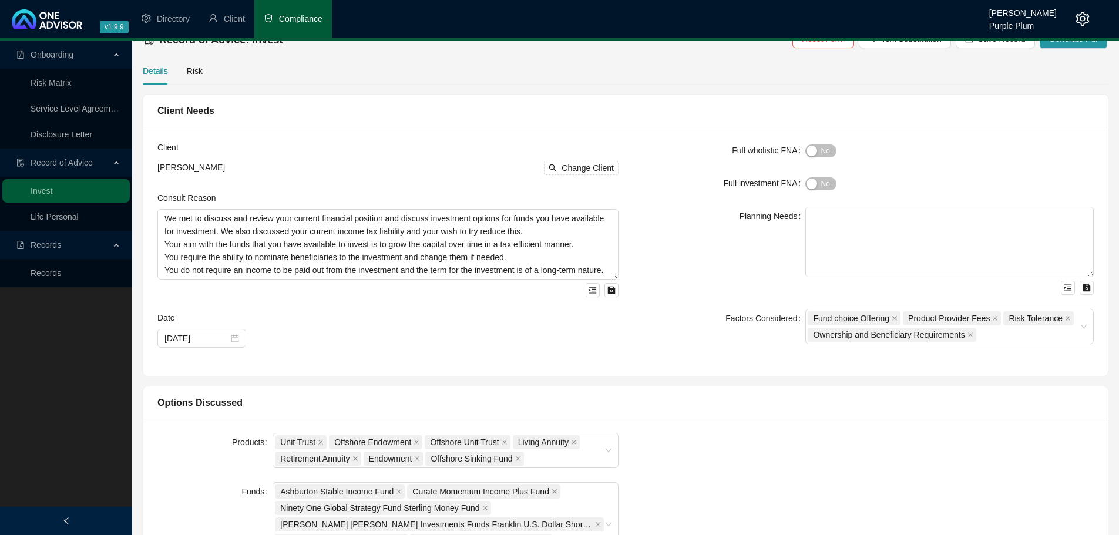
scroll to position [0, 0]
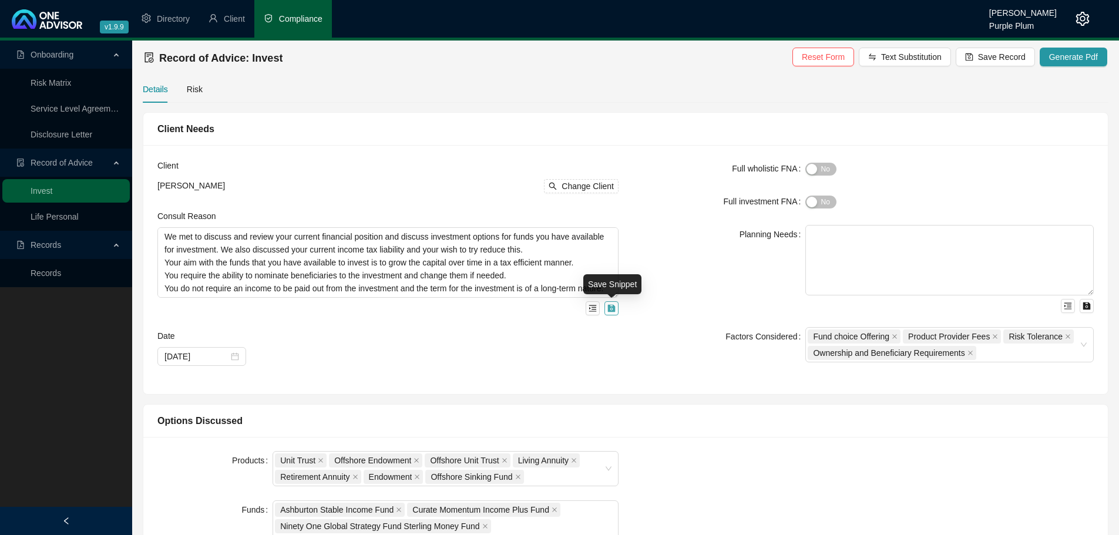
click at [616, 310] on button "button" at bounding box center [612, 308] width 14 height 14
click at [512, 302] on input "text" at bounding box center [532, 300] width 117 height 19
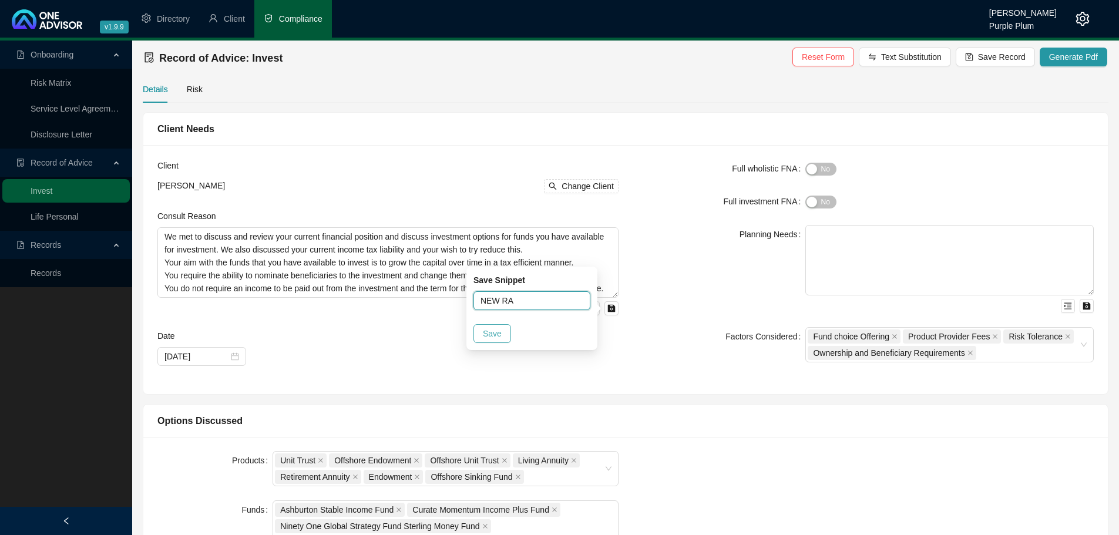
type input "NEW RA"
click at [511, 338] on button "Save" at bounding box center [493, 333] width 38 height 19
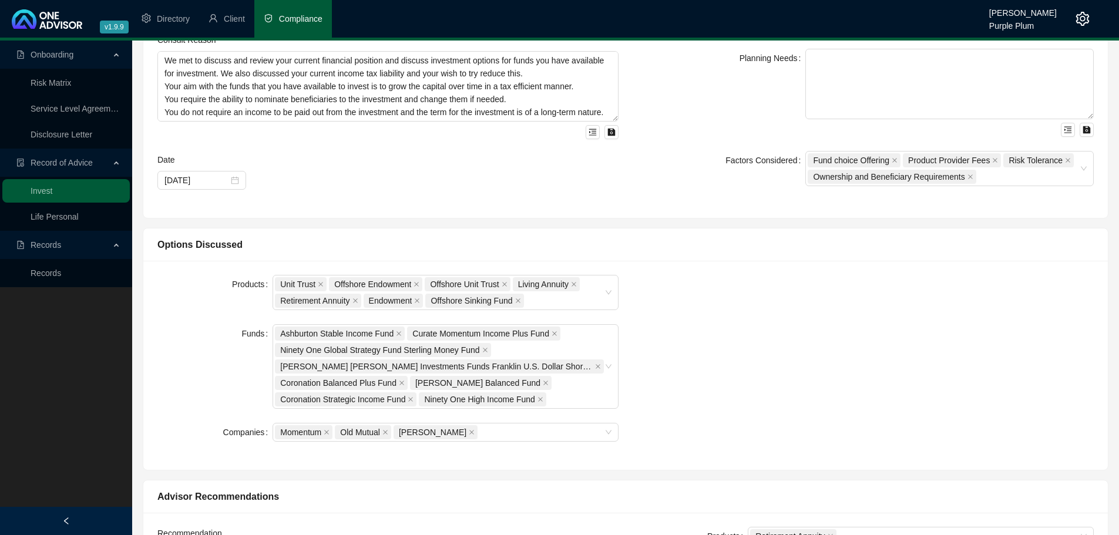
scroll to position [411, 0]
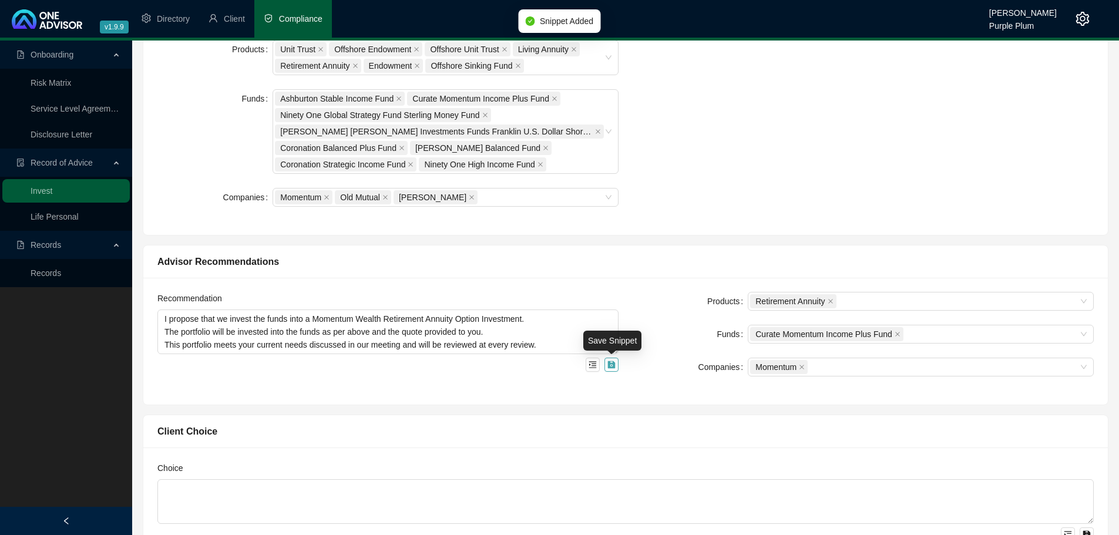
click at [609, 370] on button "button" at bounding box center [612, 365] width 14 height 14
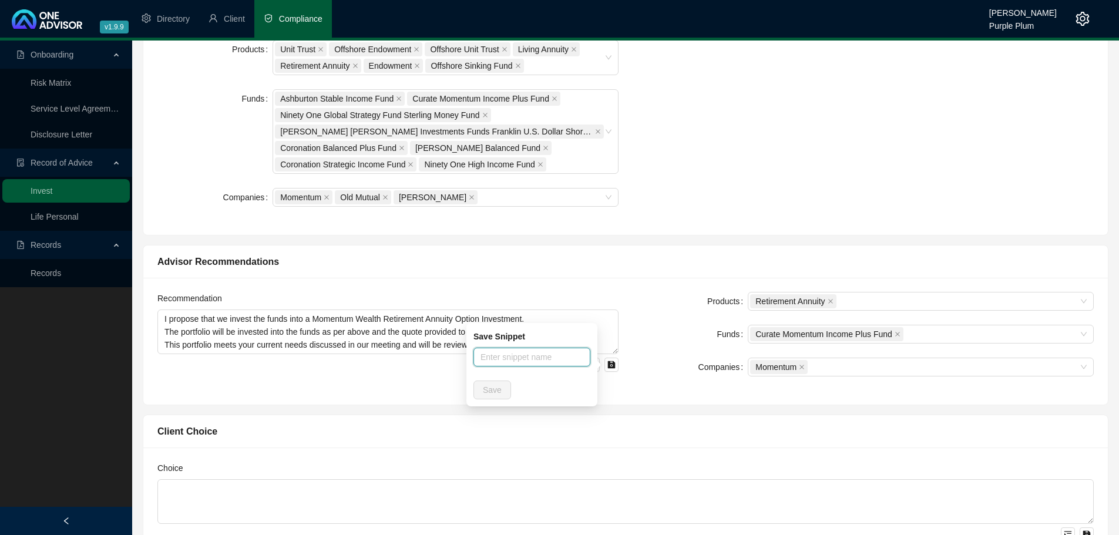
click at [501, 363] on input "text" at bounding box center [532, 357] width 117 height 19
type input "NEW RA"
click at [509, 384] on button "Save" at bounding box center [493, 390] width 38 height 19
click at [642, 406] on div "Client Choice Choice" at bounding box center [625, 487] width 976 height 165
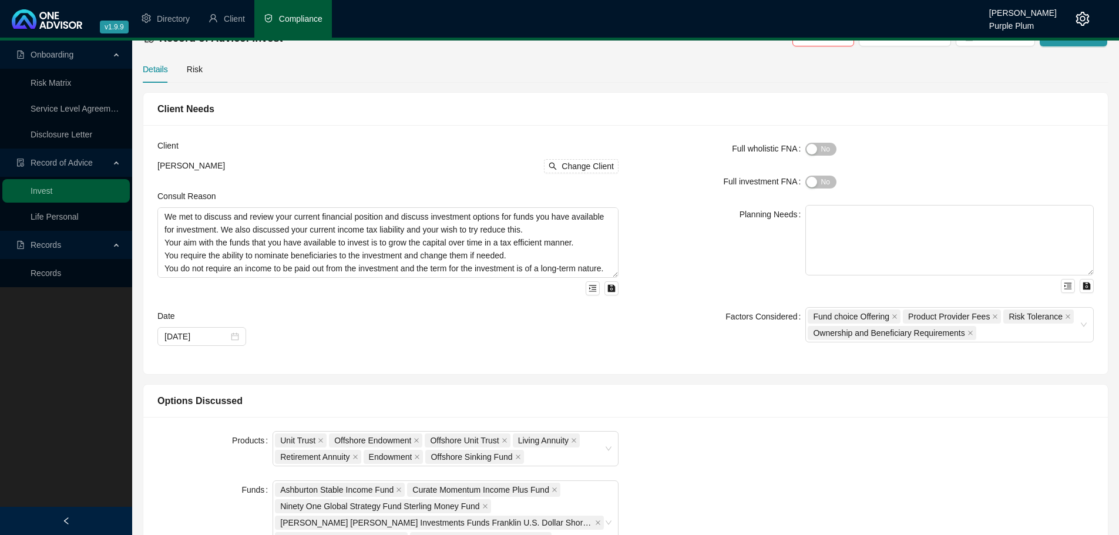
scroll to position [0, 0]
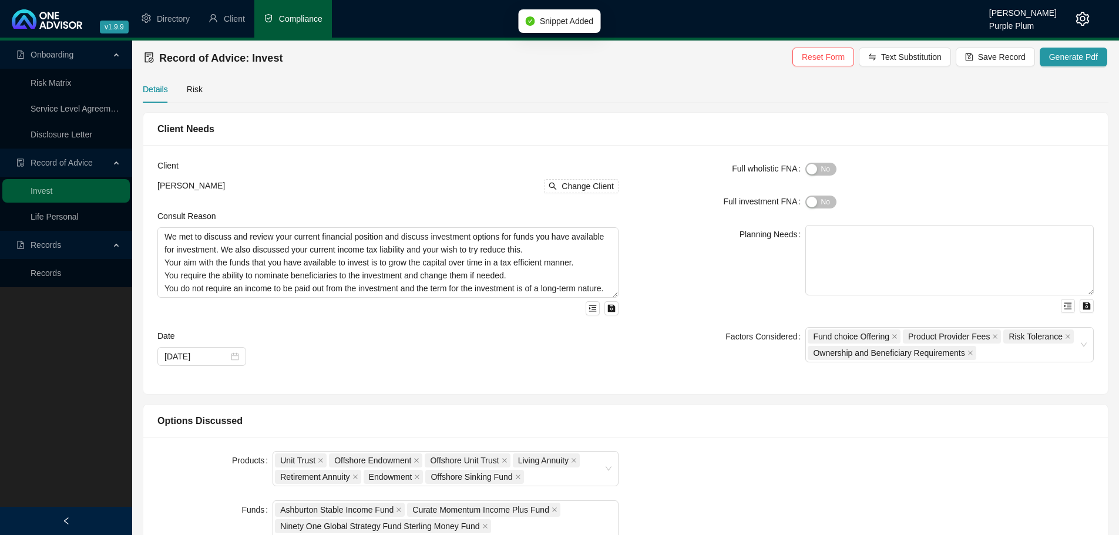
click at [185, 90] on div "Details Risk" at bounding box center [173, 89] width 60 height 27
click at [201, 90] on div "Details Risk" at bounding box center [626, 89] width 966 height 27
click at [196, 90] on div "Risk" at bounding box center [195, 89] width 16 height 13
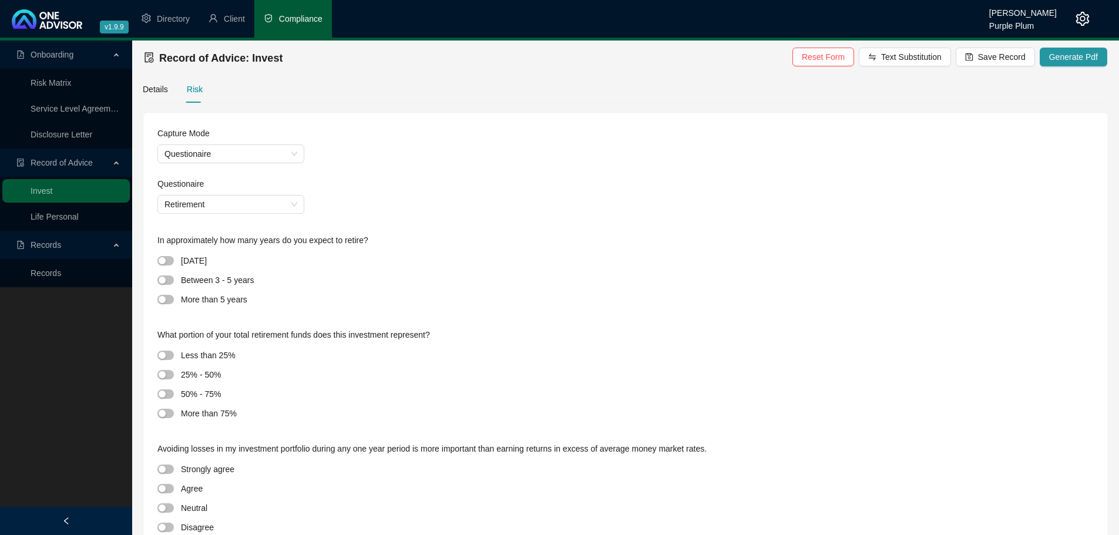
scroll to position [59, 0]
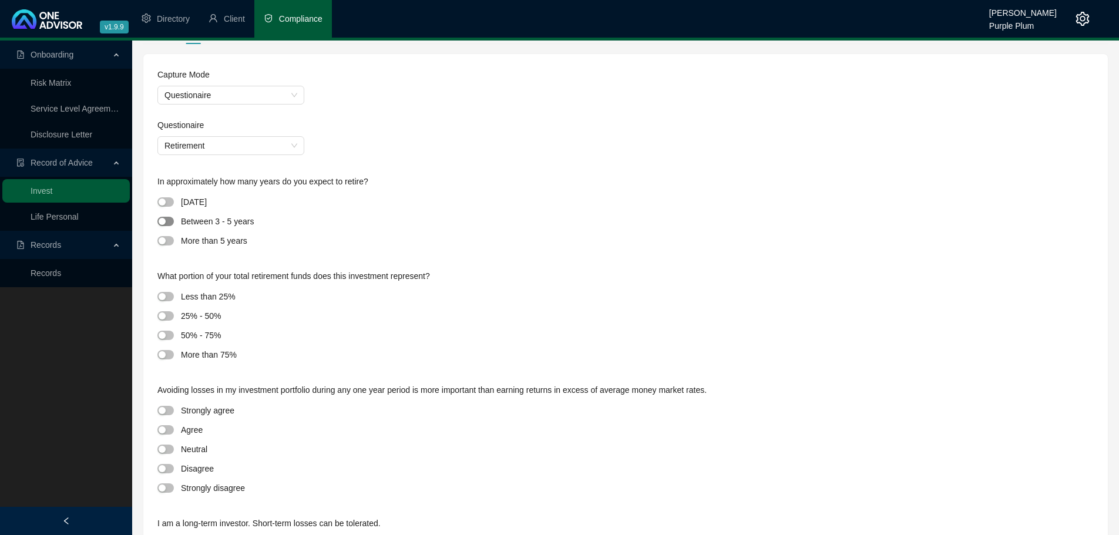
drag, startPoint x: 167, startPoint y: 218, endPoint x: 192, endPoint y: 240, distance: 33.7
click at [167, 218] on span "button" at bounding box center [165, 221] width 16 height 9
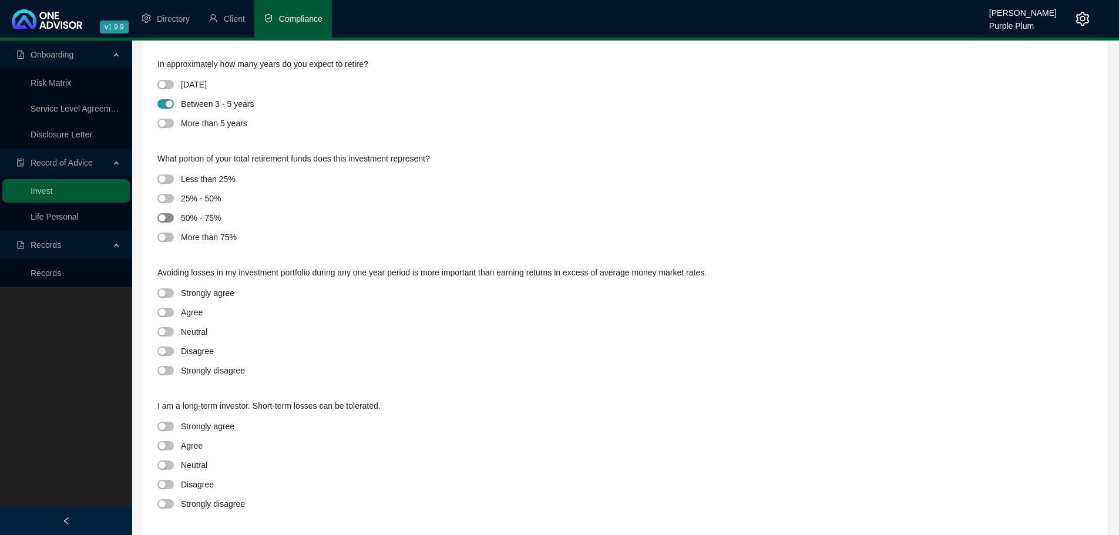
click at [168, 220] on span "button" at bounding box center [165, 217] width 16 height 9
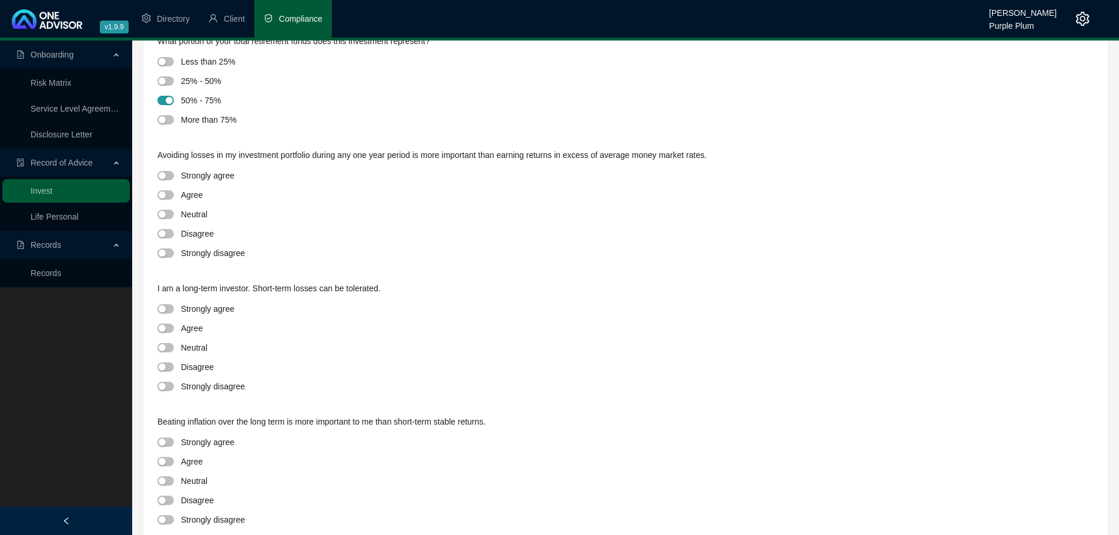
click at [166, 220] on div at bounding box center [169, 214] width 24 height 14
click at [165, 216] on div "button" at bounding box center [162, 214] width 7 height 7
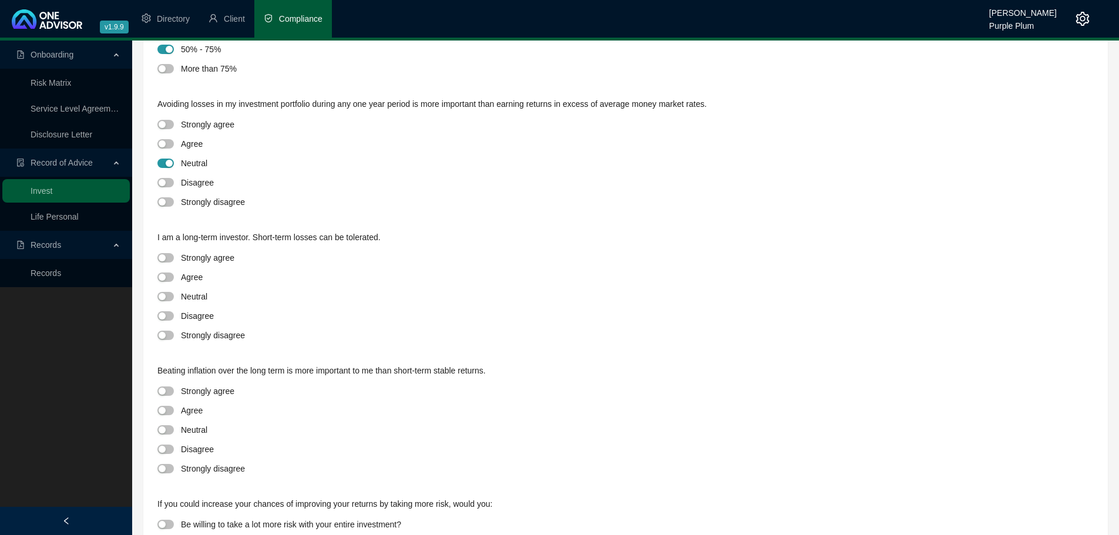
scroll to position [411, 0]
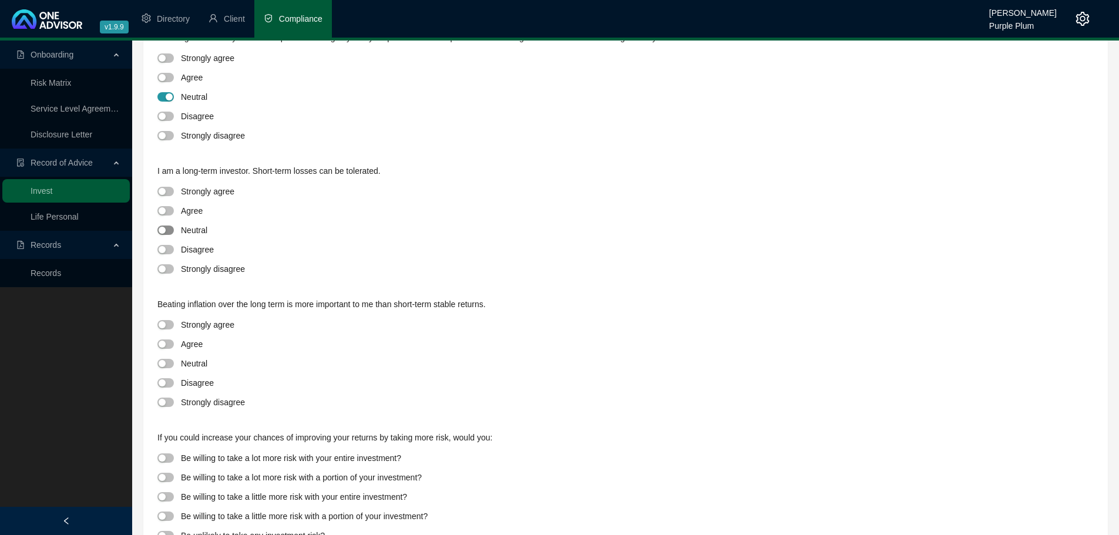
click at [169, 234] on span "button" at bounding box center [165, 230] width 16 height 9
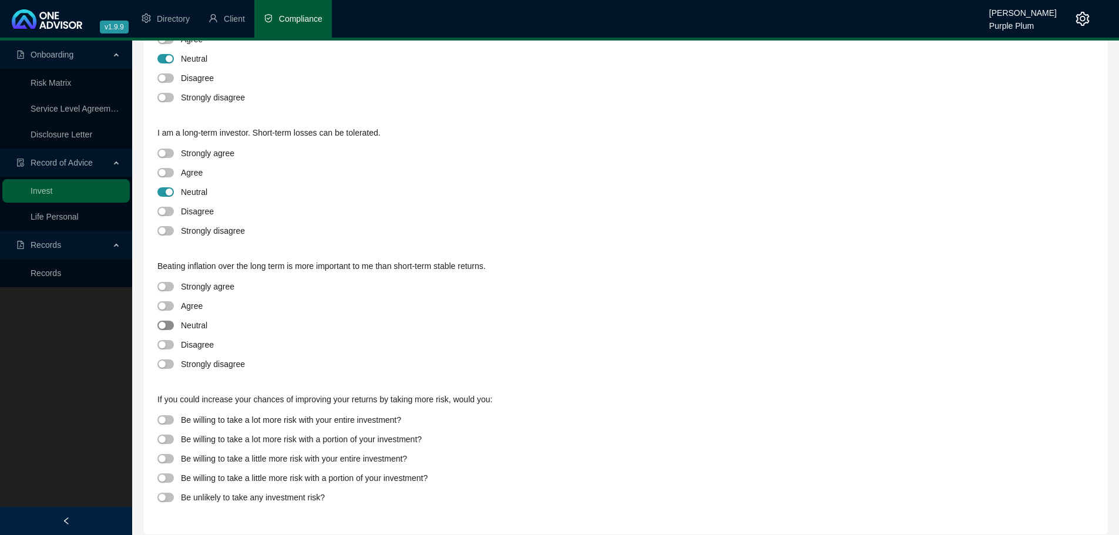
click at [170, 321] on span "button" at bounding box center [165, 325] width 16 height 9
click at [167, 457] on span "button" at bounding box center [165, 458] width 16 height 9
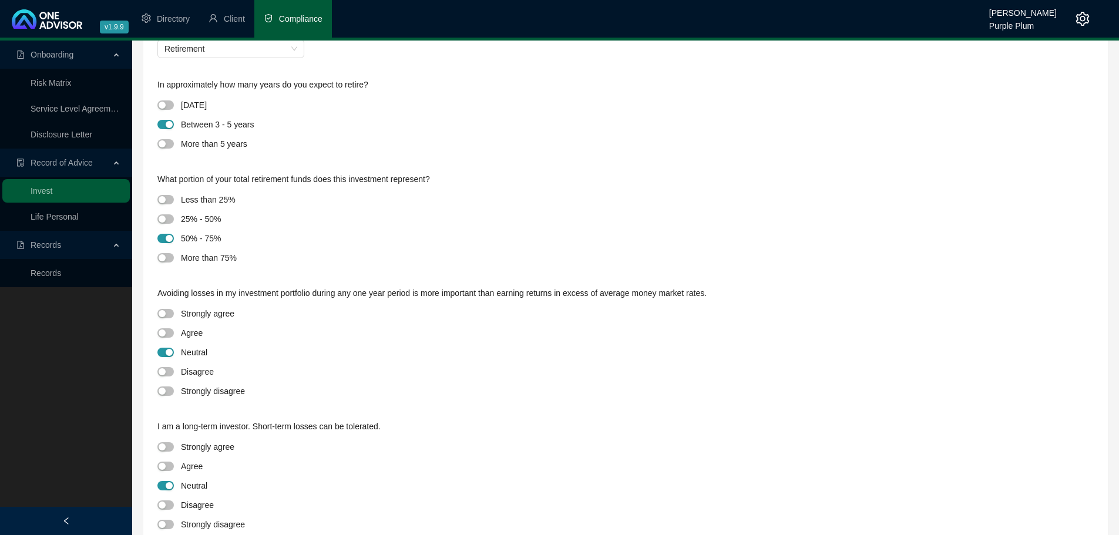
scroll to position [0, 0]
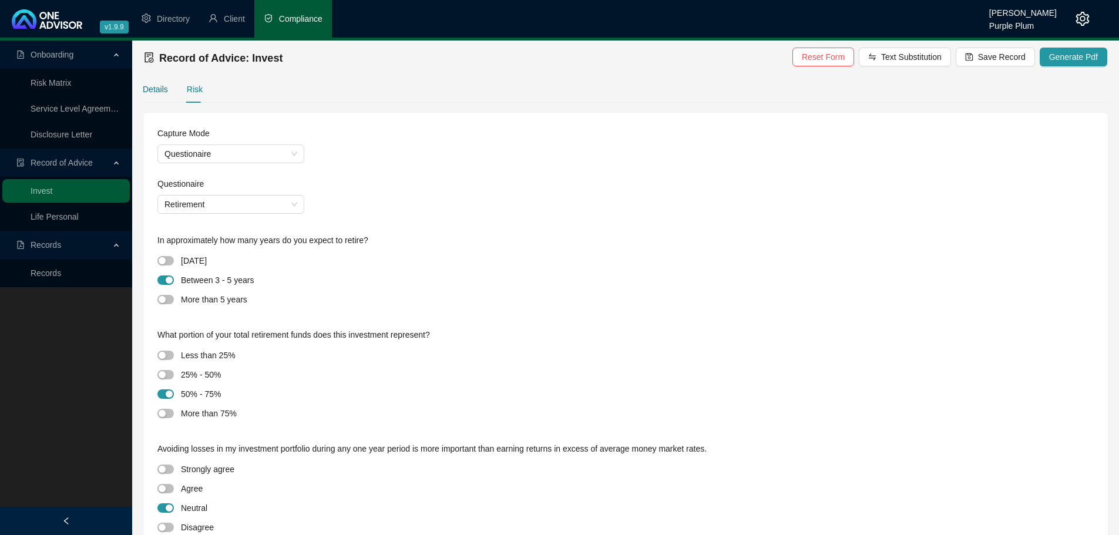
click at [162, 88] on div "Details" at bounding box center [155, 89] width 25 height 13
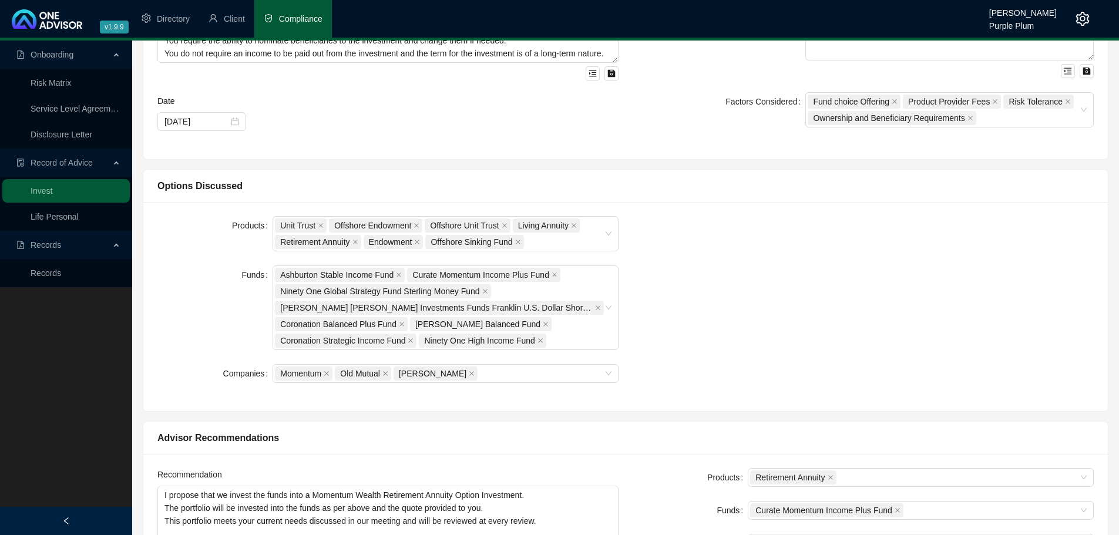
scroll to position [411, 0]
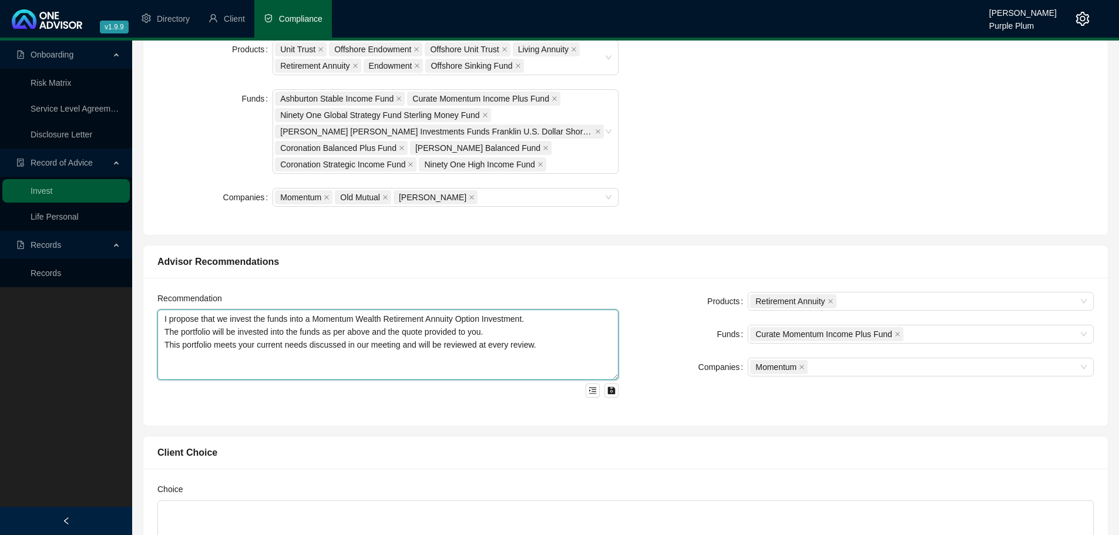
click at [609, 378] on textarea "I propose that we invest the funds into a Momentum Wealth Retirement Annuity Op…" at bounding box center [387, 345] width 461 height 71
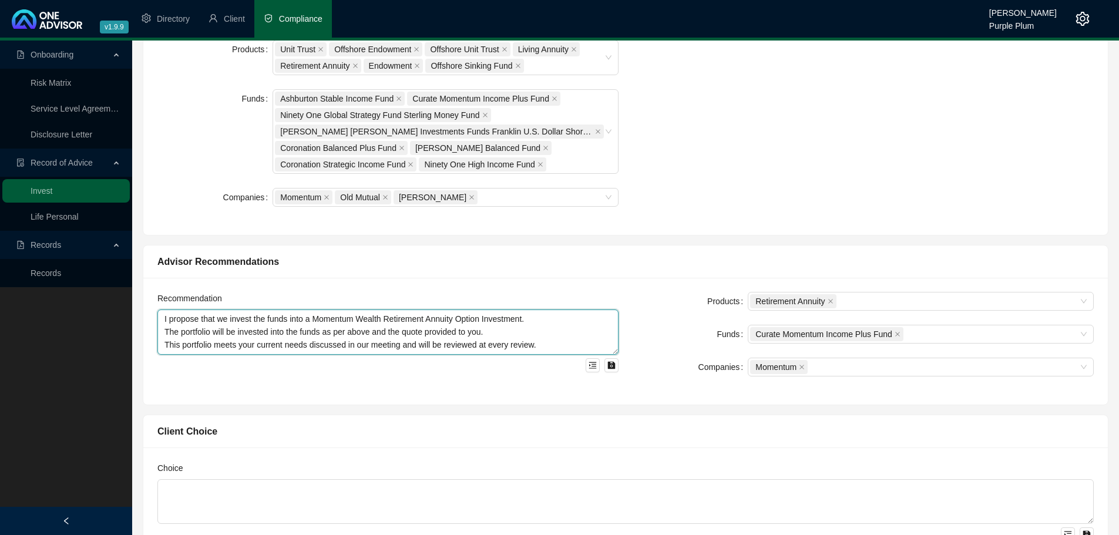
drag, startPoint x: 612, startPoint y: 377, endPoint x: 612, endPoint y: 352, distance: 25.3
click at [612, 352] on textarea "I propose that we invest the funds into a Momentum Wealth Retirement Annuity Op…" at bounding box center [387, 332] width 461 height 45
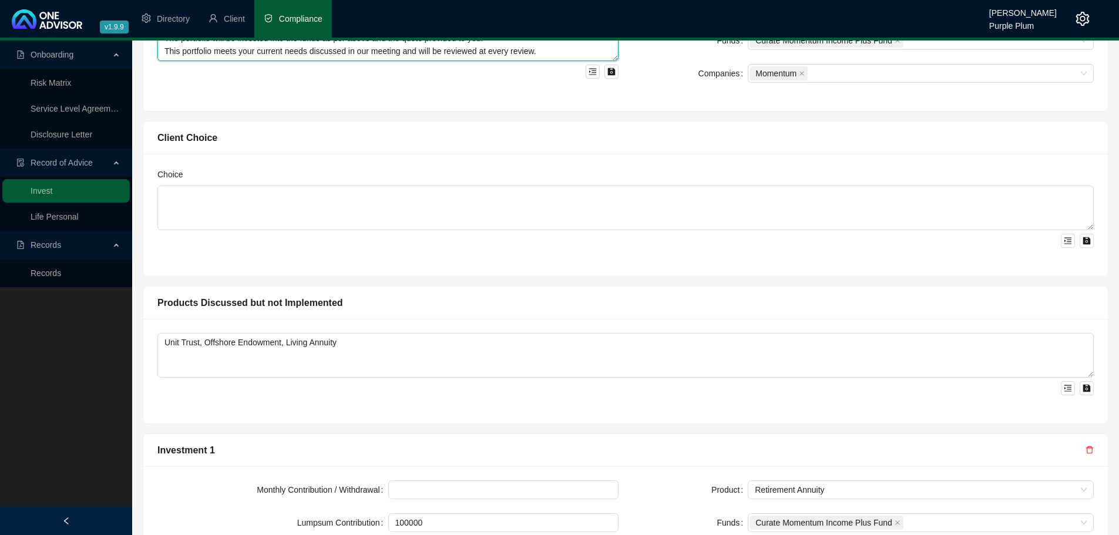
scroll to position [764, 0]
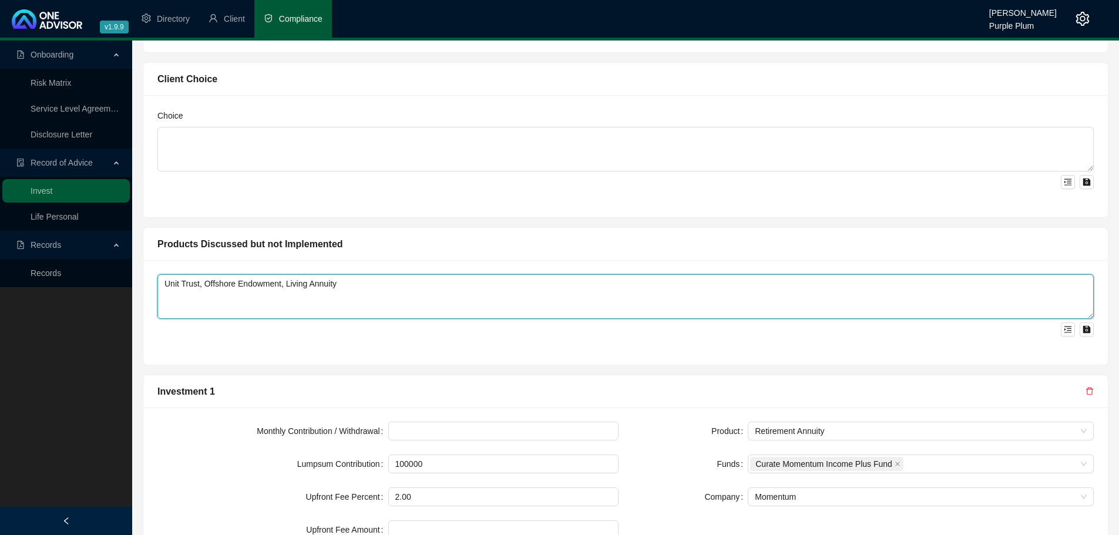
click at [1071, 318] on textarea "Unit Trust, Offshore Endowment, Living Annuity" at bounding box center [625, 296] width 937 height 45
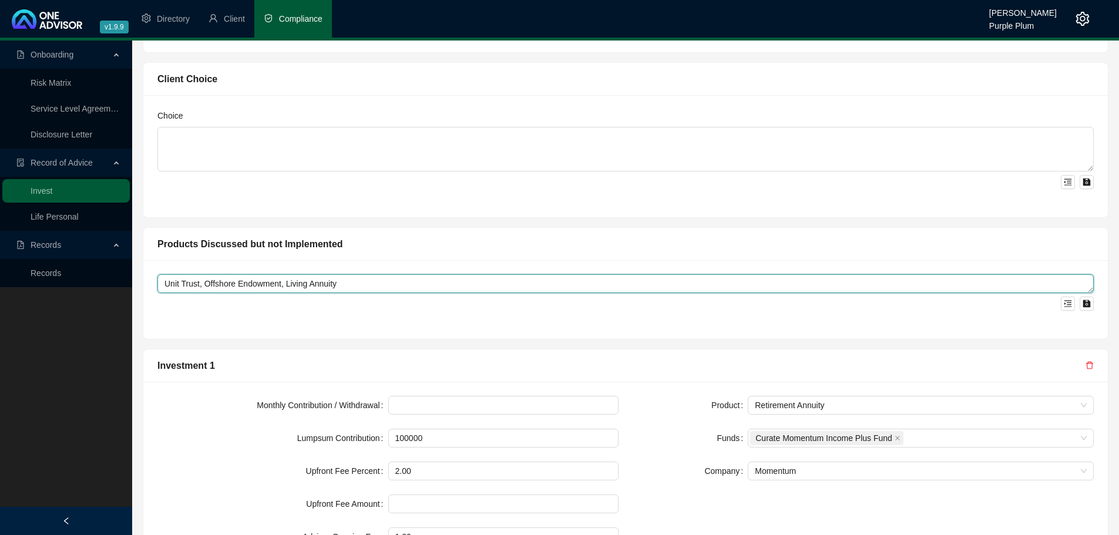
drag, startPoint x: 1088, startPoint y: 317, endPoint x: 1085, endPoint y: 287, distance: 30.1
click at [1085, 287] on textarea "Unit Trust, Offshore Endowment, Living Annuity" at bounding box center [625, 283] width 937 height 19
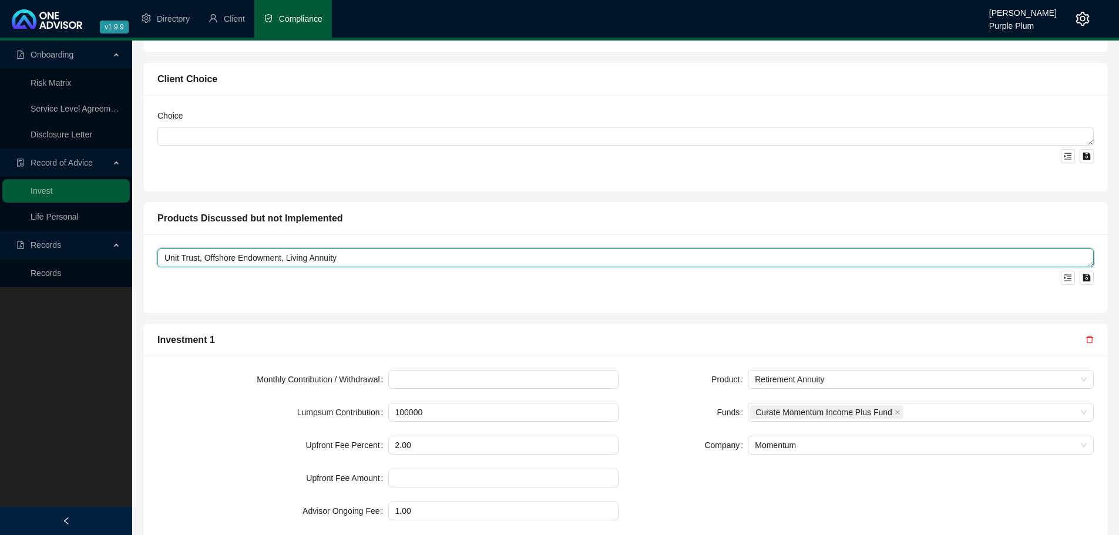
drag, startPoint x: 1086, startPoint y: 169, endPoint x: 1086, endPoint y: 103, distance: 65.8
click at [1086, 103] on div "Choice" at bounding box center [625, 143] width 965 height 96
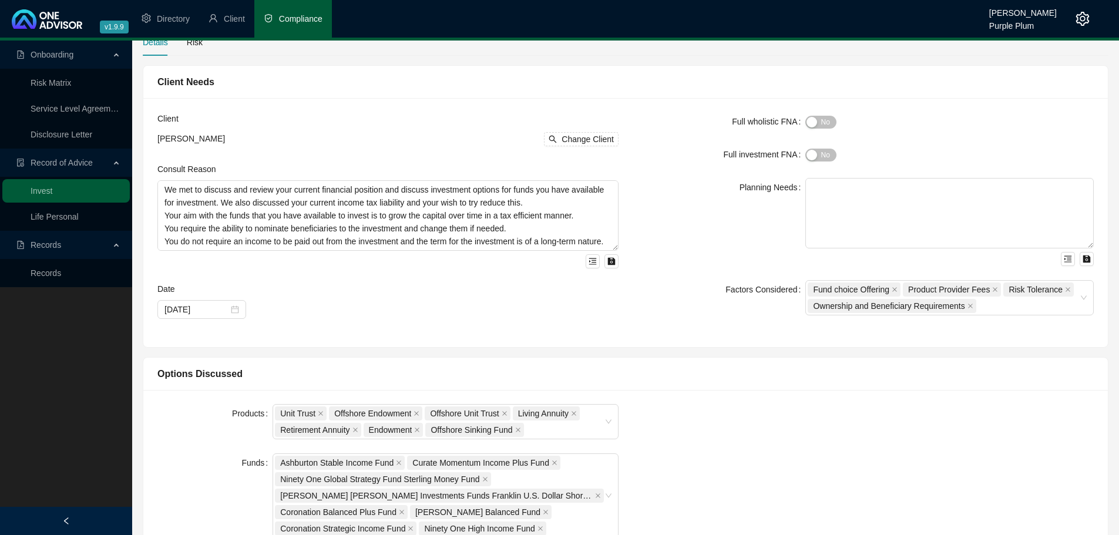
scroll to position [0, 0]
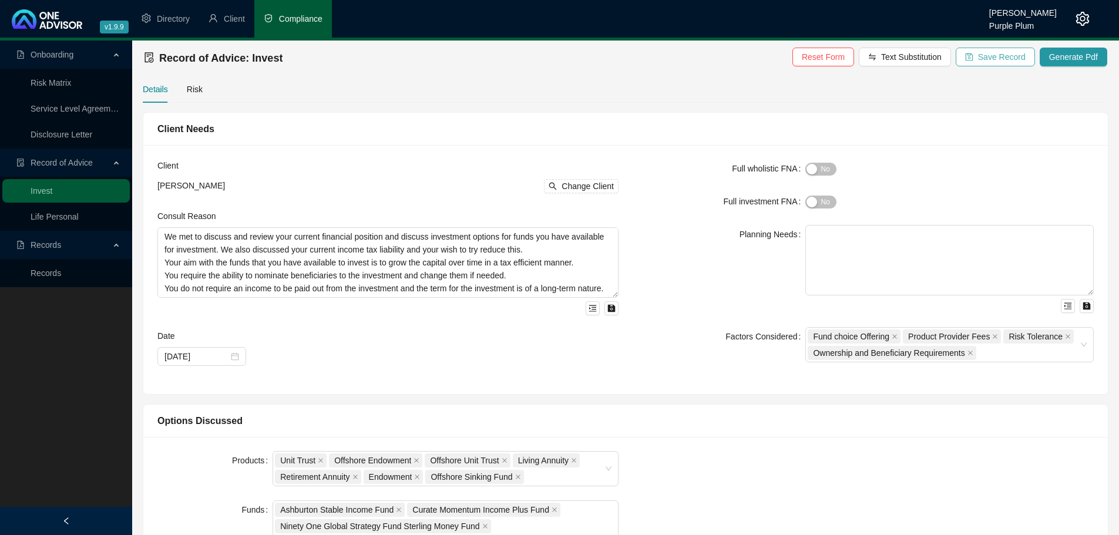
click at [993, 52] on span "Save Record" at bounding box center [1002, 57] width 48 height 13
click at [1083, 57] on span "Generate Pdf" at bounding box center [1073, 57] width 49 height 13
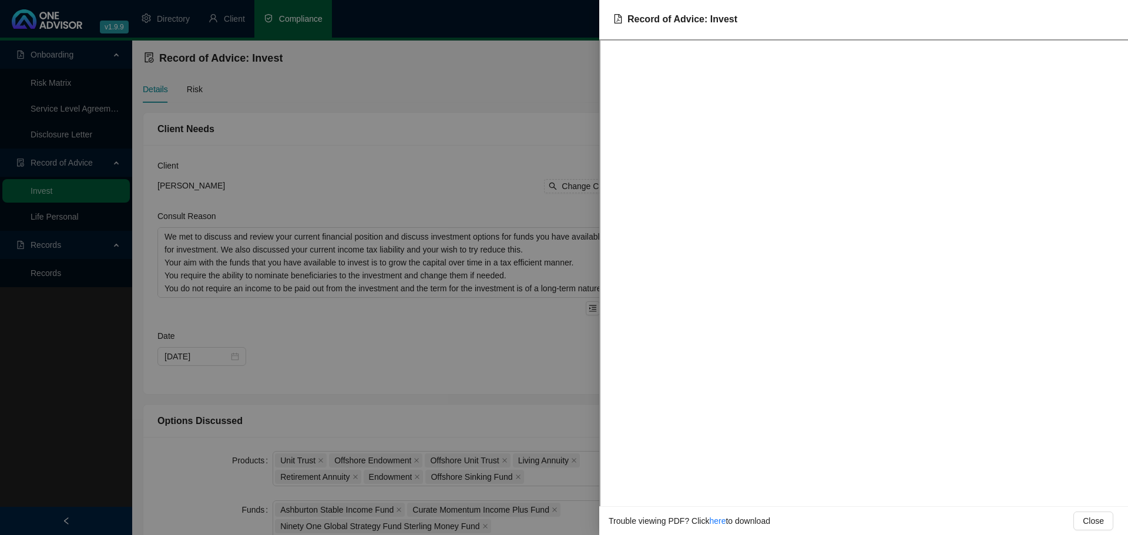
click at [496, 127] on div at bounding box center [564, 267] width 1128 height 535
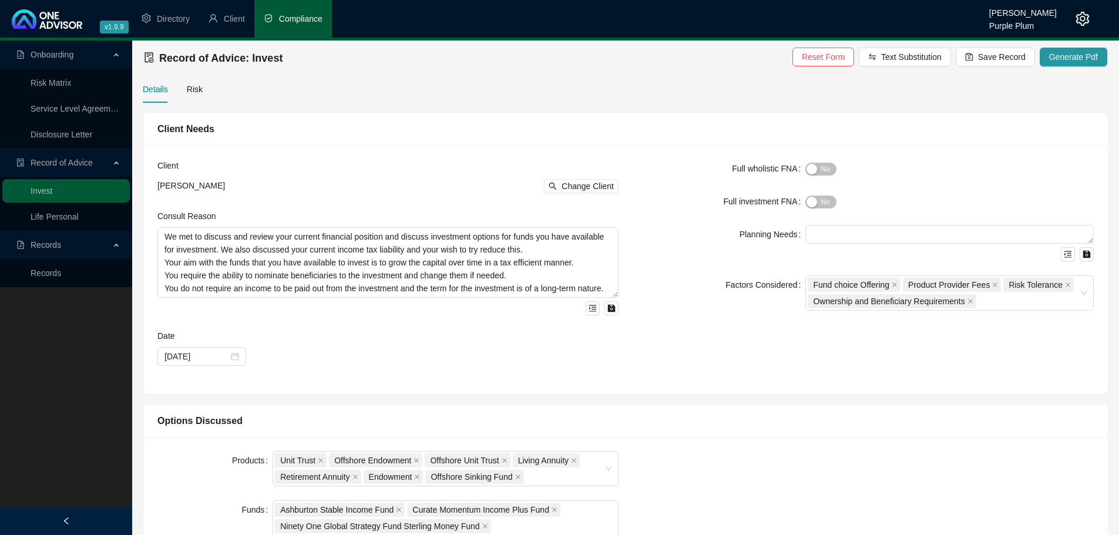
drag, startPoint x: 1090, startPoint y: 294, endPoint x: 1078, endPoint y: 212, distance: 83.2
click at [1078, 212] on form "Full wholistic FNA Yes No Full investment FNA Yes No Planning Needs Factors Con…" at bounding box center [863, 235] width 461 height 152
click at [934, 385] on div "Client [PERSON_NAME] Change Client Consult Reason We met to discuss and review …" at bounding box center [625, 269] width 965 height 249
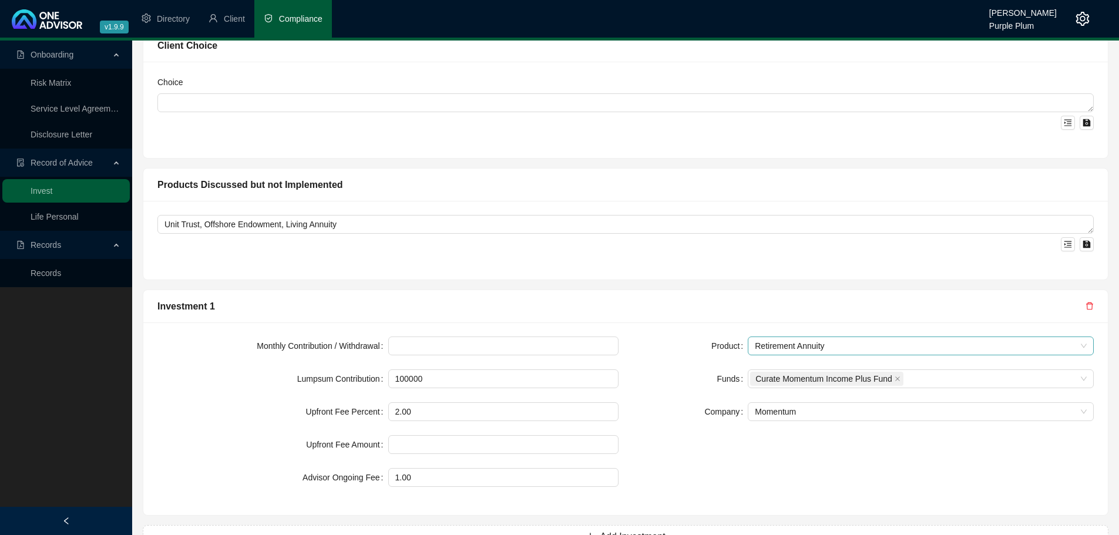
scroll to position [830, 0]
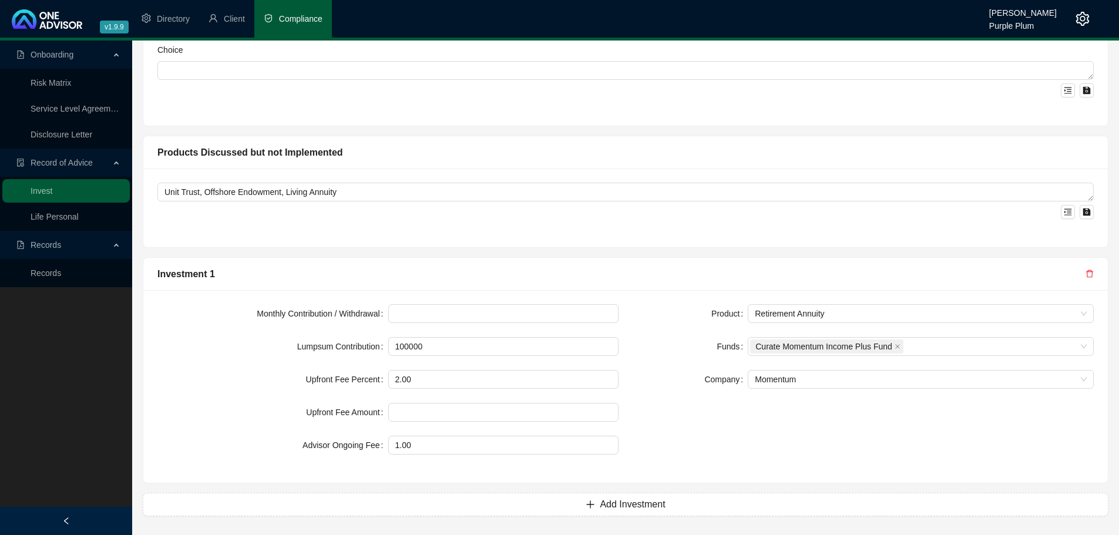
drag, startPoint x: 1099, startPoint y: 245, endPoint x: 1099, endPoint y: 202, distance: 42.9
click at [1099, 202] on div "Unit Trust, Offshore Endowment, Living Annuity" at bounding box center [625, 208] width 965 height 79
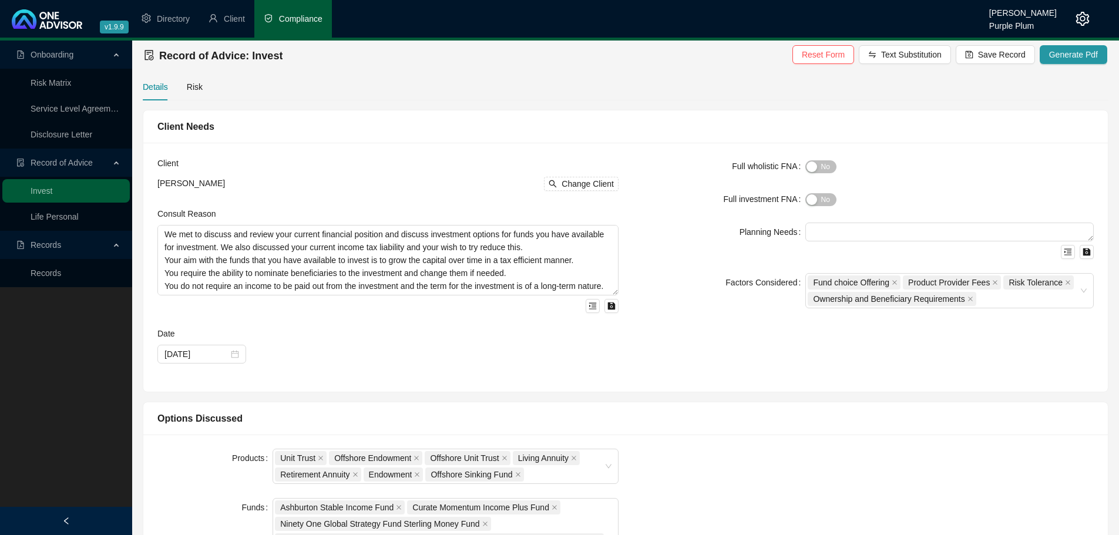
scroll to position [0, 0]
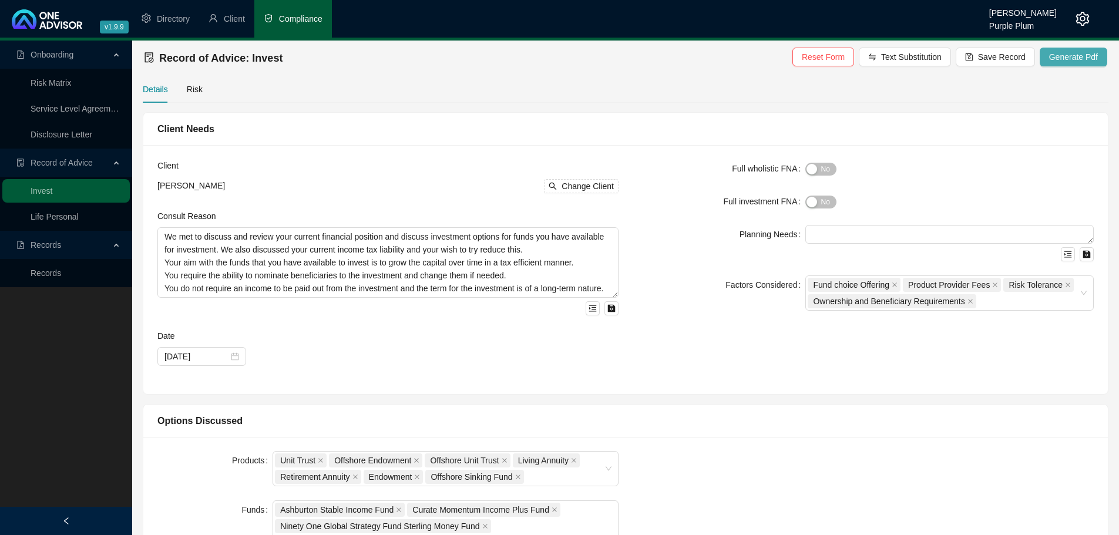
click at [1059, 61] on span "Generate Pdf" at bounding box center [1073, 57] width 49 height 13
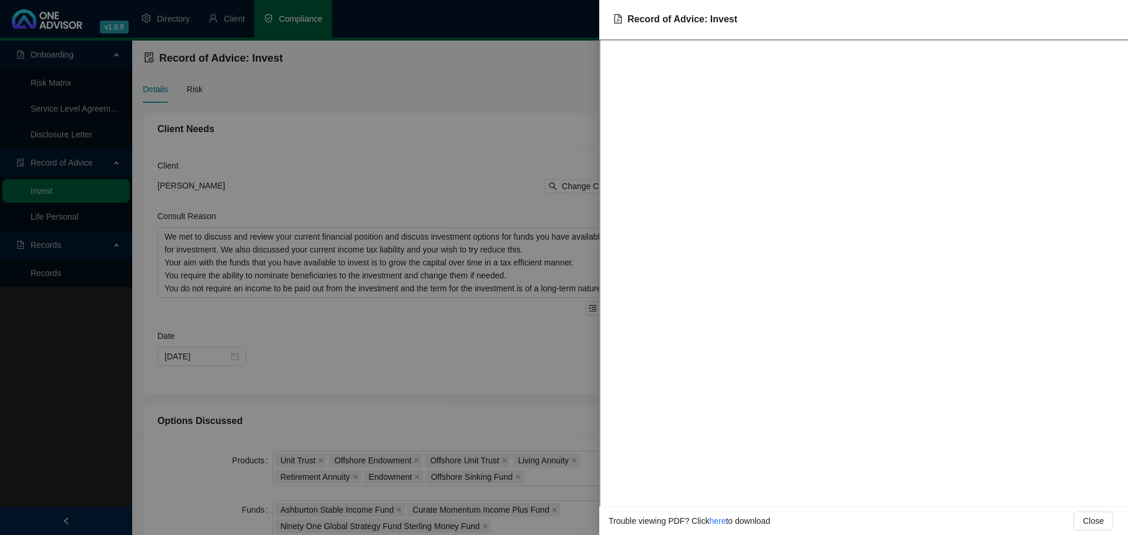
click at [578, 72] on div at bounding box center [564, 267] width 1128 height 535
